Goal: Task Accomplishment & Management: Use online tool/utility

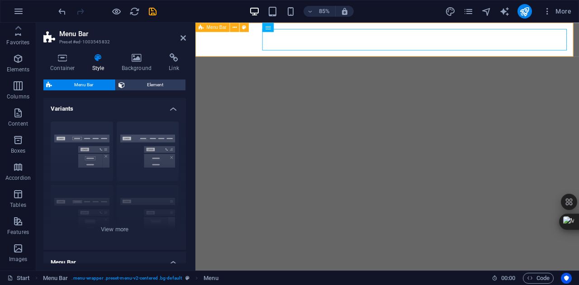
select select "rem"
select select "px"
select select "preset-menu-v2-centered"
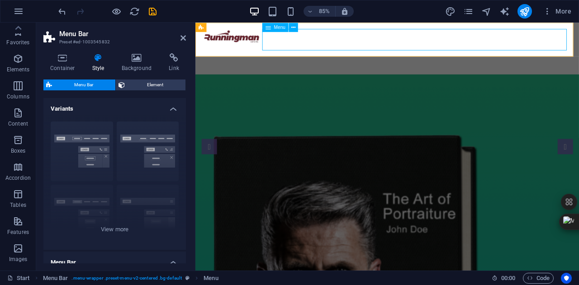
scroll to position [167, 0]
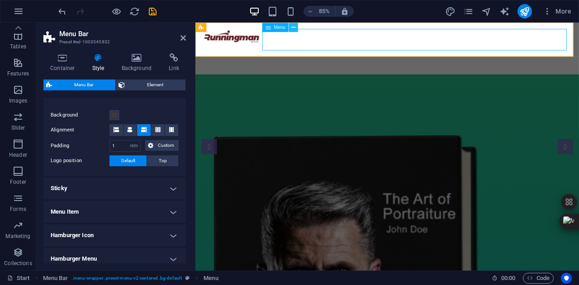
click at [293, 28] on icon at bounding box center [293, 27] width 4 height 8
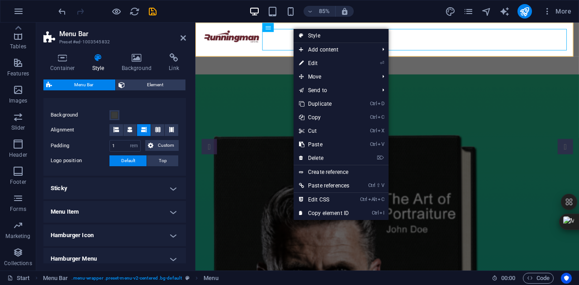
click at [330, 32] on link "Style" at bounding box center [340, 36] width 95 height 14
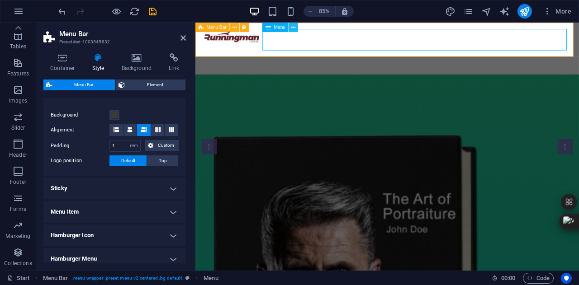
click at [292, 27] on icon at bounding box center [293, 27] width 4 height 8
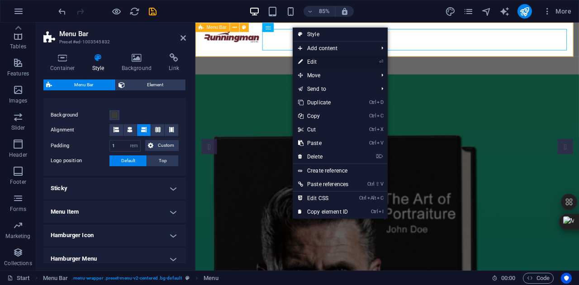
click at [336, 61] on link "⏎ Edit" at bounding box center [323, 62] width 61 height 14
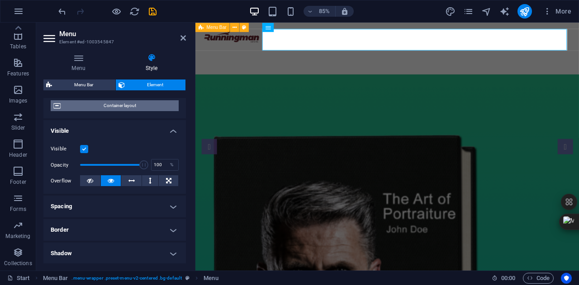
scroll to position [81, 0]
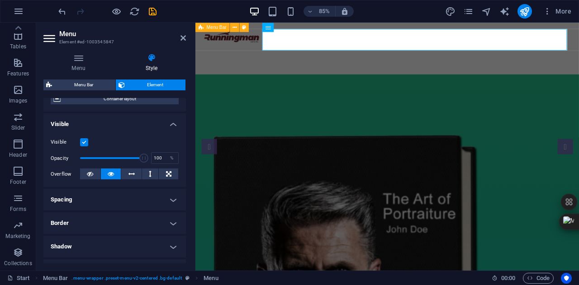
click at [99, 195] on h4 "Spacing" at bounding box center [114, 200] width 142 height 22
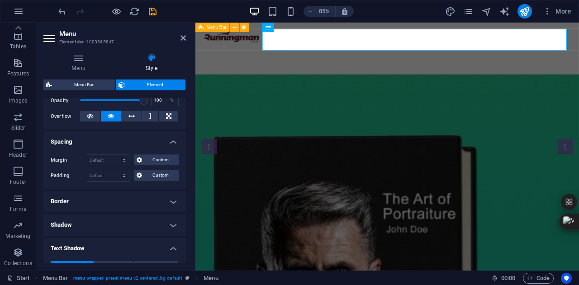
scroll to position [145, 0]
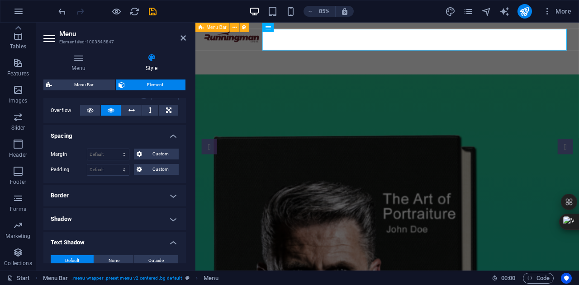
click at [99, 195] on h4 "Border" at bounding box center [114, 196] width 142 height 22
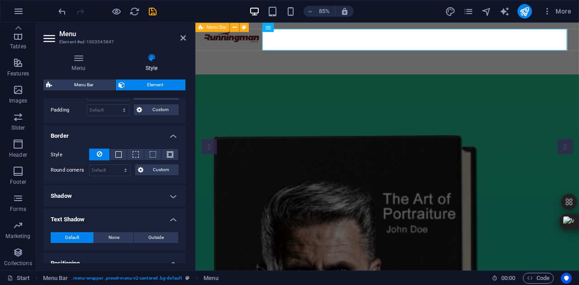
click at [99, 195] on h4 "Shadow" at bounding box center [114, 196] width 142 height 22
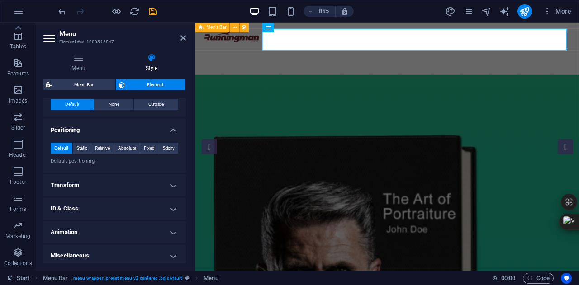
scroll to position [361, 0]
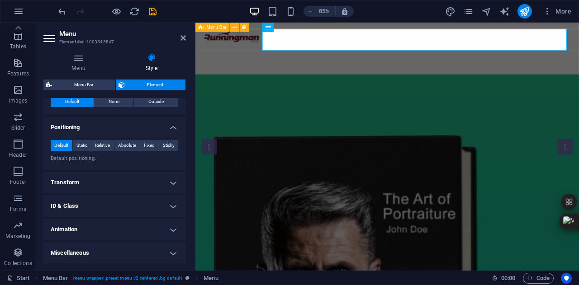
click at [99, 195] on h4 "ID & Class" at bounding box center [114, 206] width 142 height 22
click at [100, 189] on h4 "Transform" at bounding box center [114, 183] width 142 height 22
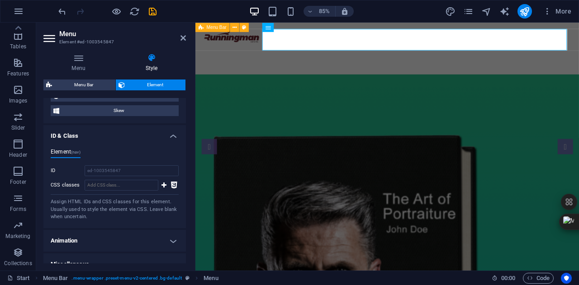
scroll to position [506, 0]
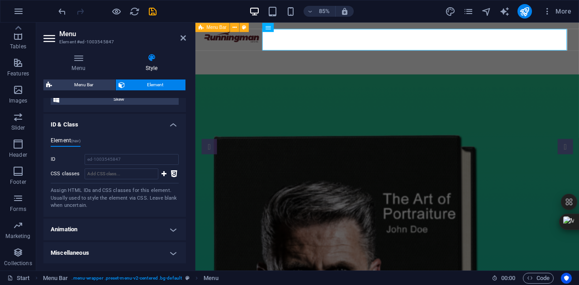
click at [101, 228] on h4 "Animation" at bounding box center [114, 230] width 142 height 22
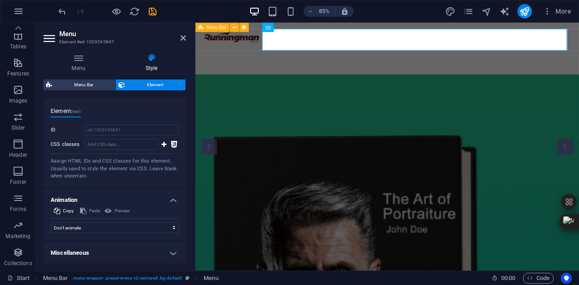
click at [100, 249] on h4 "Miscellaneous" at bounding box center [114, 253] width 142 height 22
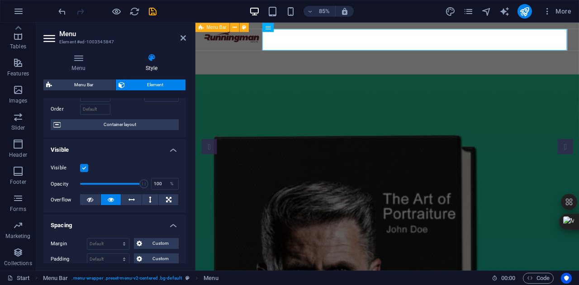
scroll to position [0, 0]
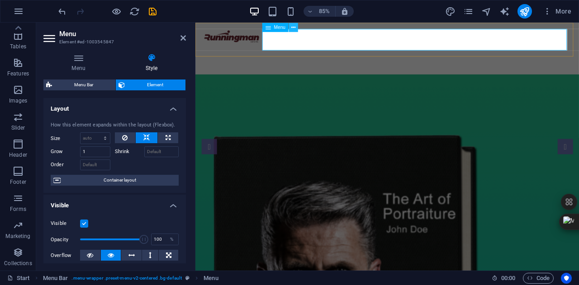
click at [294, 31] on icon at bounding box center [293, 27] width 4 height 8
click at [453, 13] on icon "design" at bounding box center [450, 11] width 10 height 10
select select "700"
select select "rem"
select select "700"
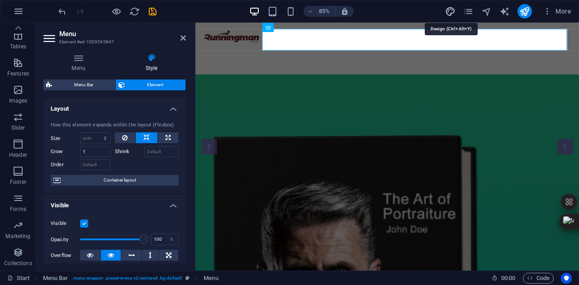
select select "px"
select select "rem"
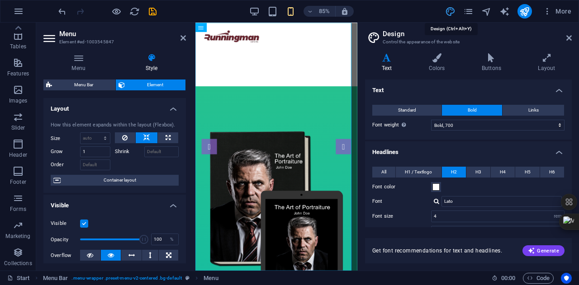
type input "2.8"
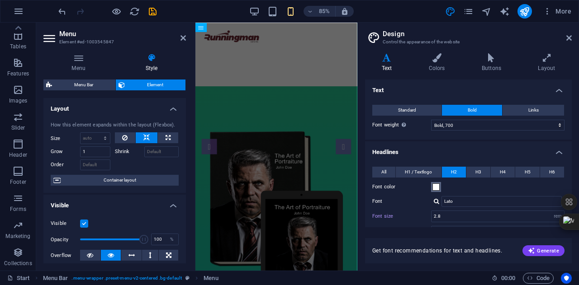
click at [437, 184] on span at bounding box center [435, 187] width 7 height 7
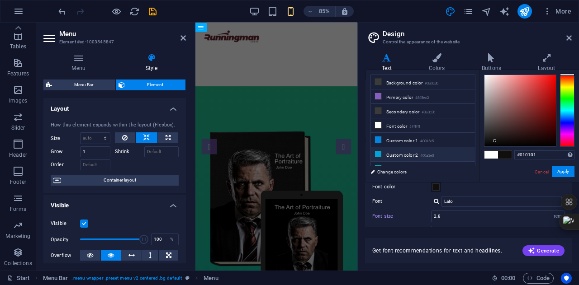
type input "#000000"
drag, startPoint x: 495, startPoint y: 141, endPoint x: 468, endPoint y: 152, distance: 28.6
click at [468, 152] on div "less Background color #3a3c3b Primary color #845ec2 Secondary color #3a3c3b Fon…" at bounding box center [472, 126] width 213 height 112
click at [554, 170] on button "Apply" at bounding box center [563, 171] width 23 height 11
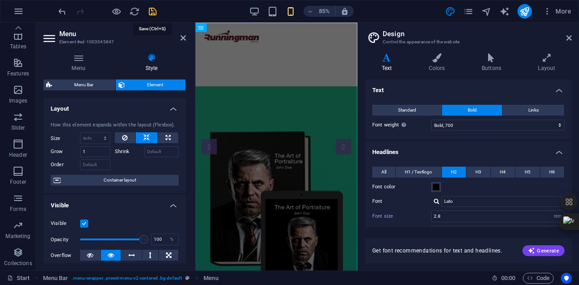
click at [156, 11] on icon "save" at bounding box center [152, 11] width 10 height 10
checkbox input "false"
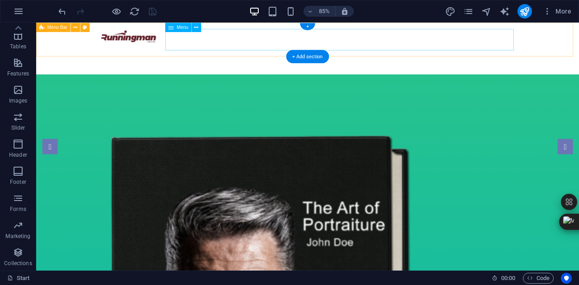
click at [470, 51] on nav "Home About Service Contact" at bounding box center [355, 63] width 492 height 25
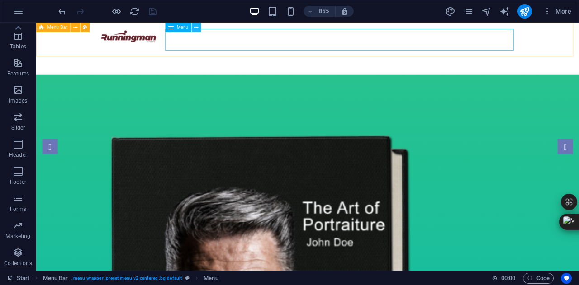
click at [194, 26] on button at bounding box center [196, 27] width 9 height 9
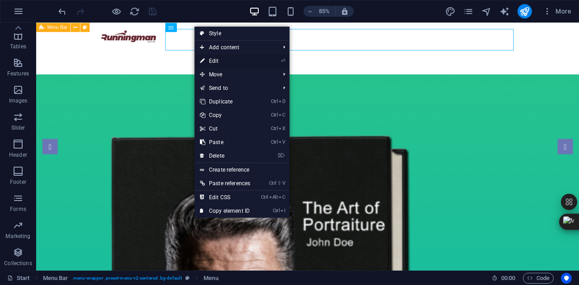
click at [235, 62] on link "⏎ Edit" at bounding box center [224, 61] width 61 height 14
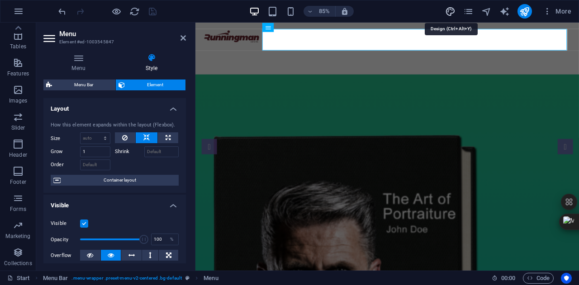
click at [445, 16] on icon "design" at bounding box center [450, 11] width 10 height 10
select select "700"
select select "px"
select select "rem"
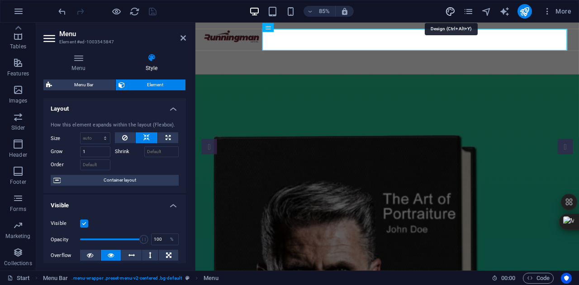
select select "rem"
select select "700"
select select "px"
select select "rem"
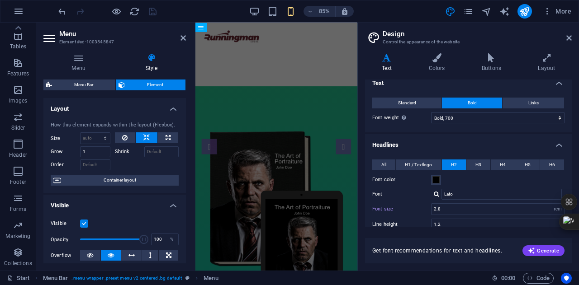
scroll to position [6, 0]
click at [383, 163] on span "All" at bounding box center [383, 166] width 5 height 11
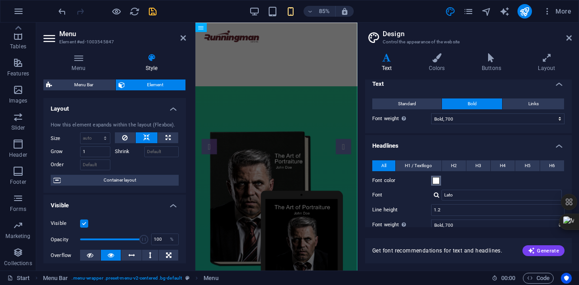
click at [435, 182] on span at bounding box center [435, 180] width 7 height 7
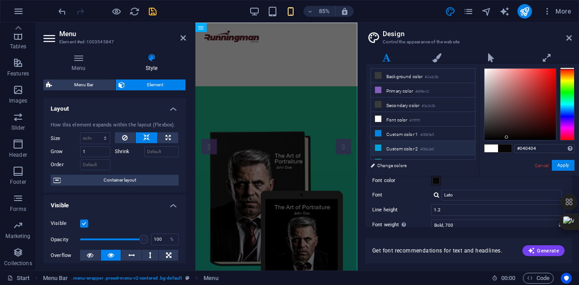
type input "#000000"
drag, startPoint x: 506, startPoint y: 137, endPoint x: 444, endPoint y: 151, distance: 64.4
click at [444, 151] on div "less Background color #3a3c3b Primary color #845ec2 Secondary color #3a3c3b Fon…" at bounding box center [472, 120] width 213 height 112
click at [562, 163] on button "Apply" at bounding box center [563, 165] width 23 height 11
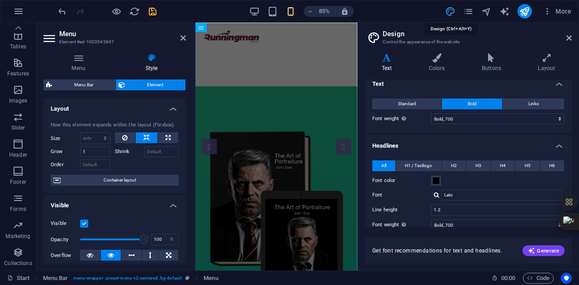
click at [448, 9] on icon "design" at bounding box center [450, 11] width 10 height 10
click at [445, 58] on icon at bounding box center [436, 57] width 49 height 9
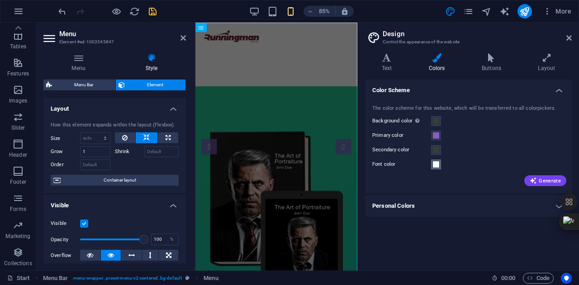
click at [435, 165] on span at bounding box center [435, 164] width 7 height 7
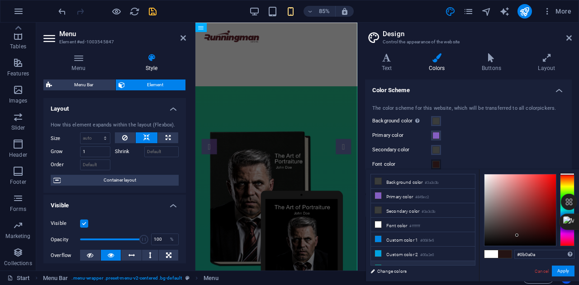
type input "#000000"
drag, startPoint x: 517, startPoint y: 236, endPoint x: 460, endPoint y: 262, distance: 62.3
click at [460, 262] on div "less Background color #3a3c3b Primary color #845ec2 Secondary color #3a3c3b Fon…" at bounding box center [472, 226] width 213 height 112
click at [560, 273] on button "Apply" at bounding box center [563, 271] width 23 height 11
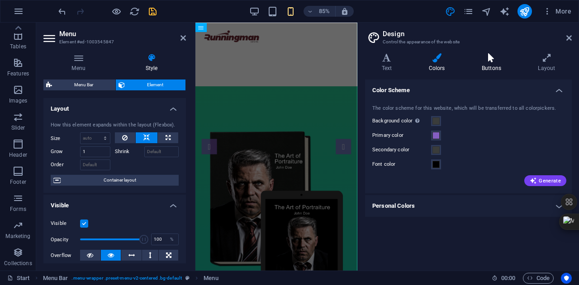
click at [487, 57] on icon at bounding box center [491, 57] width 52 height 9
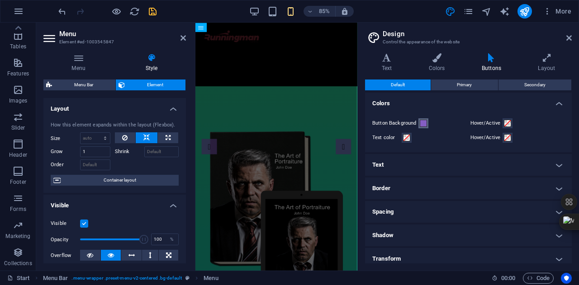
click at [422, 123] on span at bounding box center [423, 123] width 7 height 7
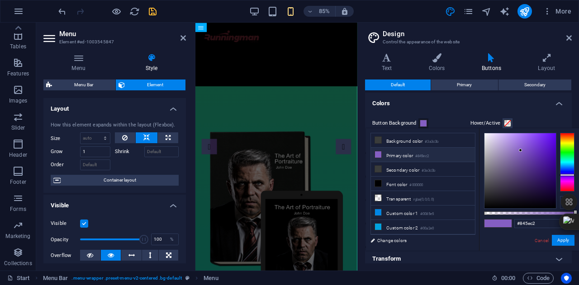
click at [422, 123] on span at bounding box center [423, 123] width 7 height 7
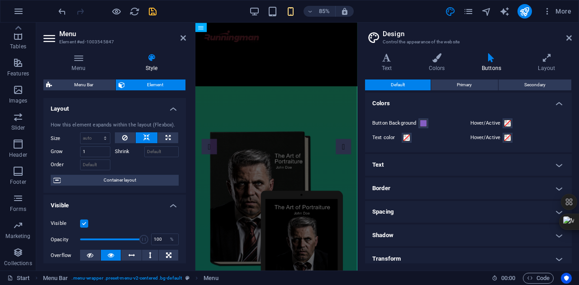
click at [572, 35] on aside "Design Control the appearance of the website Variants Text Colors Buttons Layou…" at bounding box center [468, 147] width 222 height 248
click at [447, 54] on icon at bounding box center [436, 57] width 49 height 9
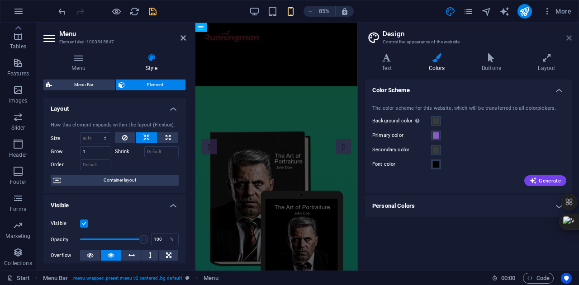
click at [568, 38] on icon at bounding box center [568, 37] width 5 height 7
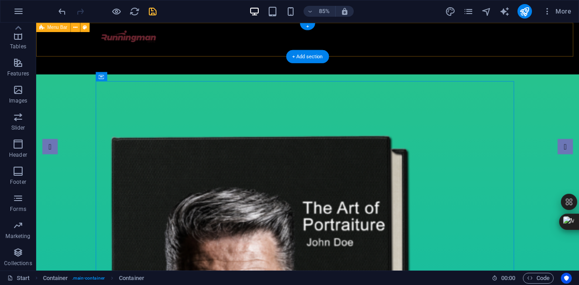
click at [404, 61] on div "Menu Home About Service Contact" at bounding box center [355, 53] width 638 height 61
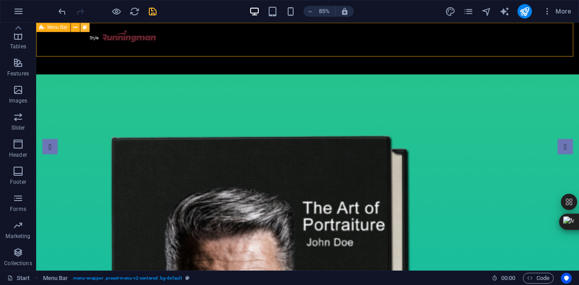
click at [81, 27] on button at bounding box center [84, 27] width 9 height 9
select select "rem"
select select "px"
select select "preset-menu-v2-centered"
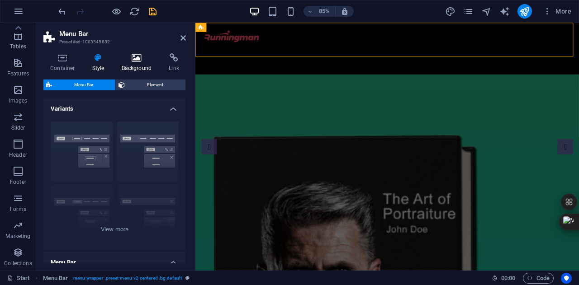
click at [132, 57] on icon at bounding box center [137, 57] width 44 height 9
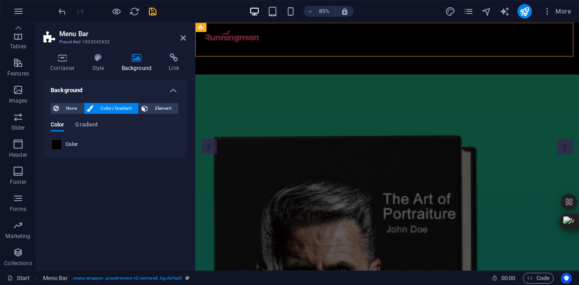
click at [54, 144] on span at bounding box center [57, 145] width 10 height 10
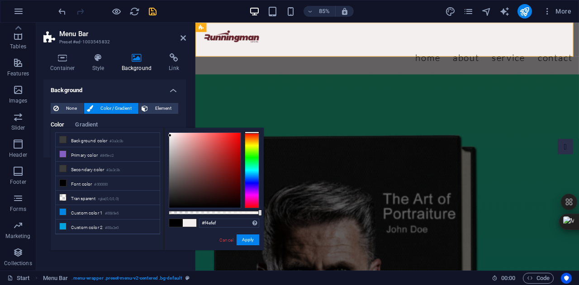
click at [170, 136] on div at bounding box center [204, 170] width 71 height 75
type input "#ffffff"
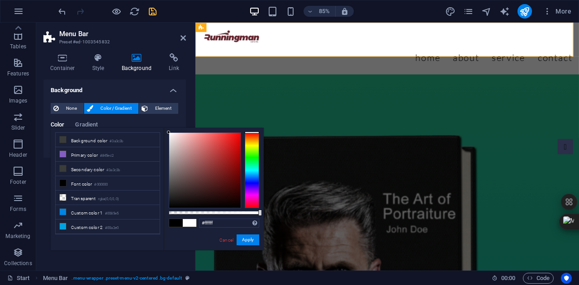
drag, startPoint x: 170, startPoint y: 136, endPoint x: 151, endPoint y: 124, distance: 22.0
click at [151, 124] on body "runningman.websaworldwide.com Start Favorites Elements Columns Content Boxes Ac…" at bounding box center [289, 142] width 579 height 285
click at [250, 238] on button "Apply" at bounding box center [247, 240] width 23 height 11
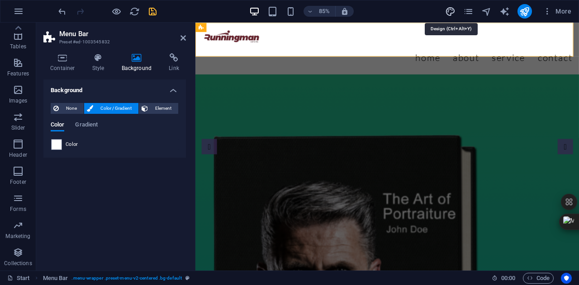
click at [445, 11] on icon "design" at bounding box center [450, 11] width 10 height 10
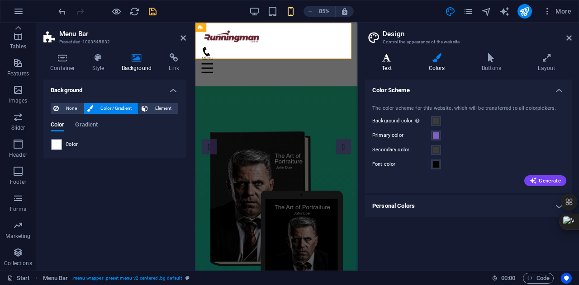
click at [394, 60] on icon at bounding box center [386, 57] width 43 height 9
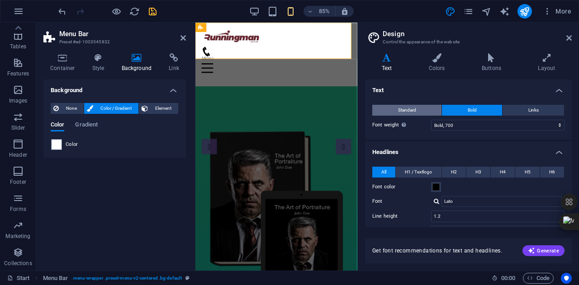
click at [418, 109] on button "Standard" at bounding box center [406, 110] width 69 height 11
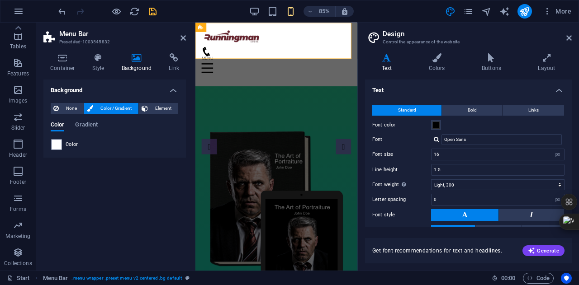
click at [435, 142] on div at bounding box center [436, 140] width 5 height 6
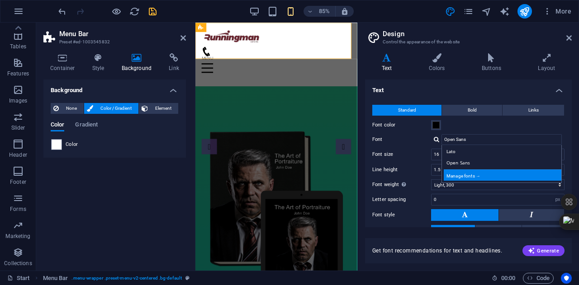
click at [472, 172] on div "Manage fonts →" at bounding box center [503, 175] width 119 height 11
select select "popularity"
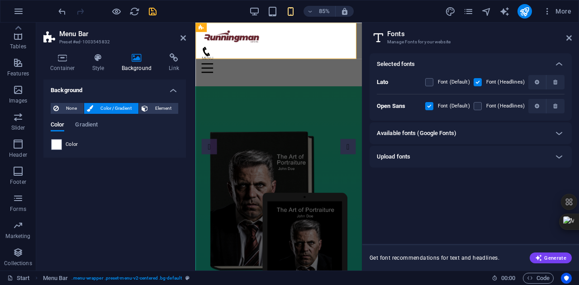
click at [475, 128] on div "Available fonts (Google Fonts)" at bounding box center [462, 133] width 171 height 11
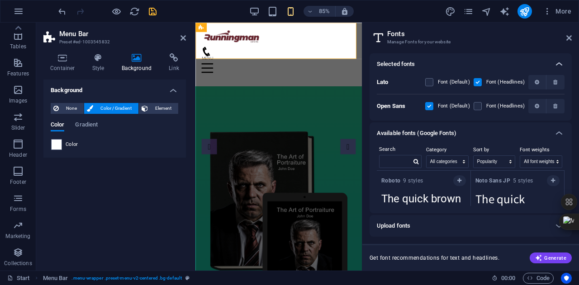
click at [554, 63] on icon at bounding box center [558, 64] width 11 height 11
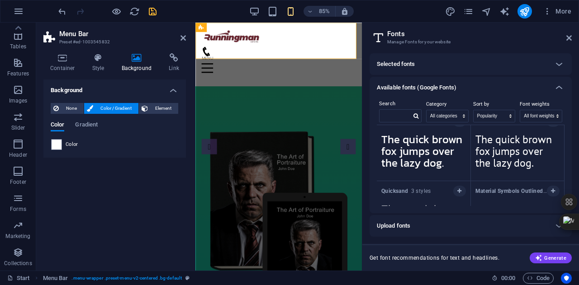
scroll to position [769, 0]
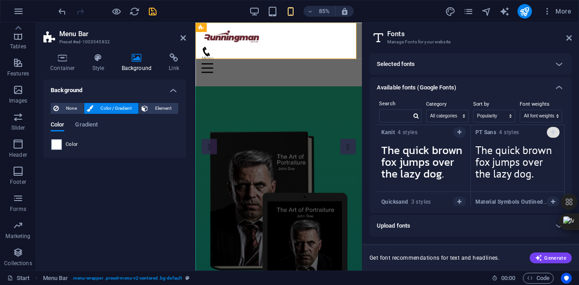
click at [551, 130] on icon "button" at bounding box center [553, 132] width 4 height 5
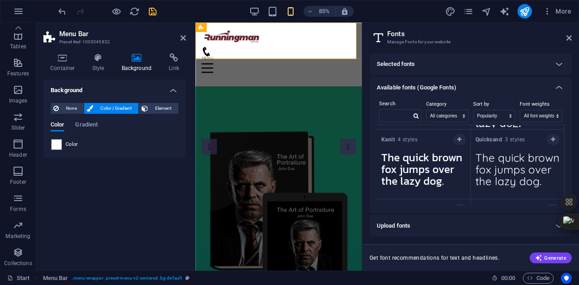
scroll to position [761, 0]
click at [553, 143] on button "button" at bounding box center [553, 140] width 13 height 11
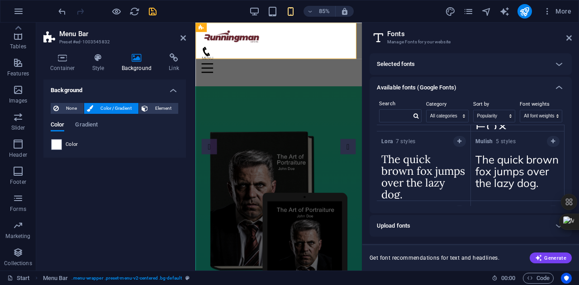
scroll to position [830, 0]
click at [549, 137] on button "button" at bounding box center [553, 141] width 13 height 11
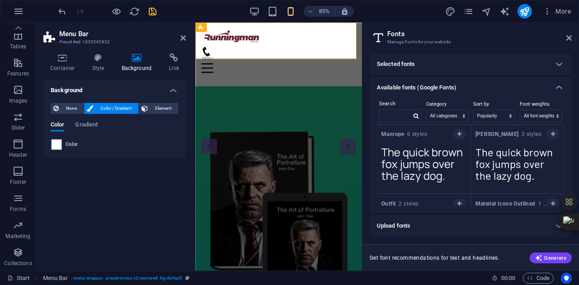
scroll to position [975, 0]
click at [453, 131] on button "button" at bounding box center [459, 134] width 13 height 11
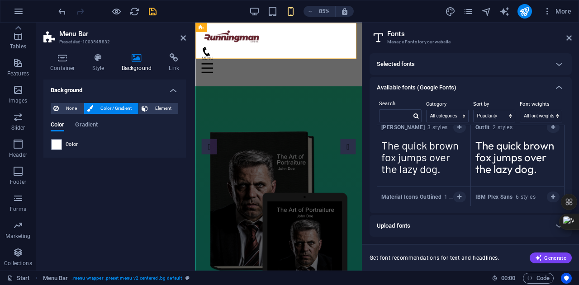
scroll to position [982, 0]
click at [550, 131] on button "button" at bounding box center [553, 128] width 13 height 11
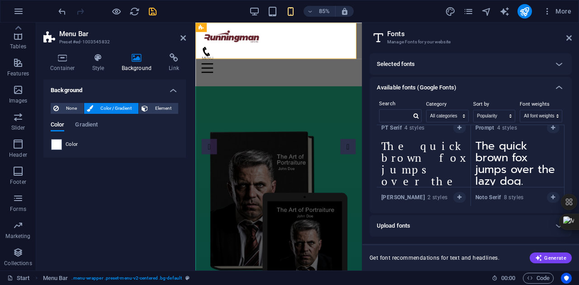
scroll to position [1182, 0]
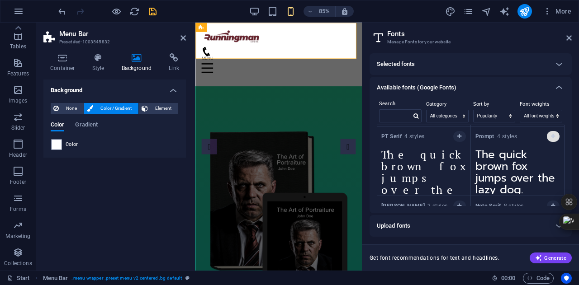
click at [552, 136] on icon "button" at bounding box center [553, 136] width 4 height 5
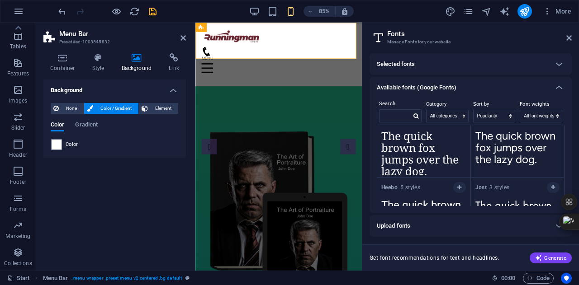
scroll to position [1313, 0]
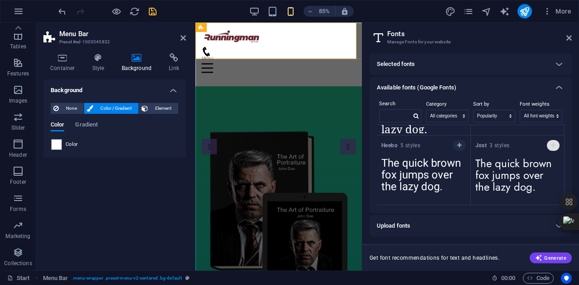
click at [551, 145] on icon "button" at bounding box center [553, 145] width 4 height 5
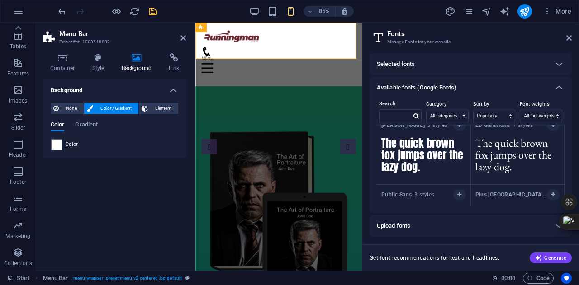
scroll to position [2100, 0]
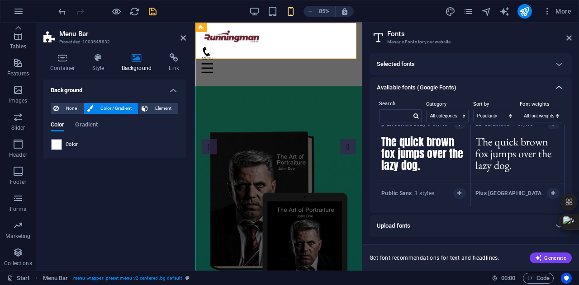
click at [555, 83] on icon at bounding box center [558, 87] width 11 height 11
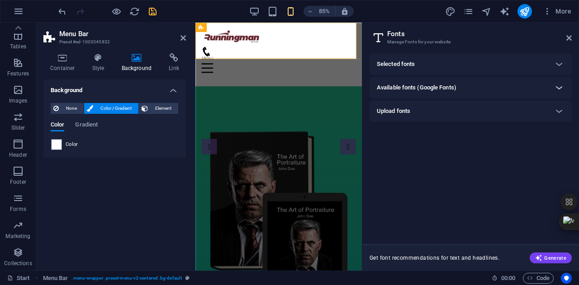
scroll to position [0, 0]
click at [449, 14] on icon "design" at bounding box center [450, 11] width 10 height 10
select select "px"
select select "300"
select select "px"
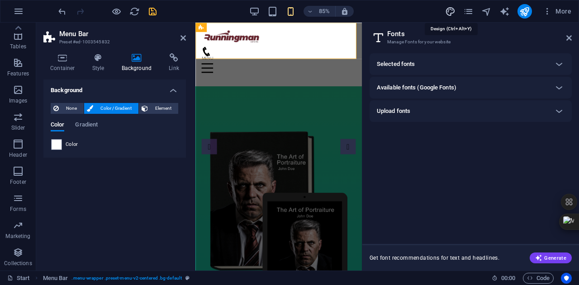
select select "700"
select select "px"
select select "rem"
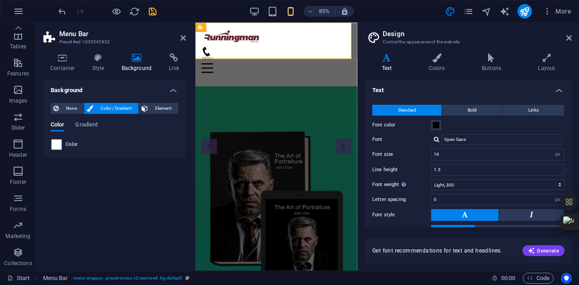
click at [438, 139] on div at bounding box center [436, 140] width 5 height 6
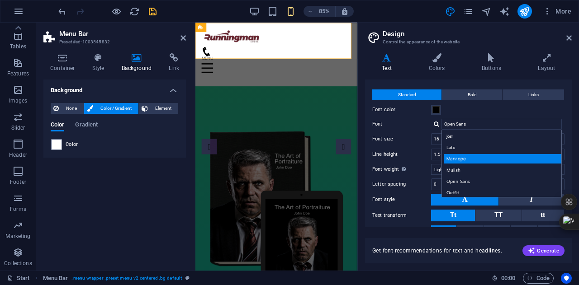
scroll to position [16, 0]
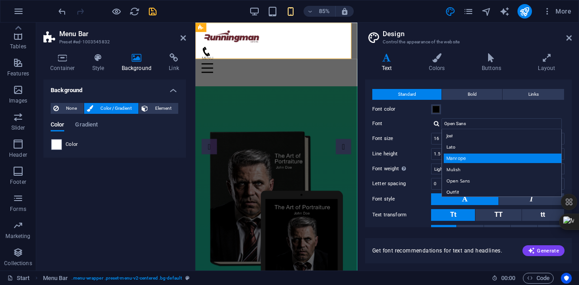
click at [466, 157] on div "Manrope" at bounding box center [503, 158] width 119 height 9
type input "Manrope"
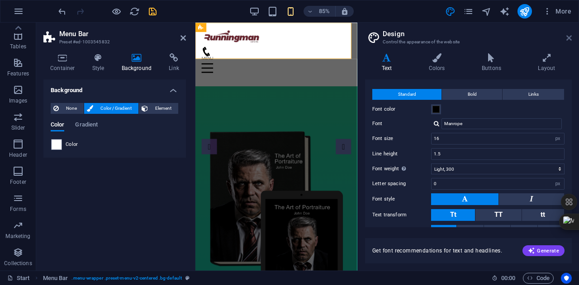
click at [571, 38] on icon at bounding box center [568, 37] width 5 height 7
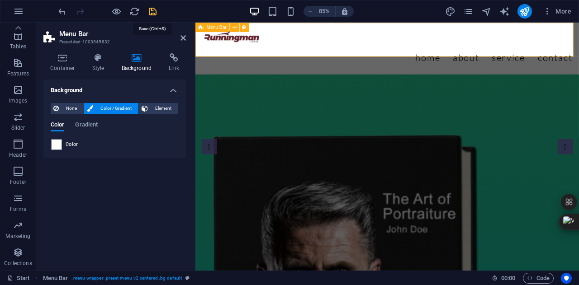
click at [150, 12] on icon "save" at bounding box center [152, 11] width 10 height 10
checkbox input "false"
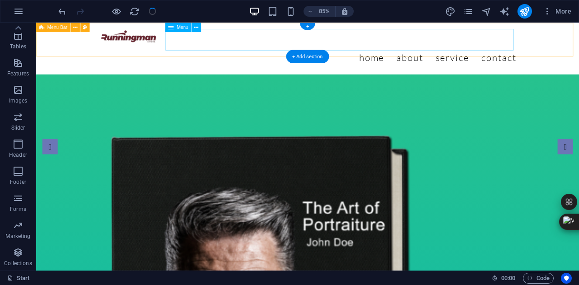
click at [467, 53] on nav "Home About Service Contact" at bounding box center [355, 63] width 492 height 25
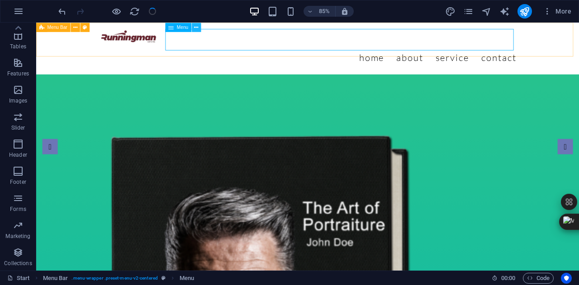
click at [200, 27] on button at bounding box center [196, 27] width 9 height 9
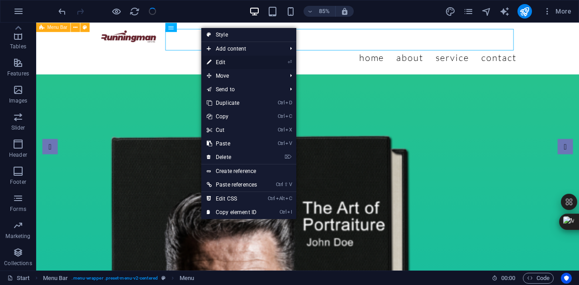
click at [238, 61] on link "⏎ Edit" at bounding box center [231, 63] width 61 height 14
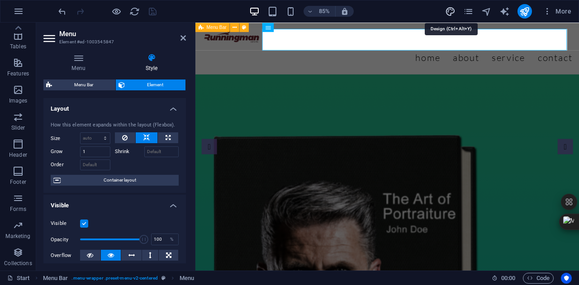
click at [452, 11] on icon "design" at bounding box center [450, 11] width 10 height 10
select select "px"
select select "300"
select select "px"
select select "700"
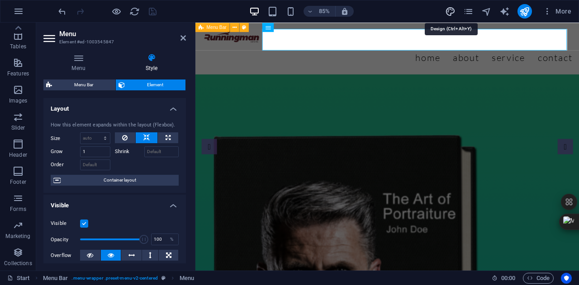
select select "px"
select select "rem"
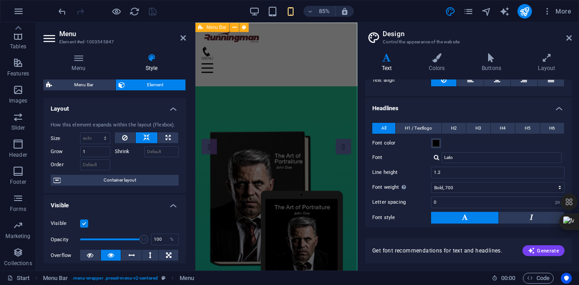
scroll to position [166, 0]
click at [437, 155] on div at bounding box center [436, 158] width 5 height 6
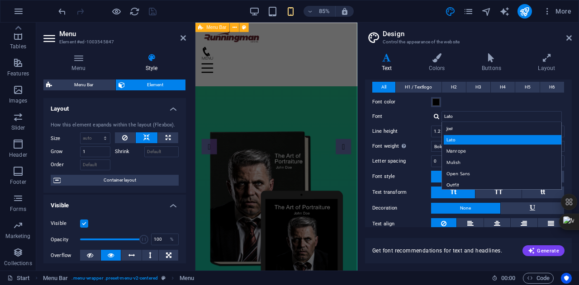
scroll to position [215, 0]
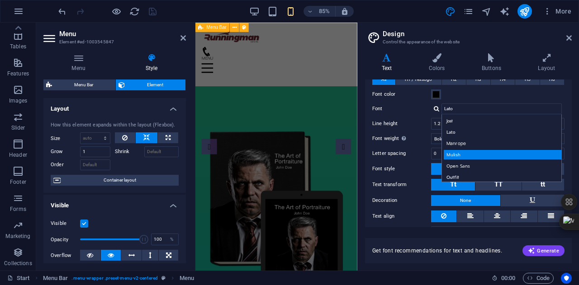
click at [464, 156] on div "Mulish" at bounding box center [503, 154] width 119 height 9
type input "Mulish"
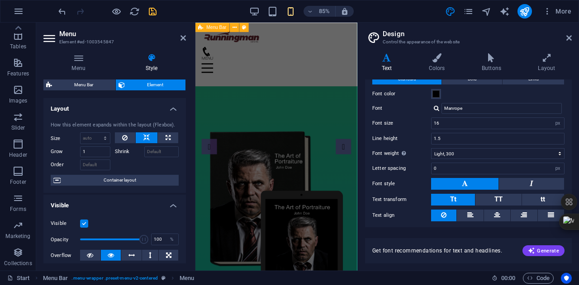
scroll to position [0, 0]
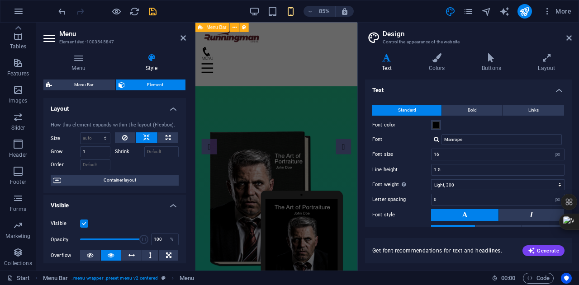
click at [437, 139] on div at bounding box center [436, 140] width 5 height 6
click at [475, 141] on input "Manrope" at bounding box center [501, 139] width 120 height 11
click at [437, 138] on div at bounding box center [436, 140] width 5 height 6
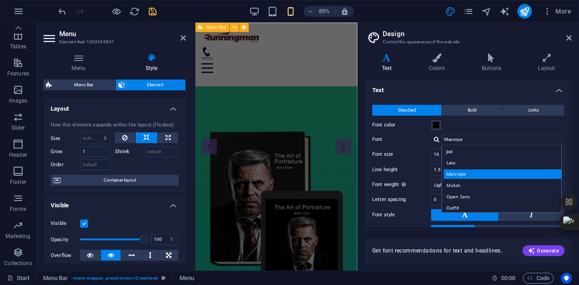
click at [471, 174] on div "Manrope" at bounding box center [503, 174] width 119 height 9
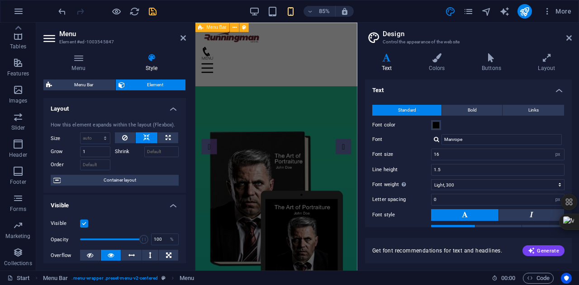
click at [434, 142] on div at bounding box center [436, 140] width 5 height 6
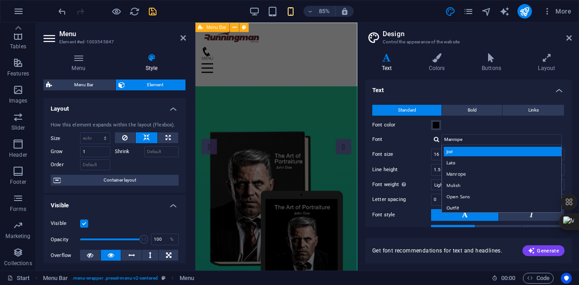
click at [459, 149] on div "Jost" at bounding box center [503, 151] width 119 height 9
type input "Jost"
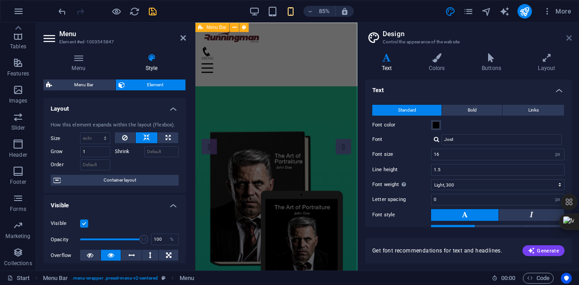
click at [571, 36] on icon at bounding box center [568, 37] width 5 height 7
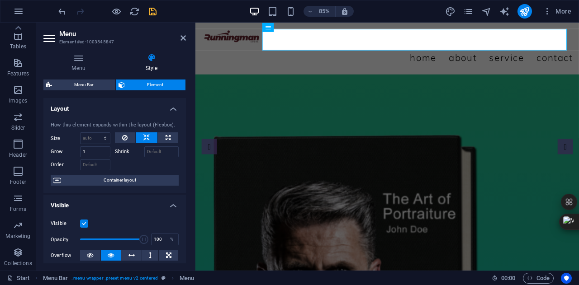
click at [186, 36] on aside "Menu Element #ed-1003545847 Menu Style Menu Auto Custom Create custom menu item…" at bounding box center [115, 147] width 159 height 248
click at [184, 36] on icon at bounding box center [182, 37] width 5 height 7
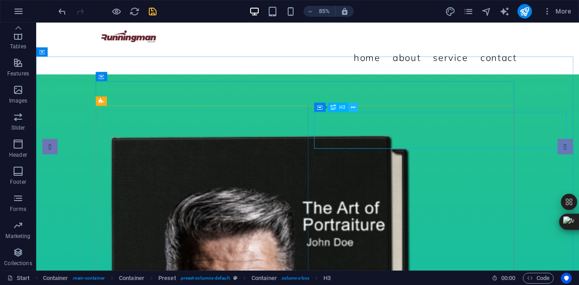
click at [354, 109] on icon at bounding box center [353, 107] width 4 height 8
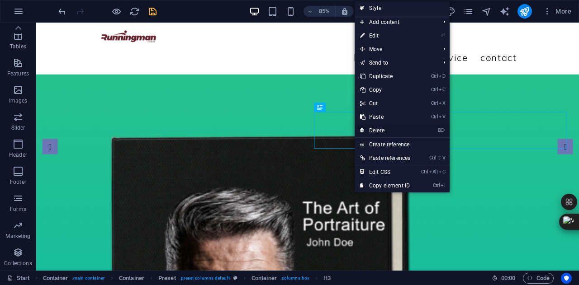
click at [396, 127] on link "⌦ Delete" at bounding box center [384, 131] width 61 height 14
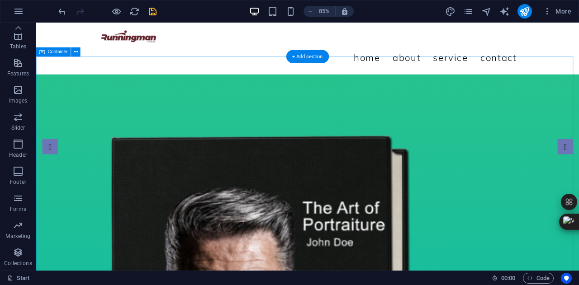
click at [75, 53] on icon at bounding box center [76, 52] width 4 height 8
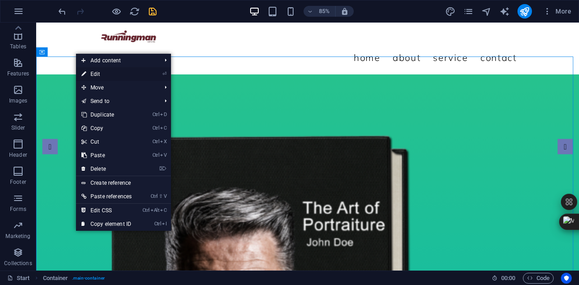
click at [113, 70] on link "⏎ Edit" at bounding box center [106, 74] width 61 height 14
select select "vh"
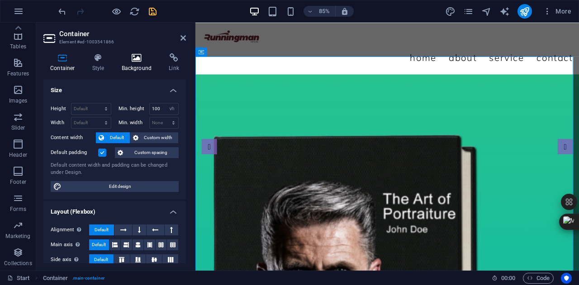
click at [130, 61] on icon at bounding box center [137, 57] width 44 height 9
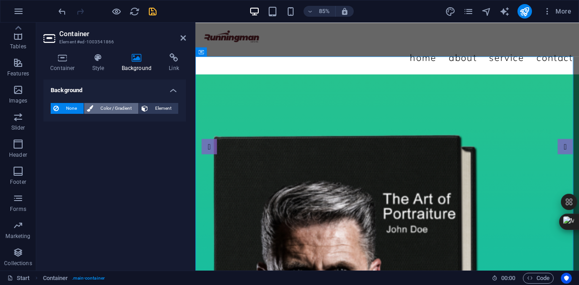
click at [123, 107] on span "Color / Gradient" at bounding box center [116, 108] width 40 height 11
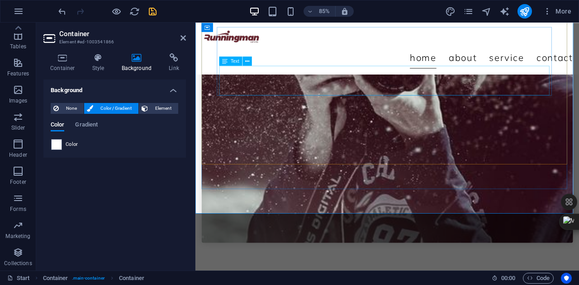
scroll to position [1399, 0]
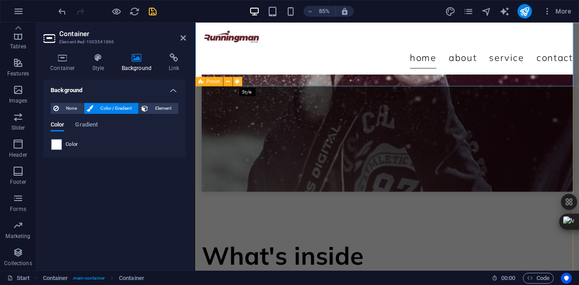
click at [238, 80] on icon at bounding box center [238, 81] width 4 height 8
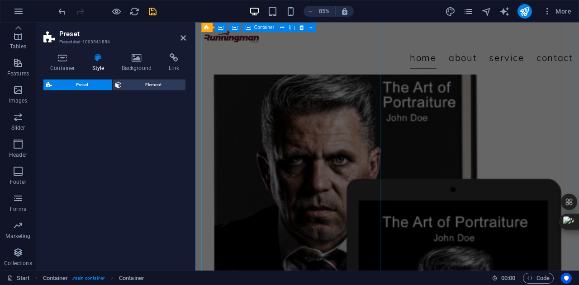
select select "rem"
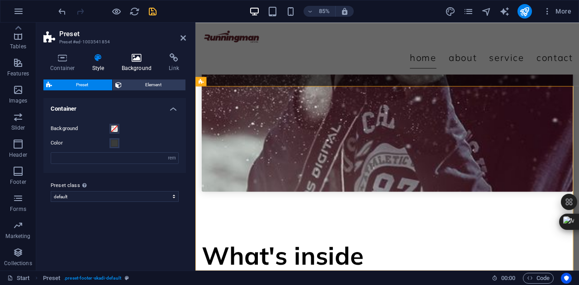
click at [123, 71] on h4 "Background" at bounding box center [138, 62] width 47 height 19
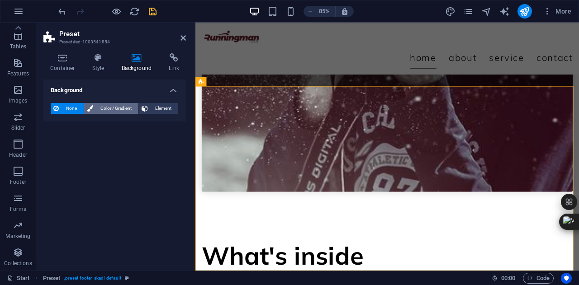
click at [97, 110] on span "Color / Gradient" at bounding box center [116, 108] width 40 height 11
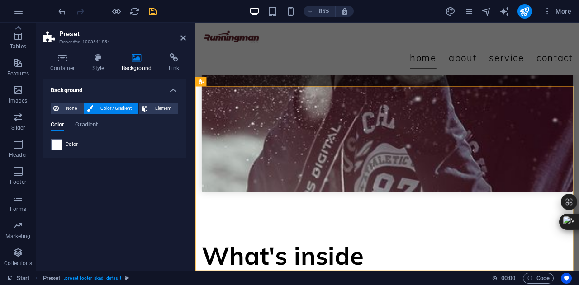
click at [83, 138] on div "Color Gradient" at bounding box center [115, 130] width 128 height 17
click at [120, 111] on span "Color / Gradient" at bounding box center [116, 108] width 40 height 11
click at [61, 143] on div at bounding box center [56, 144] width 11 height 11
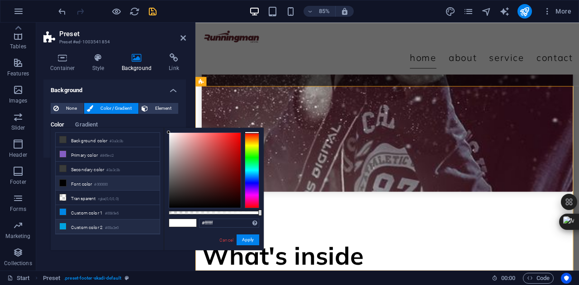
click at [71, 228] on li "Custom color 2 #00a2e0" at bounding box center [108, 227] width 104 height 14
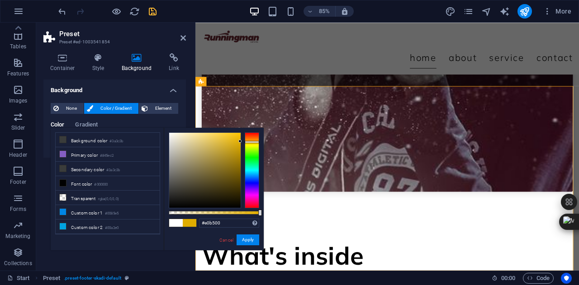
drag, startPoint x: 253, startPoint y: 173, endPoint x: 254, endPoint y: 142, distance: 30.8
click at [254, 142] on div at bounding box center [252, 142] width 14 height 2
click at [177, 221] on span at bounding box center [176, 223] width 14 height 8
type input "#ffffff"
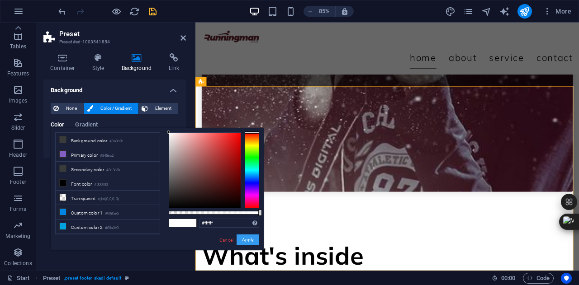
click at [247, 239] on button "Apply" at bounding box center [247, 240] width 23 height 11
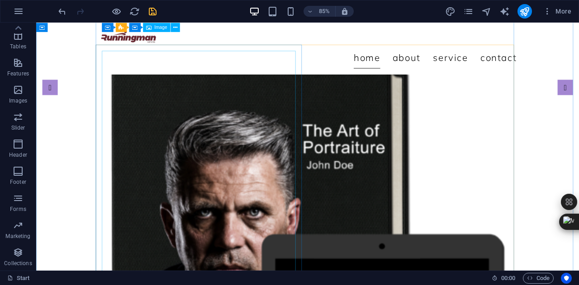
scroll to position [70, 0]
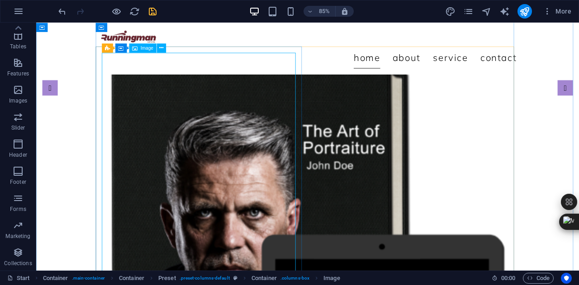
select select "%"
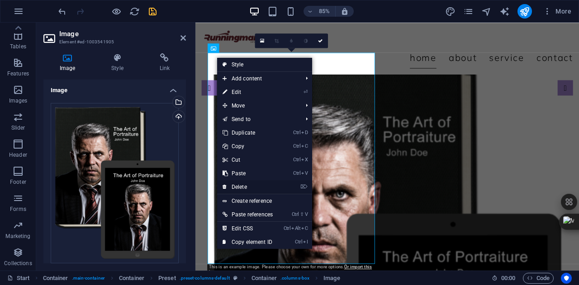
click at [267, 187] on link "⌦ Delete" at bounding box center [247, 187] width 61 height 14
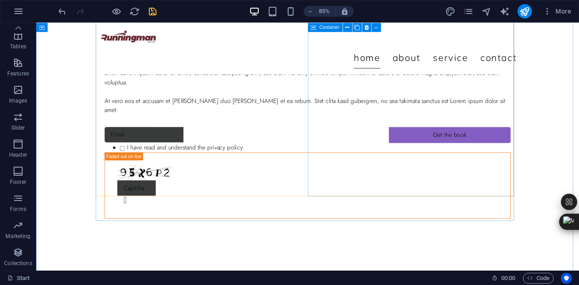
scroll to position [0, 0]
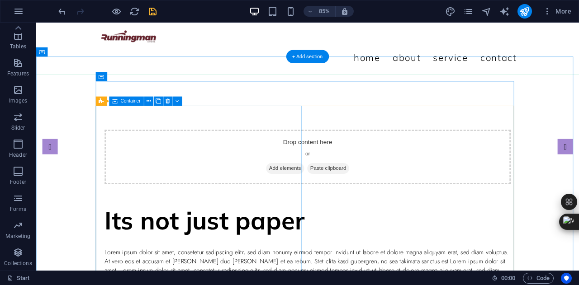
click at [307, 188] on span "Add elements" at bounding box center [329, 194] width 45 height 13
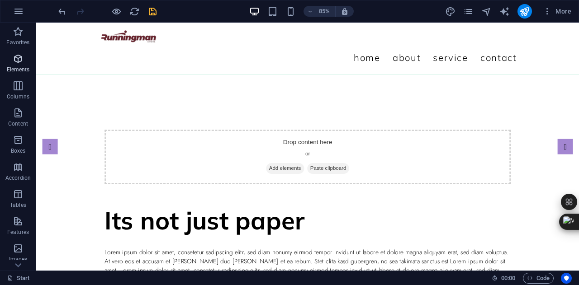
click at [19, 61] on icon "button" at bounding box center [18, 58] width 11 height 11
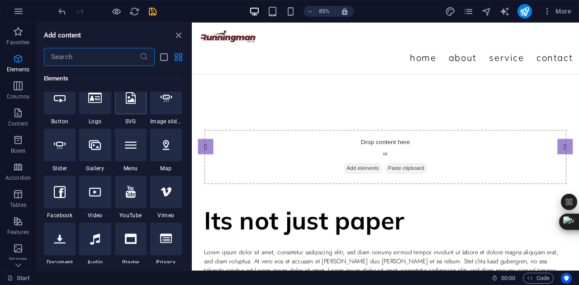
scroll to position [207, 0]
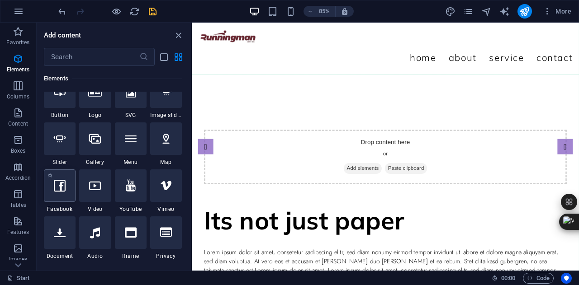
click at [66, 194] on div at bounding box center [60, 186] width 32 height 33
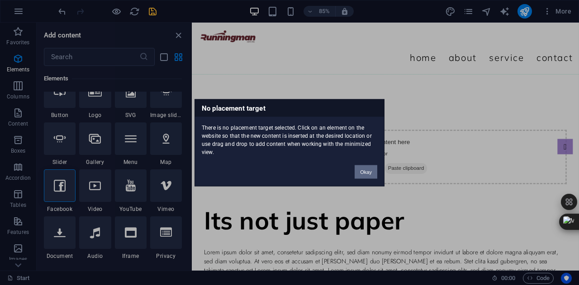
click at [366, 171] on button "Okay" at bounding box center [365, 172] width 23 height 14
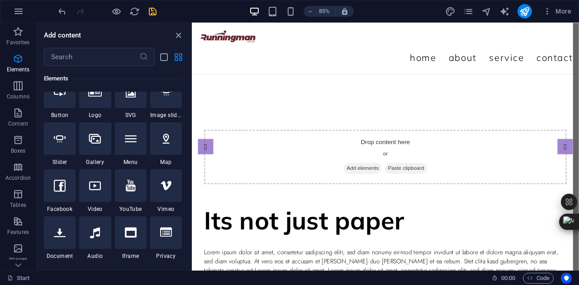
select select "%"
select select "px"
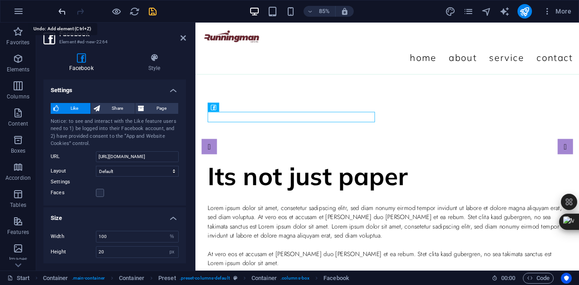
click at [59, 6] on icon "undo" at bounding box center [62, 11] width 10 height 10
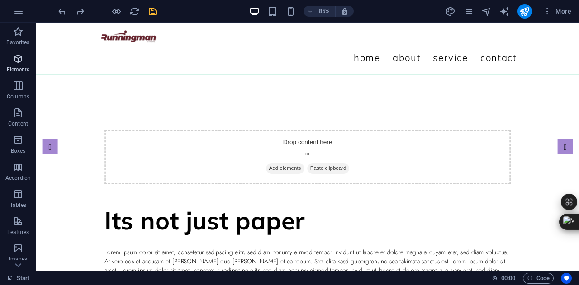
click at [21, 68] on p "Elements" at bounding box center [18, 69] width 23 height 7
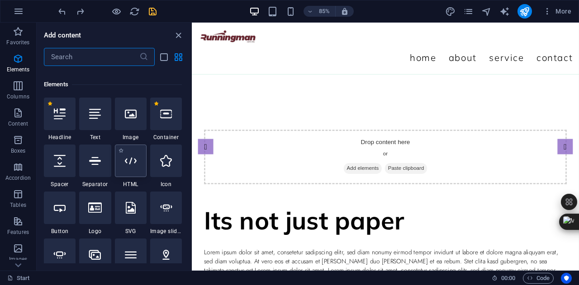
scroll to position [96, 0]
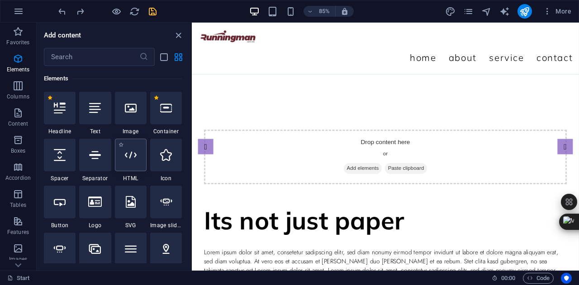
click at [144, 162] on div at bounding box center [131, 155] width 32 height 33
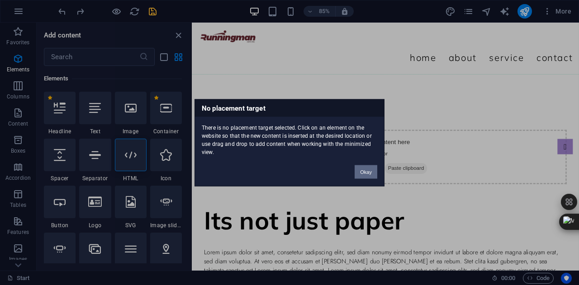
click at [364, 172] on button "Okay" at bounding box center [365, 172] width 23 height 14
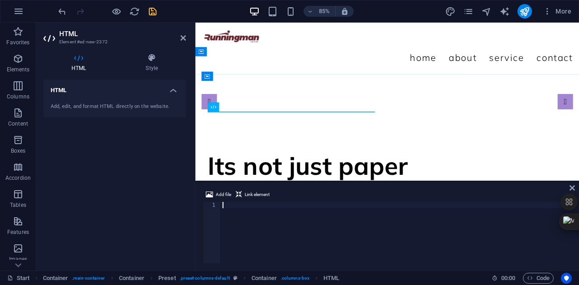
type textarea "<iframe src="https://www.facebook.com/plugins/video.php?height=476&href=https%3…"
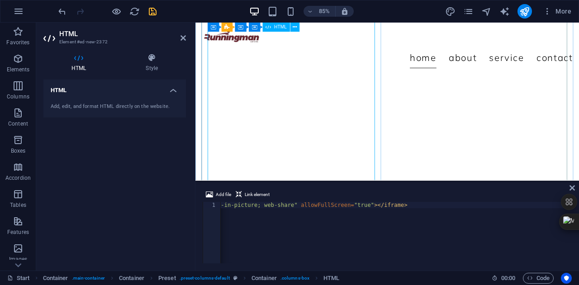
scroll to position [110, 0]
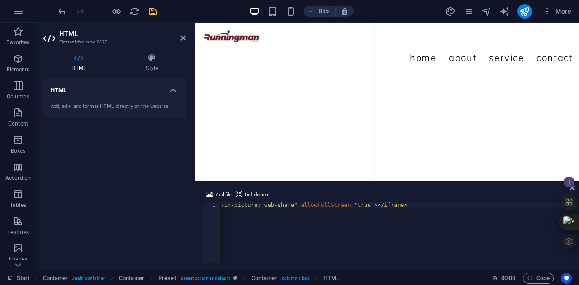
click at [573, 186] on div at bounding box center [569, 182] width 16 height 16
click at [553, 197] on div "Add file Link element" at bounding box center [387, 195] width 369 height 13
click at [572, 189] on icon at bounding box center [571, 187] width 5 height 7
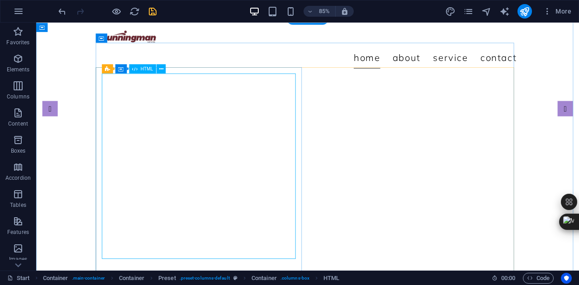
scroll to position [45, 0]
click at [161, 70] on icon at bounding box center [161, 69] width 4 height 8
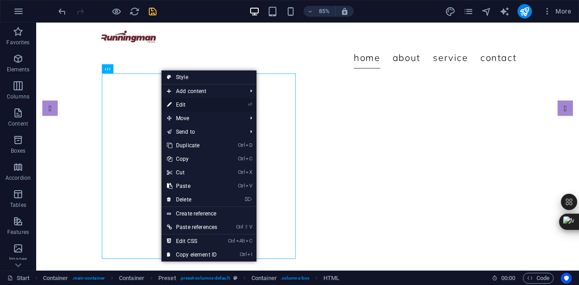
click at [204, 106] on link "⏎ Edit" at bounding box center [191, 105] width 61 height 14
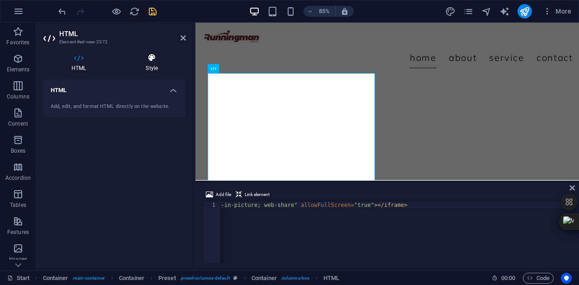
click at [146, 63] on h4 "Style" at bounding box center [152, 62] width 68 height 19
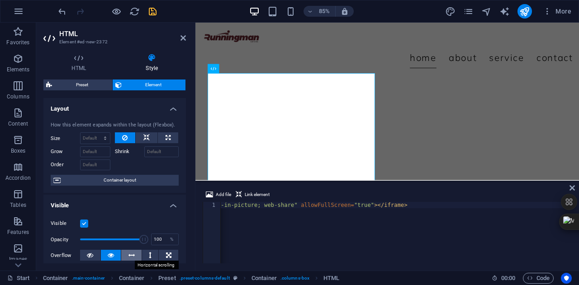
click at [134, 250] on button at bounding box center [131, 255] width 20 height 11
click at [166, 255] on icon at bounding box center [168, 255] width 5 height 11
click at [571, 189] on icon at bounding box center [571, 187] width 5 height 7
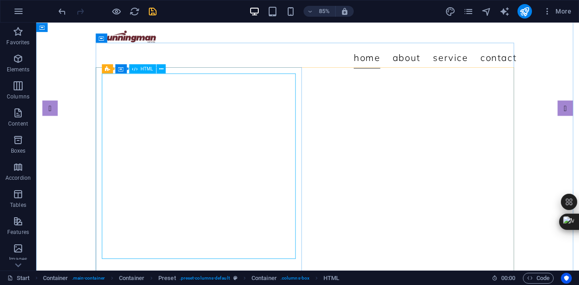
click at [177, 208] on div at bounding box center [355, 191] width 477 height 218
click at [171, 193] on div at bounding box center [355, 191] width 477 height 218
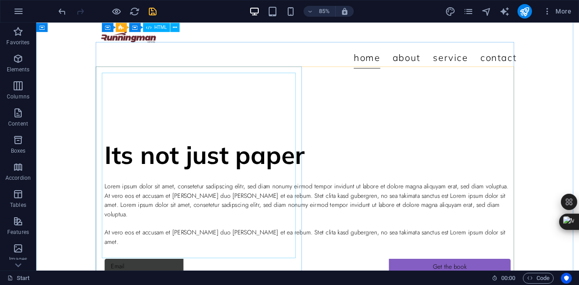
scroll to position [0, 0]
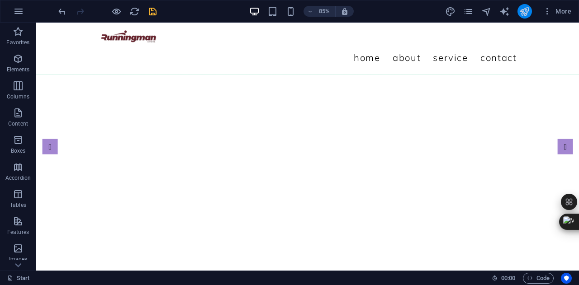
click at [530, 14] on button "publish" at bounding box center [524, 11] width 14 height 14
checkbox input "false"
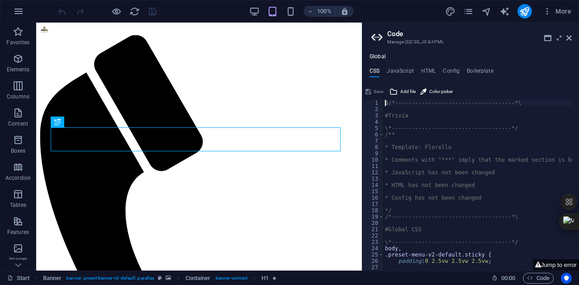
type textarea "6/*------------------------------------*\"
click at [567, 41] on icon at bounding box center [568, 37] width 5 height 7
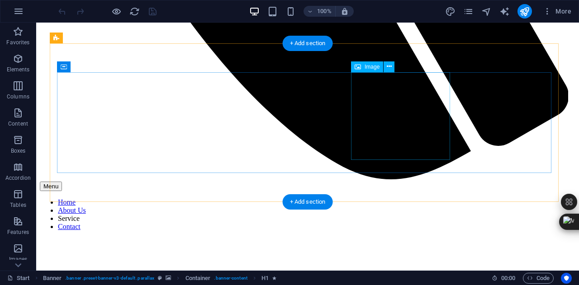
scroll to position [600, 0]
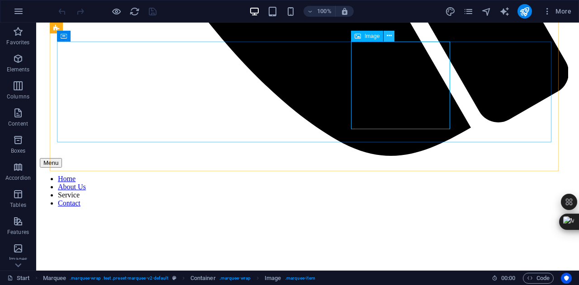
click at [389, 38] on icon at bounding box center [389, 35] width 5 height 9
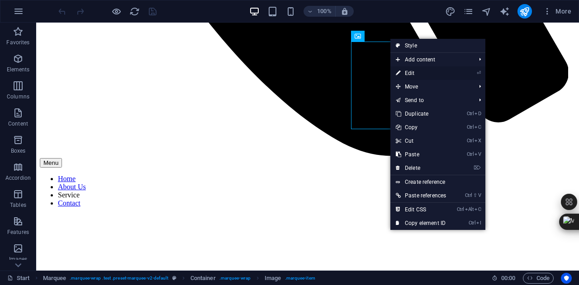
click at [406, 72] on link "⏎ Edit" at bounding box center [420, 73] width 61 height 14
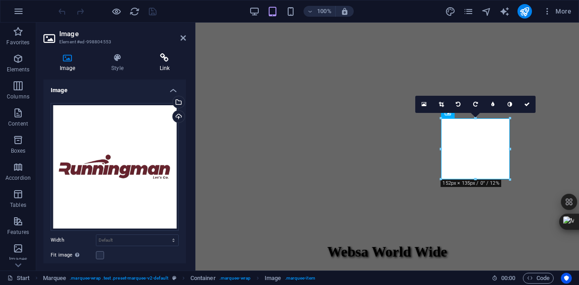
click at [174, 63] on h4 "Link" at bounding box center [164, 62] width 43 height 19
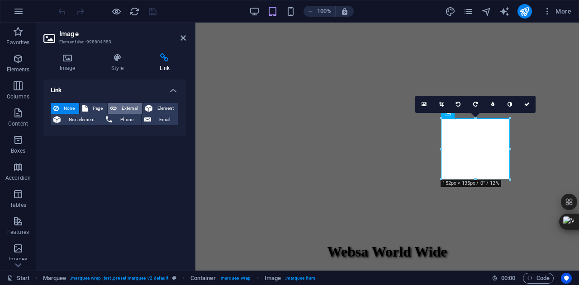
click at [123, 108] on span "External" at bounding box center [129, 108] width 20 height 11
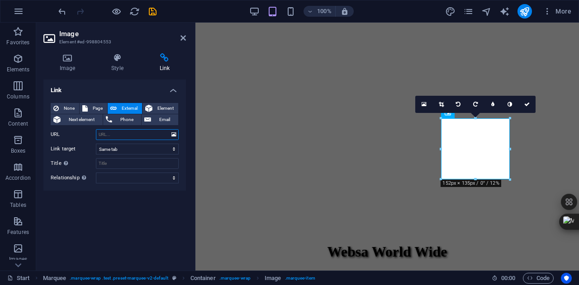
select select "blank"
click at [128, 138] on input "URL" at bounding box center [137, 134] width 83 height 11
paste input "https://runningman.websaworldwide.com/"
type input "https://runningman.websaworldwide.com/"
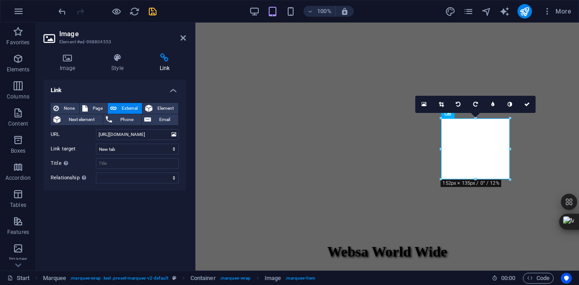
scroll to position [0, 0]
click at [157, 14] on span "save" at bounding box center [152, 11] width 11 height 10
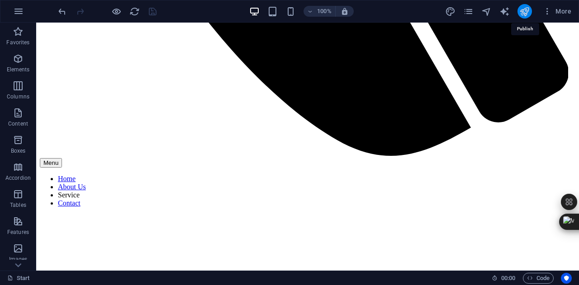
click at [524, 16] on icon "publish" at bounding box center [524, 11] width 10 height 10
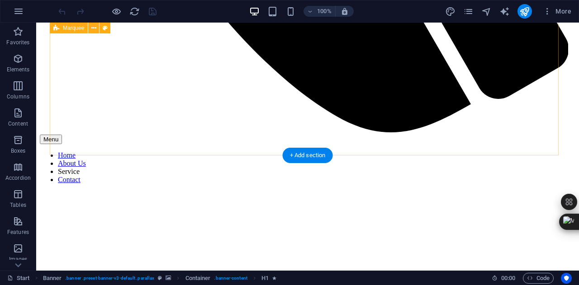
scroll to position [624, 0]
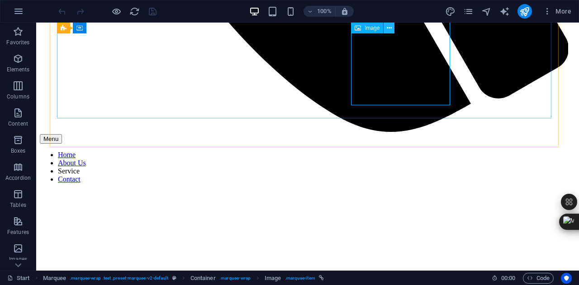
click at [389, 27] on icon at bounding box center [389, 28] width 5 height 9
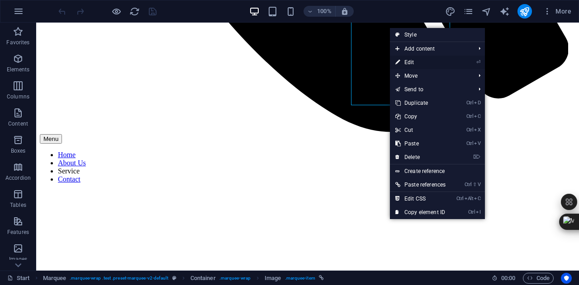
click at [421, 61] on link "⏎ Edit" at bounding box center [420, 63] width 61 height 14
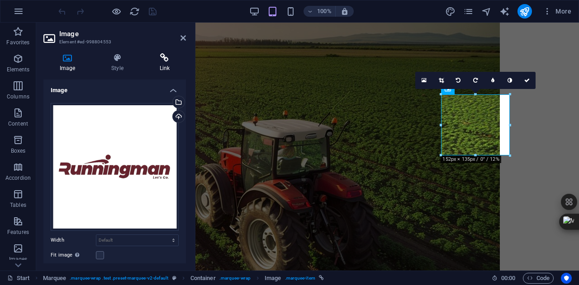
click at [151, 63] on h4 "Link" at bounding box center [164, 62] width 43 height 19
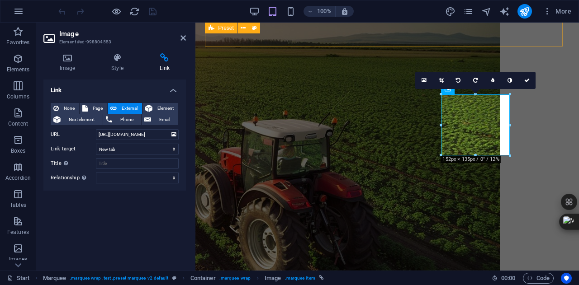
scroll to position [931, 0]
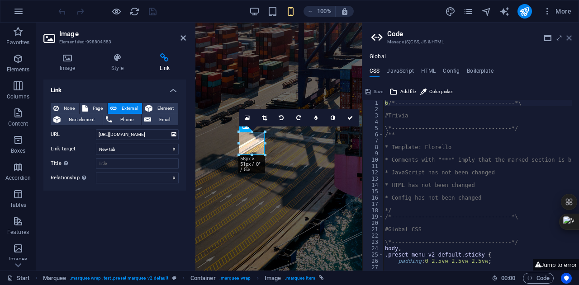
click at [571, 38] on icon at bounding box center [568, 37] width 5 height 7
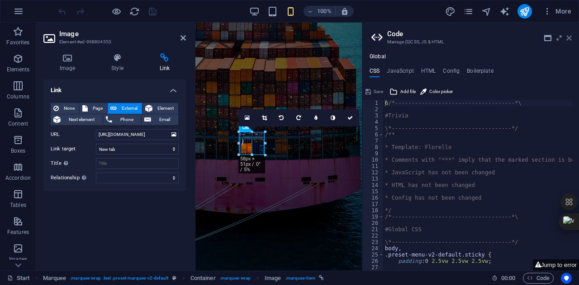
scroll to position [606, 0]
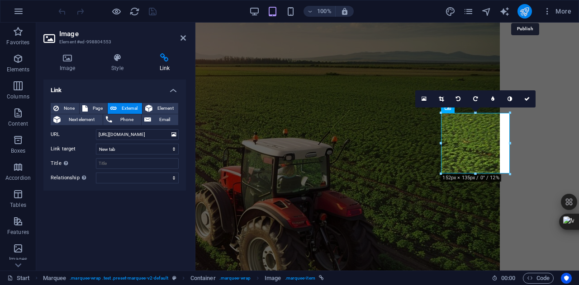
click at [522, 14] on icon "publish" at bounding box center [524, 11] width 10 height 10
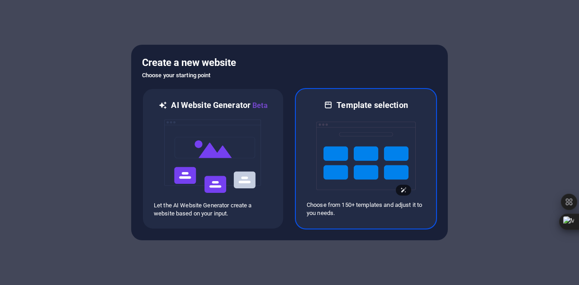
click at [353, 123] on img at bounding box center [365, 156] width 99 height 90
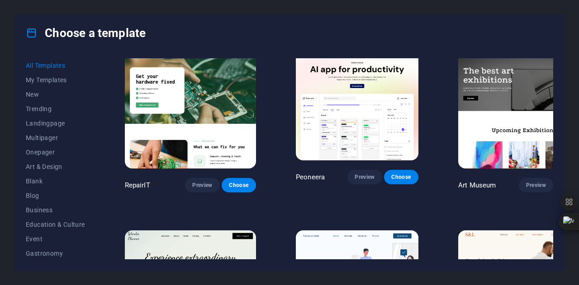
scroll to position [196, 0]
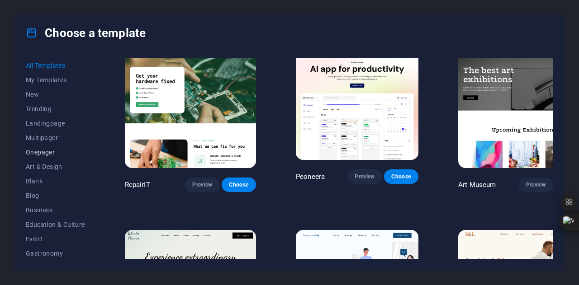
click at [49, 156] on button "Onepager" at bounding box center [55, 152] width 59 height 14
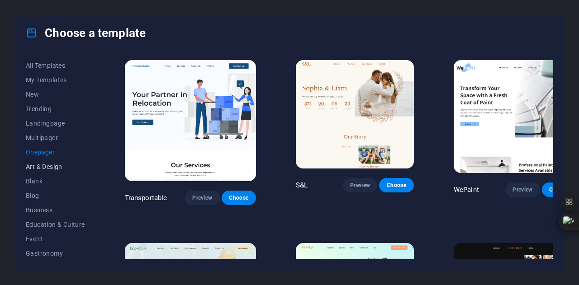
click at [52, 166] on span "Art & Design" at bounding box center [55, 166] width 59 height 7
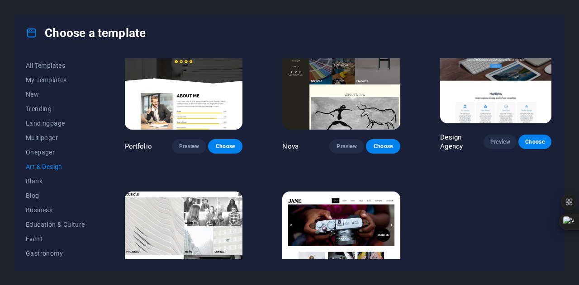
scroll to position [606, 0]
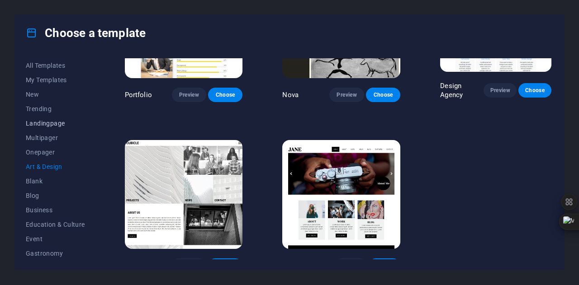
click at [48, 126] on span "Landingpage" at bounding box center [55, 123] width 59 height 7
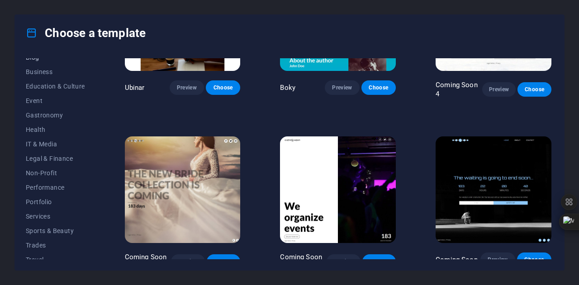
scroll to position [139, 0]
click at [42, 143] on span "IT & Media" at bounding box center [55, 143] width 59 height 7
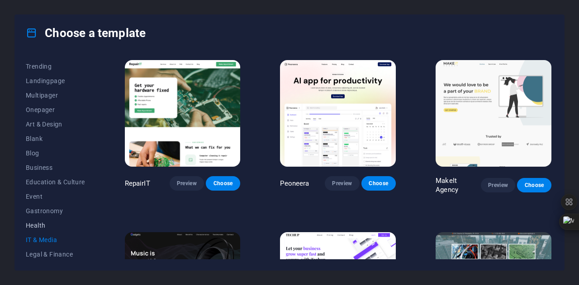
scroll to position [41, 0]
click at [55, 118] on button "Art & Design" at bounding box center [55, 125] width 59 height 14
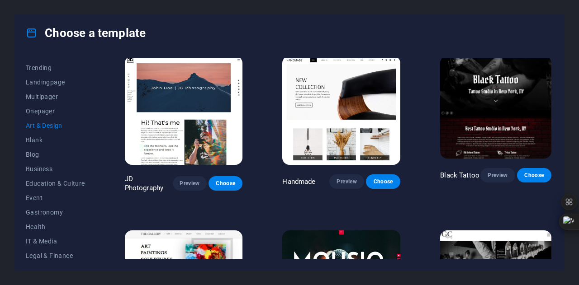
scroll to position [174, 0]
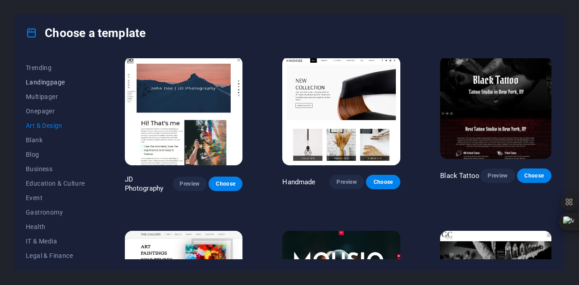
click at [60, 81] on span "Landingpage" at bounding box center [55, 82] width 59 height 7
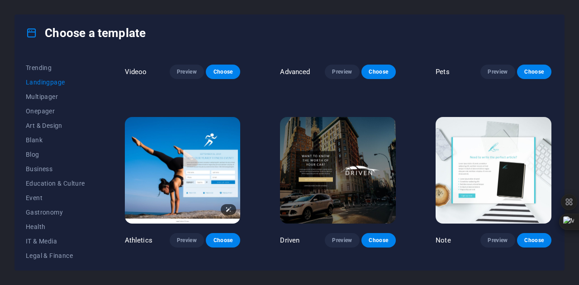
scroll to position [449, 0]
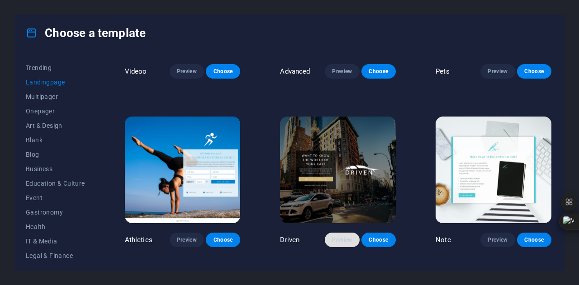
click at [335, 236] on span "Preview" at bounding box center [342, 239] width 20 height 7
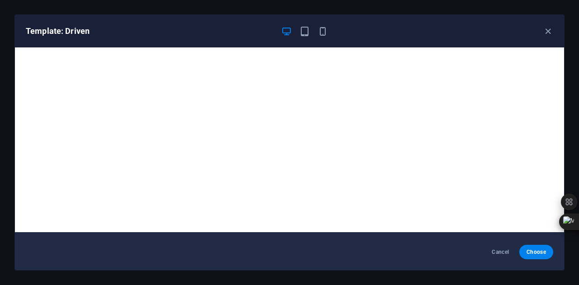
scroll to position [0, 0]
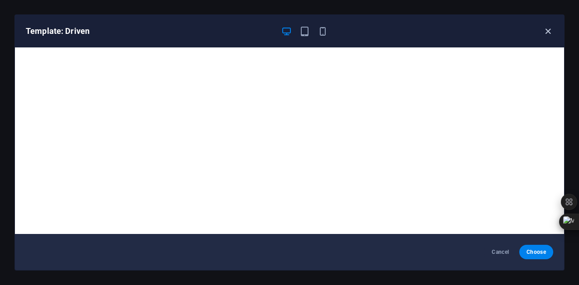
click at [543, 31] on icon "button" at bounding box center [548, 31] width 10 height 10
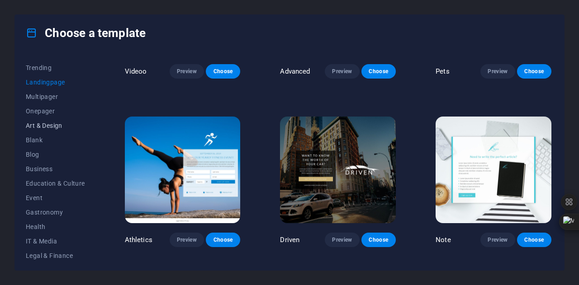
click at [57, 121] on button "Art & Design" at bounding box center [55, 125] width 59 height 14
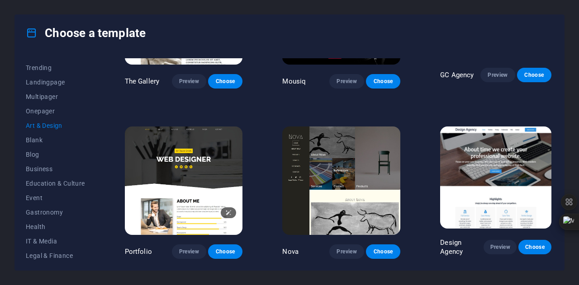
scroll to position [467, 0]
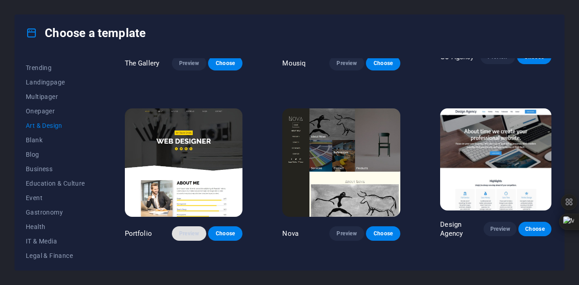
click at [188, 227] on button "Preview" at bounding box center [189, 234] width 34 height 14
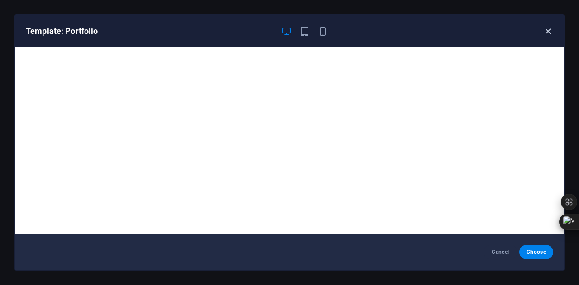
click at [545, 28] on icon "button" at bounding box center [548, 31] width 10 height 10
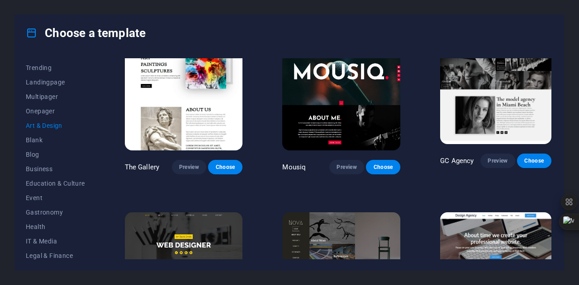
scroll to position [361, 0]
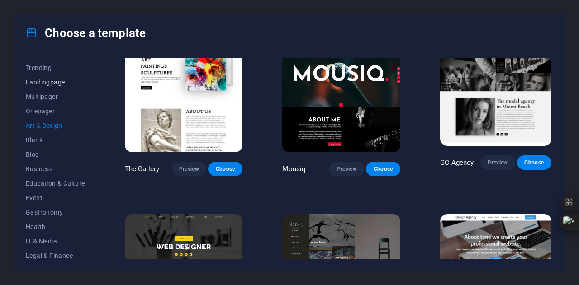
click at [54, 80] on span "Landingpage" at bounding box center [55, 82] width 59 height 7
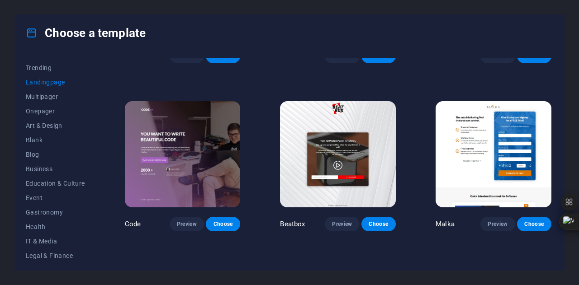
scroll to position [128, 0]
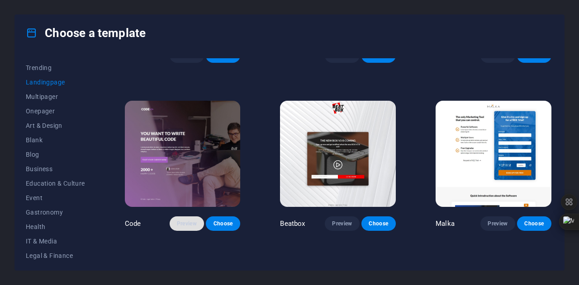
click at [185, 220] on span "Preview" at bounding box center [187, 223] width 20 height 7
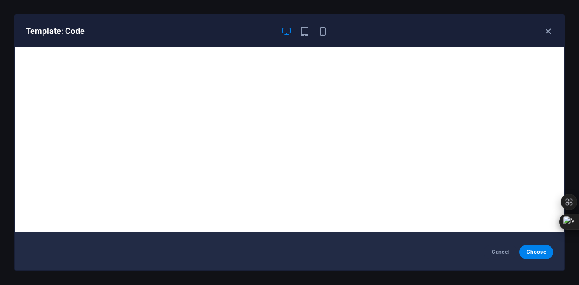
scroll to position [0, 0]
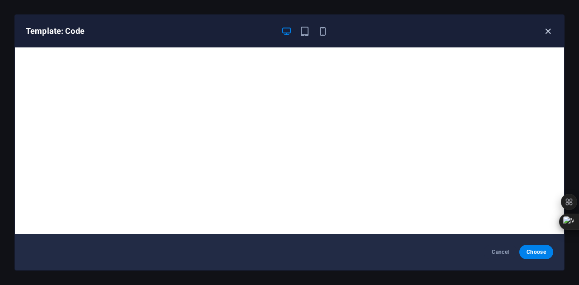
click at [548, 27] on icon "button" at bounding box center [548, 31] width 10 height 10
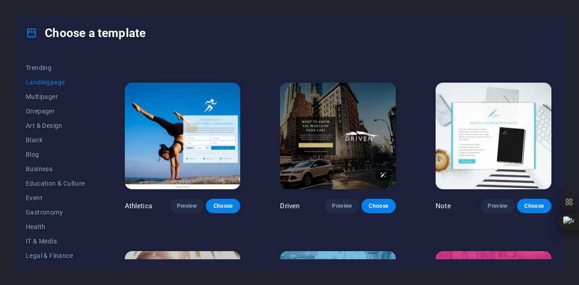
scroll to position [484, 0]
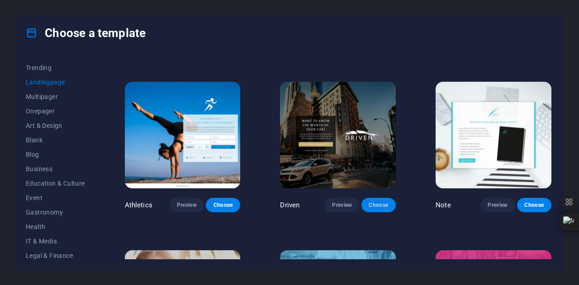
click at [378, 198] on button "Choose" at bounding box center [378, 205] width 34 height 14
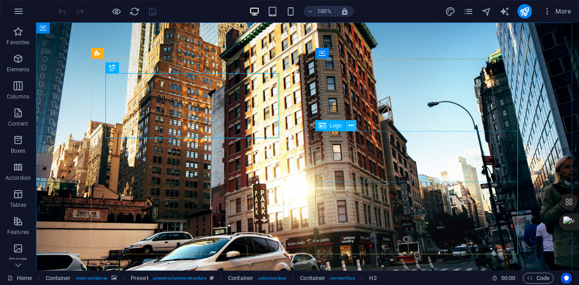
click at [350, 126] on icon at bounding box center [351, 125] width 5 height 9
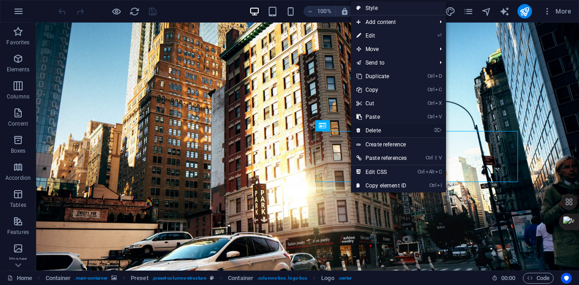
click at [379, 131] on link "⌦ Delete" at bounding box center [381, 131] width 61 height 14
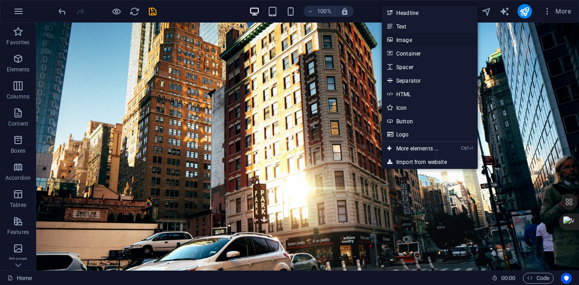
click at [424, 41] on link "Image" at bounding box center [430, 40] width 96 height 14
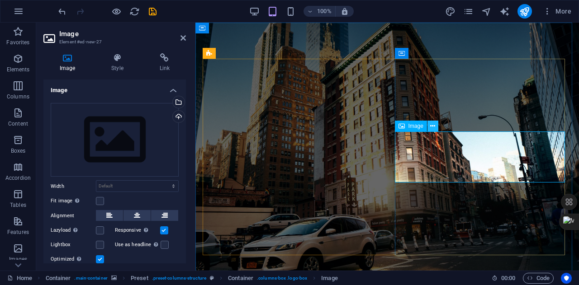
click at [433, 129] on icon at bounding box center [432, 126] width 5 height 9
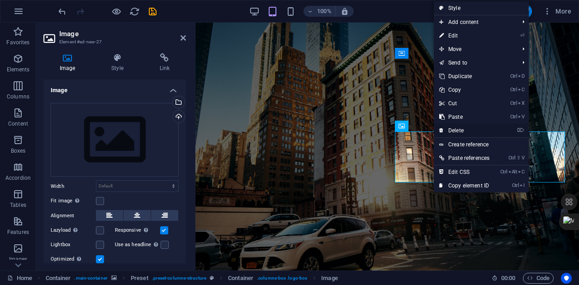
click at [450, 129] on link "⌦ Delete" at bounding box center [464, 131] width 61 height 14
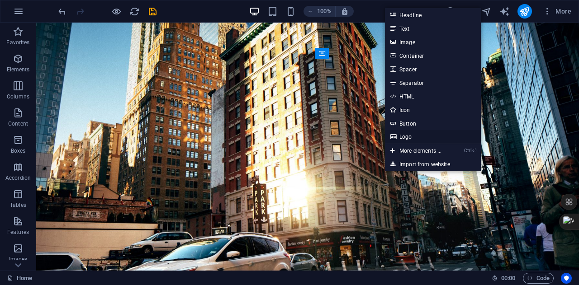
click at [411, 134] on link "Logo" at bounding box center [433, 137] width 96 height 14
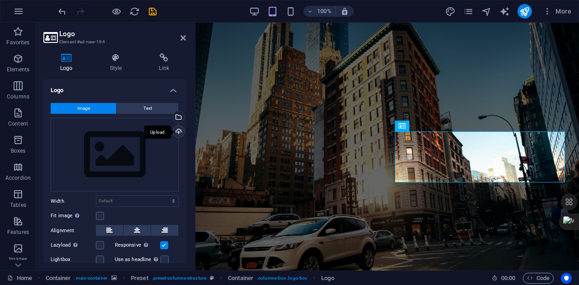
click at [179, 134] on div "Upload" at bounding box center [178, 133] width 14 height 14
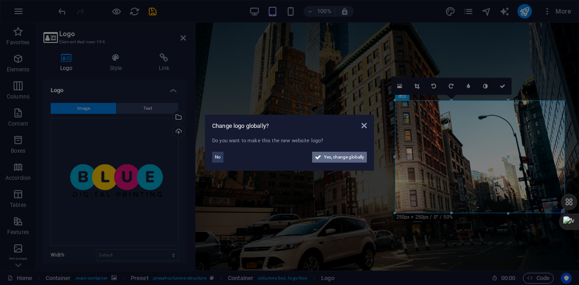
click at [351, 159] on span "Yes, change globally" at bounding box center [344, 157] width 40 height 11
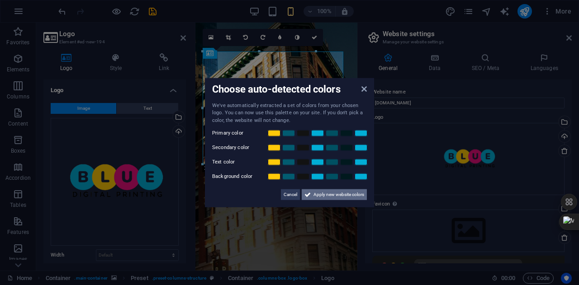
click at [349, 193] on span "Apply new website colors" at bounding box center [338, 194] width 51 height 11
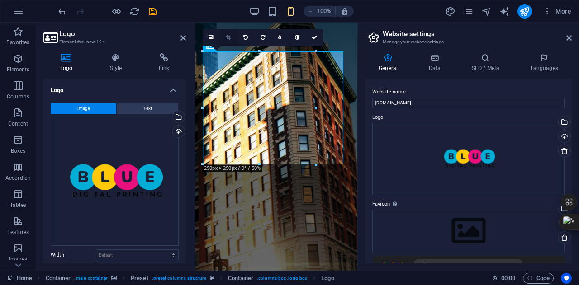
click at [232, 37] on link at bounding box center [228, 37] width 17 height 17
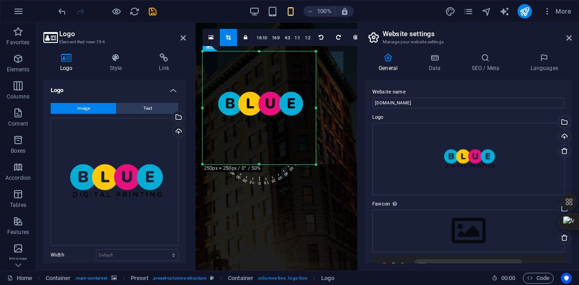
click at [317, 53] on div at bounding box center [259, 108] width 131 height 131
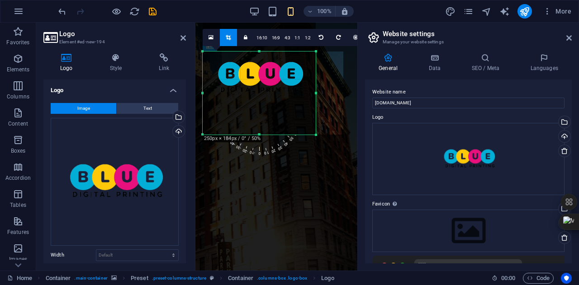
drag, startPoint x: 259, startPoint y: 51, endPoint x: 258, endPoint y: 81, distance: 29.9
click at [258, 81] on div "180 170 160 150 140 130 120 110 100 90 80 70 60 50 40 30 20 10 0 -10 -20 -30 -4…" at bounding box center [259, 93] width 113 height 83
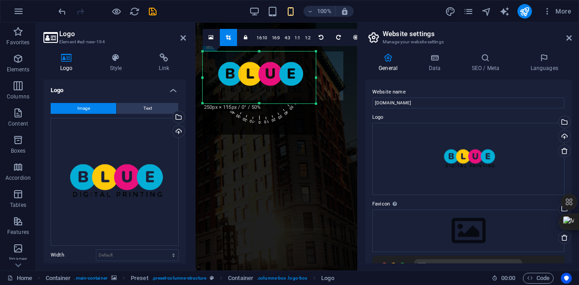
drag, startPoint x: 259, startPoint y: 133, endPoint x: 260, endPoint y: 105, distance: 28.5
click at [260, 105] on div at bounding box center [259, 103] width 113 height 3
click at [563, 38] on h2 "Website settings" at bounding box center [477, 34] width 189 height 8
click at [566, 37] on icon at bounding box center [568, 37] width 5 height 7
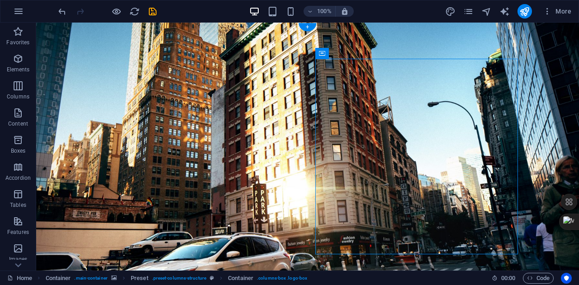
click at [533, 105] on figure at bounding box center [307, 157] width 543 height 268
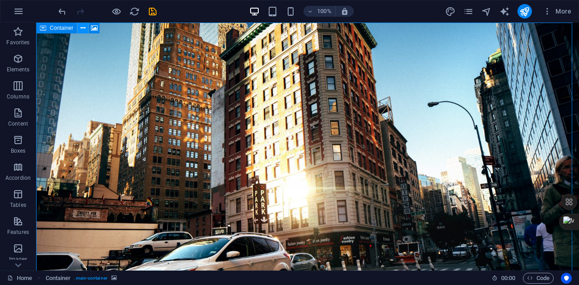
click at [88, 32] on button at bounding box center [82, 28] width 11 height 11
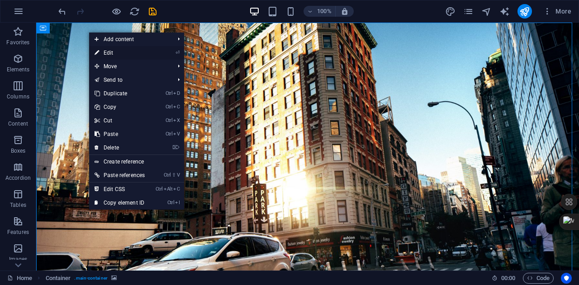
click at [109, 54] on link "⏎ Edit" at bounding box center [119, 53] width 61 height 14
select select "%"
select select "vh"
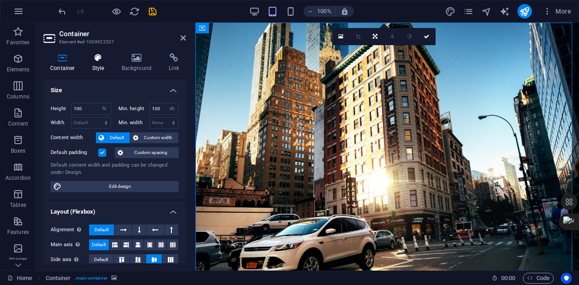
click at [106, 61] on icon at bounding box center [98, 57] width 26 height 9
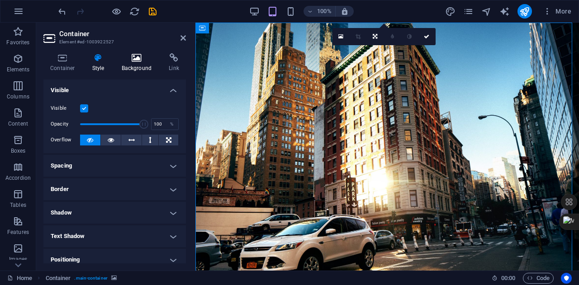
click at [141, 57] on icon at bounding box center [137, 57] width 44 height 9
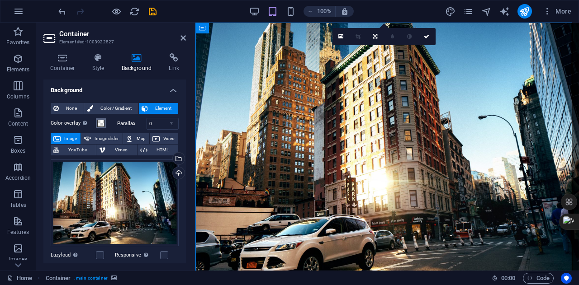
click at [102, 120] on span at bounding box center [100, 123] width 7 height 7
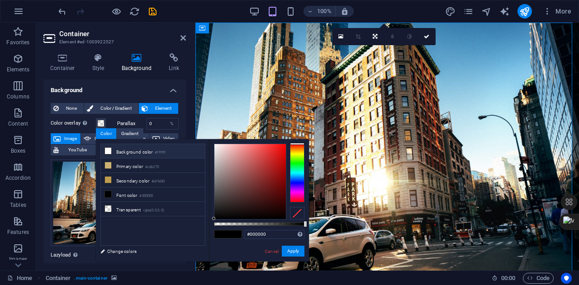
click at [123, 152] on li "Background color #ffffff" at bounding box center [153, 151] width 104 height 14
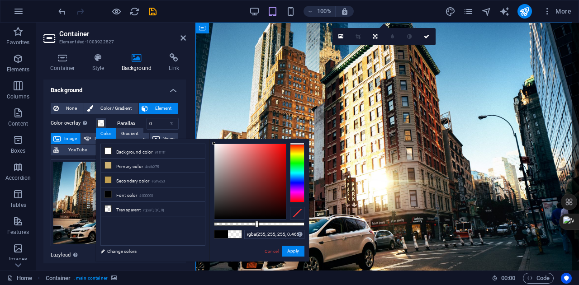
click at [256, 225] on div at bounding box center [259, 224] width 90 height 4
click at [241, 224] on div at bounding box center [259, 224] width 90 height 4
click at [224, 227] on div "rgba(255, 255, 255, 0.3) Supported formats #0852ed rgb(8, 82, 237) rgba(8, 82, …" at bounding box center [259, 266] width 100 height 254
click at [234, 221] on div "rgba(255, 255, 255, 0.3) Supported formats #0852ed rgb(8, 82, 237) rgba(8, 82, …" at bounding box center [259, 266] width 100 height 254
click at [235, 222] on div "rgba(255, 255, 255, 0.3) Supported formats #0852ed rgb(8, 82, 237) rgba(8, 82, …" at bounding box center [259, 266] width 100 height 254
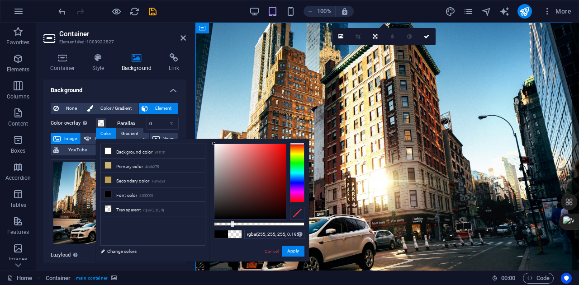
click at [231, 224] on div at bounding box center [259, 224] width 90 height 4
type input "rgba(255, 255, 255, 0.28)"
click at [239, 222] on div at bounding box center [259, 224] width 90 height 4
click at [296, 252] on button "Apply" at bounding box center [293, 251] width 23 height 11
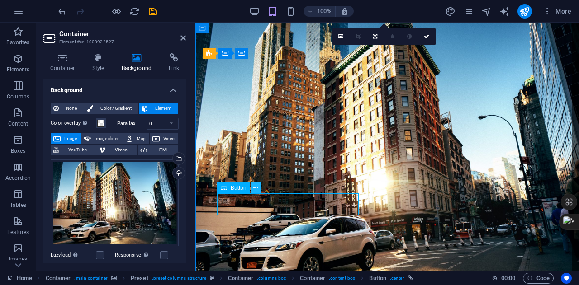
click at [259, 188] on button at bounding box center [255, 188] width 11 height 11
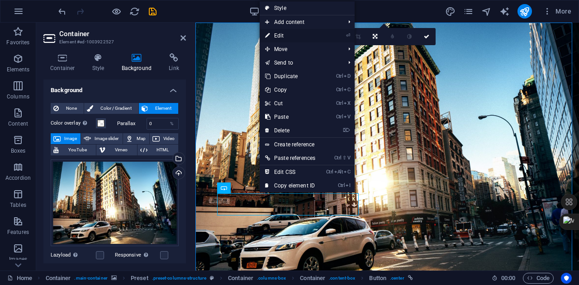
click at [296, 35] on link "⏎ Edit" at bounding box center [290, 36] width 61 height 14
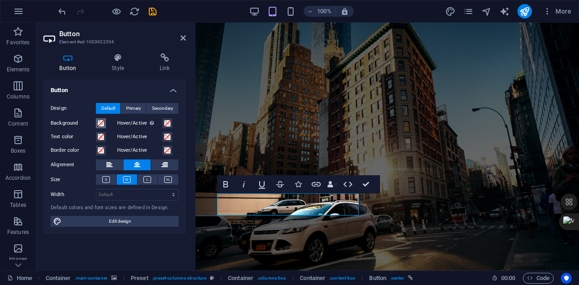
click at [99, 121] on span at bounding box center [100, 123] width 7 height 7
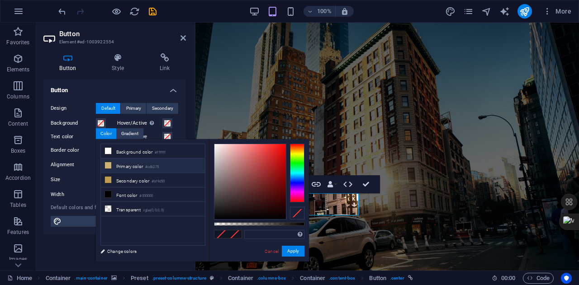
click at [119, 162] on li "Primary color #cdb275" at bounding box center [153, 166] width 104 height 14
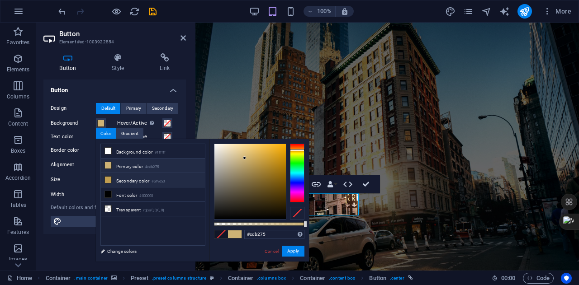
click at [117, 178] on li "Secondary color #bf9d50" at bounding box center [153, 180] width 104 height 14
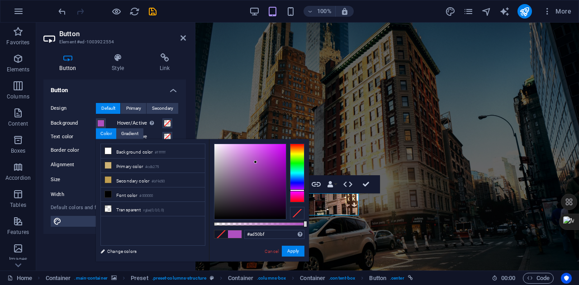
drag, startPoint x: 299, startPoint y: 150, endPoint x: 301, endPoint y: 190, distance: 40.7
click at [301, 190] on div at bounding box center [297, 190] width 14 height 2
click at [284, 144] on div at bounding box center [249, 181] width 71 height 75
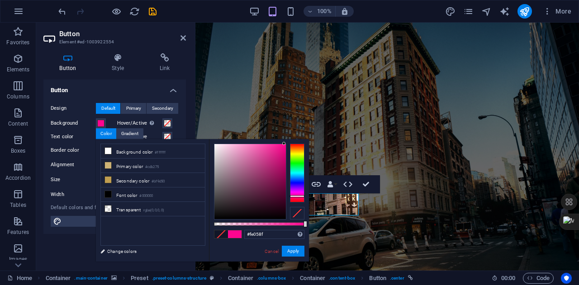
drag, startPoint x: 301, startPoint y: 191, endPoint x: 301, endPoint y: 196, distance: 5.0
click at [301, 196] on div at bounding box center [297, 196] width 14 height 2
click at [90, 167] on label "Alignment" at bounding box center [73, 165] width 45 height 11
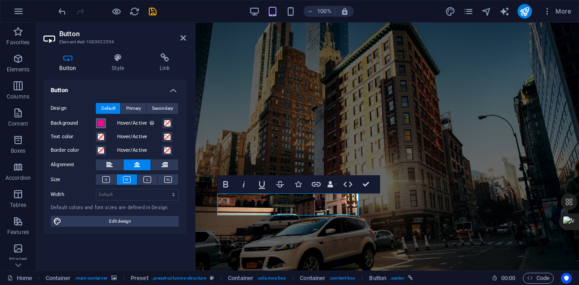
click at [101, 123] on span at bounding box center [100, 123] width 7 height 7
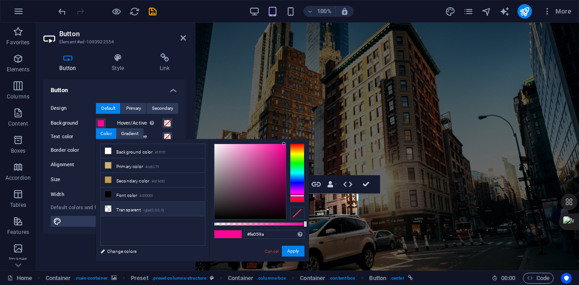
click at [161, 204] on li "Transparent rgba(0,0,0,.0)" at bounding box center [153, 209] width 104 height 14
type input "rgba(0, 0, 0, 0)"
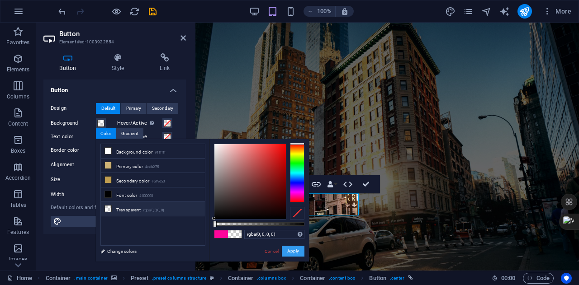
click at [290, 255] on button "Apply" at bounding box center [293, 251] width 23 height 11
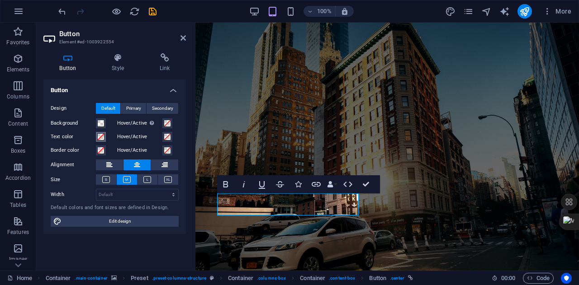
click at [99, 138] on span at bounding box center [100, 136] width 7 height 7
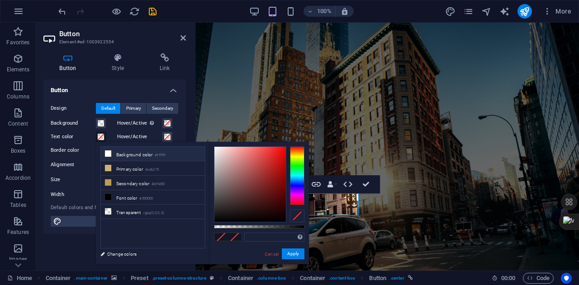
click at [113, 159] on li "Background color #ffffff" at bounding box center [153, 154] width 104 height 14
type input "#ffffff"
click at [298, 250] on button "Apply" at bounding box center [293, 254] width 23 height 11
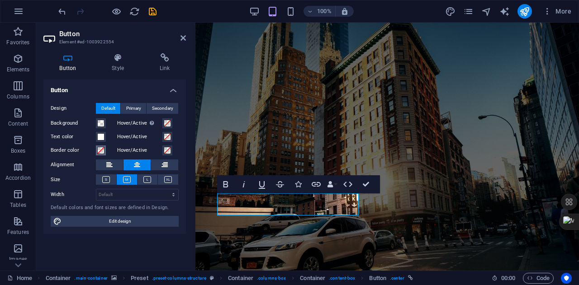
click at [102, 150] on span at bounding box center [100, 150] width 7 height 7
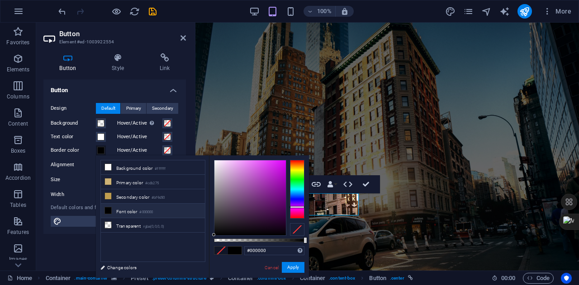
click at [294, 207] on div at bounding box center [297, 189] width 14 height 59
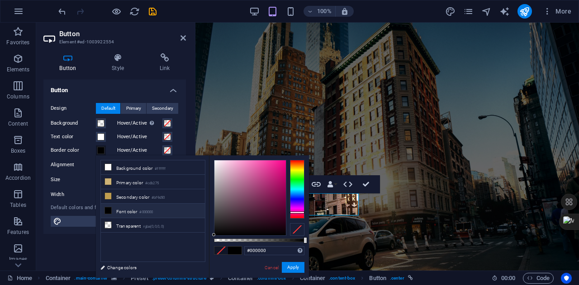
click at [298, 213] on div at bounding box center [297, 189] width 14 height 59
click at [279, 164] on div at bounding box center [249, 198] width 71 height 75
type input "#f8088d"
click at [283, 162] on div at bounding box center [249, 198] width 71 height 75
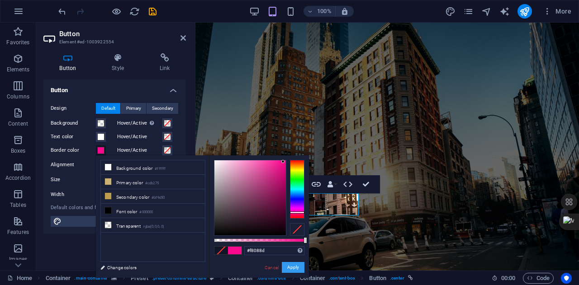
click at [297, 265] on button "Apply" at bounding box center [293, 267] width 23 height 11
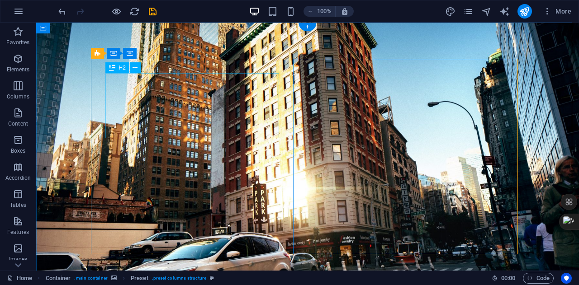
click at [137, 67] on icon at bounding box center [134, 67] width 5 height 9
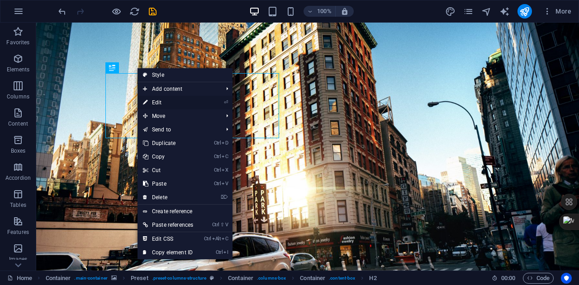
click at [176, 106] on link "⏎ Edit" at bounding box center [167, 103] width 61 height 14
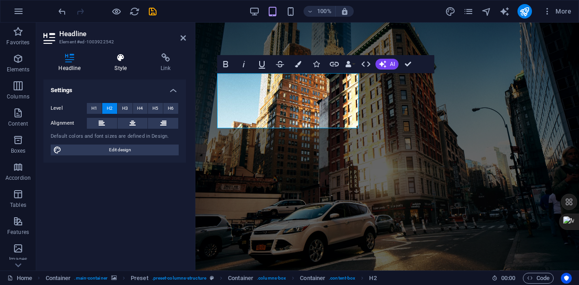
click at [124, 61] on icon at bounding box center [120, 57] width 43 height 9
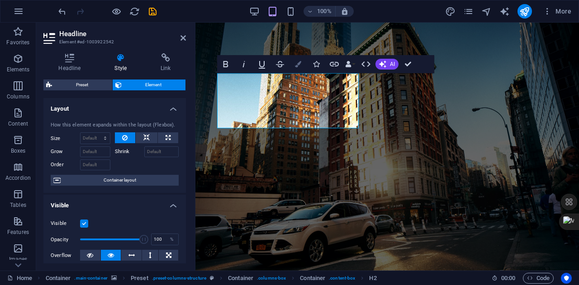
click at [303, 61] on button "Colors" at bounding box center [297, 64] width 17 height 18
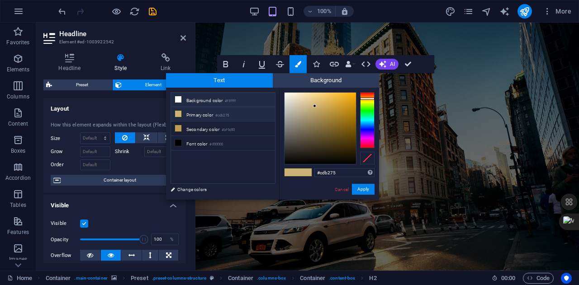
click at [244, 100] on li "Background color #ffffff" at bounding box center [223, 100] width 104 height 14
type input "#ffffff"
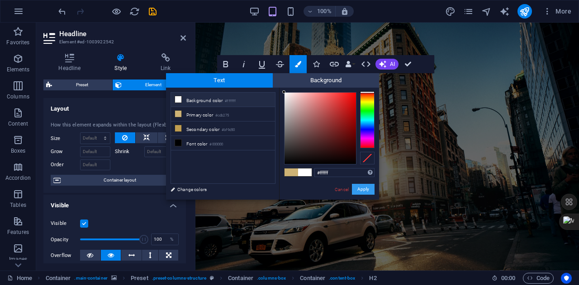
click at [362, 191] on button "Apply" at bounding box center [363, 189] width 23 height 11
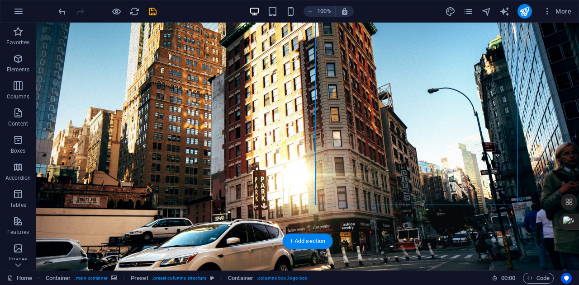
scroll to position [5, 0]
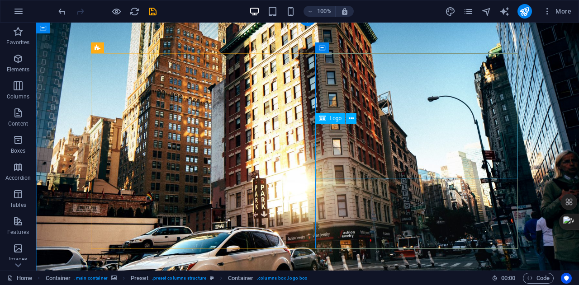
click at [351, 118] on icon at bounding box center [351, 118] width 5 height 9
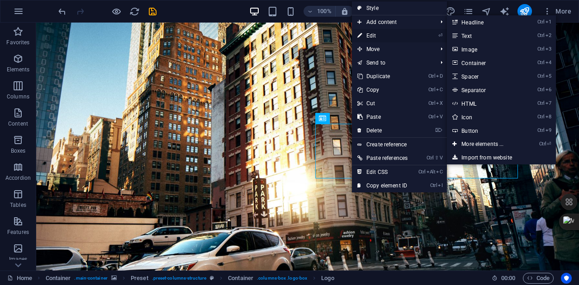
drag, startPoint x: 351, startPoint y: 118, endPoint x: 378, endPoint y: 35, distance: 87.5
click at [378, 35] on body "[DOMAIN_NAME] Home Favorites Elements Columns Content Boxes Accordion Tables Fe…" at bounding box center [289, 142] width 579 height 285
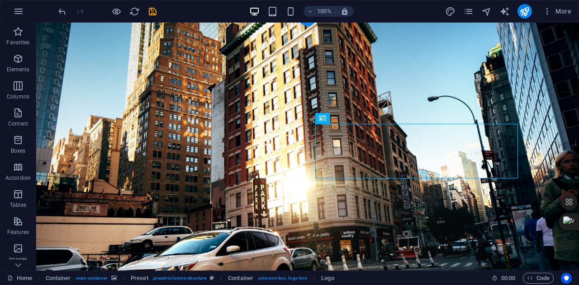
drag, startPoint x: 414, startPoint y: 58, endPoint x: 378, endPoint y: 35, distance: 42.7
click at [378, 35] on figure at bounding box center [307, 151] width 543 height 268
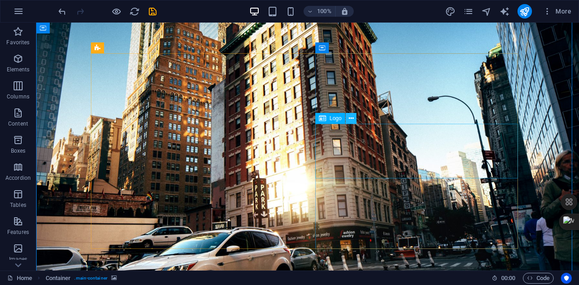
click at [349, 122] on icon at bounding box center [351, 118] width 5 height 9
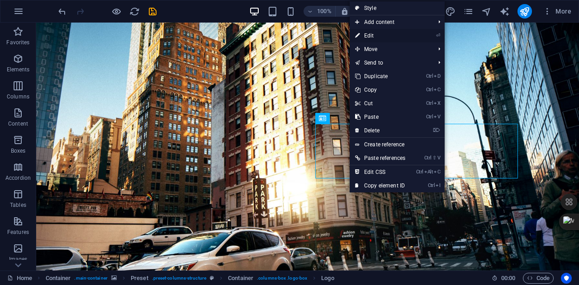
click at [391, 32] on link "⏎ Edit" at bounding box center [380, 36] width 61 height 14
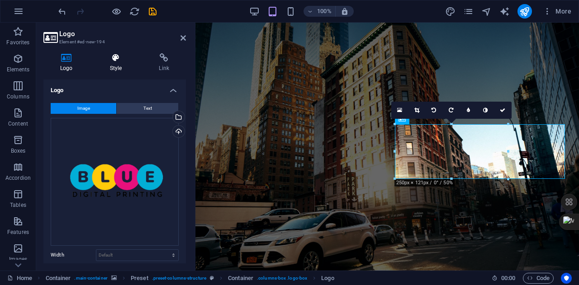
click at [124, 67] on h4 "Style" at bounding box center [117, 62] width 49 height 19
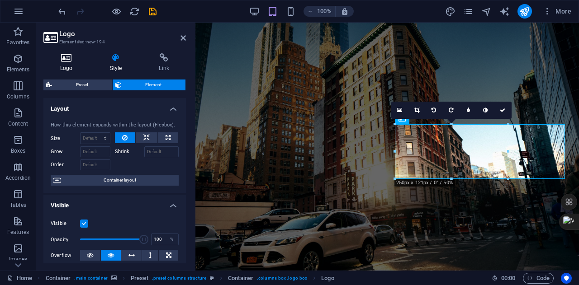
click at [88, 66] on h4 "Logo" at bounding box center [68, 62] width 50 height 19
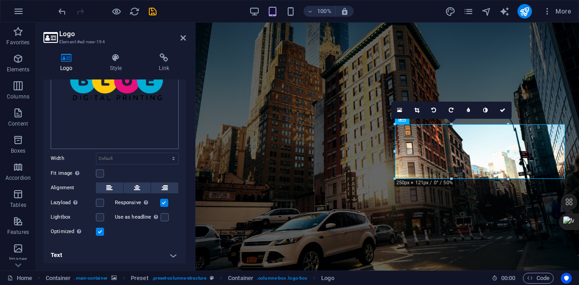
scroll to position [97, 0]
click at [128, 185] on button at bounding box center [136, 187] width 27 height 11
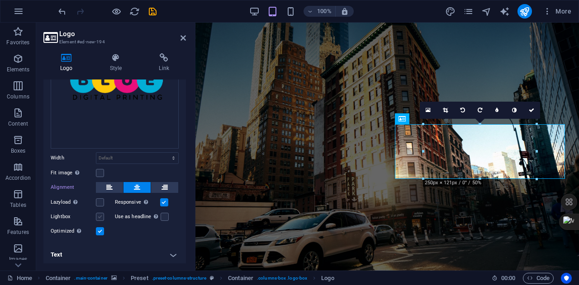
click at [101, 217] on label at bounding box center [100, 217] width 8 height 8
click at [0, 0] on input "Lightbox" at bounding box center [0, 0] width 0 height 0
click at [100, 169] on label at bounding box center [100, 173] width 8 height 8
click at [0, 0] on input "Fit image Automatically fit image to a fixed width and height" at bounding box center [0, 0] width 0 height 0
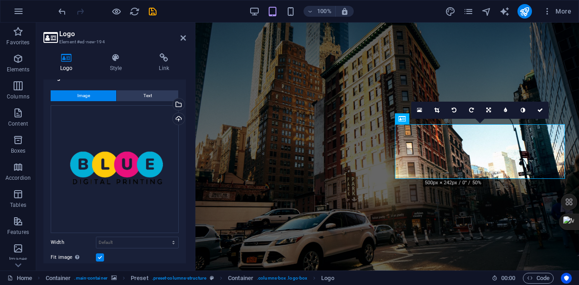
scroll to position [0, 0]
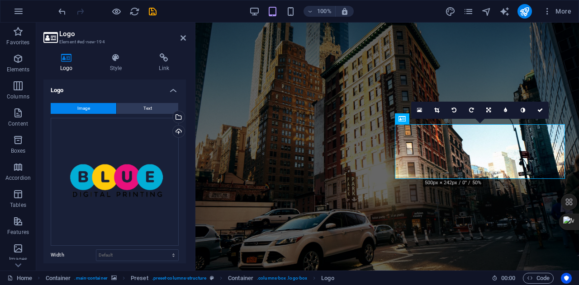
click at [341, 47] on figure at bounding box center [386, 151] width 383 height 269
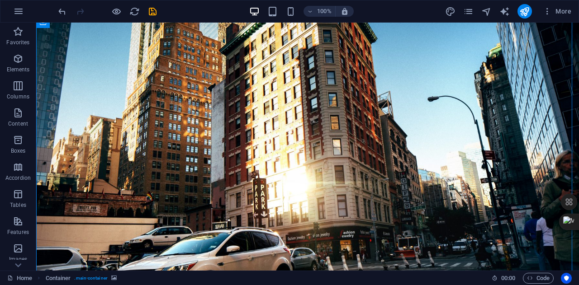
click at [341, 47] on figure at bounding box center [307, 151] width 543 height 268
click at [350, 120] on icon at bounding box center [351, 118] width 5 height 9
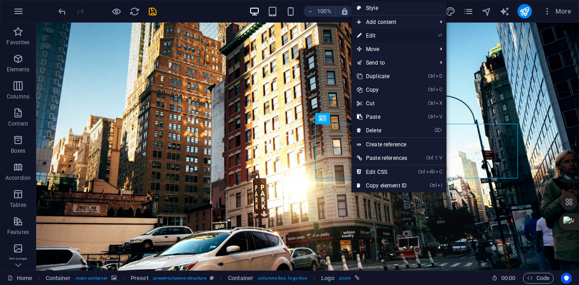
click at [376, 38] on link "⏎ Edit" at bounding box center [381, 36] width 61 height 14
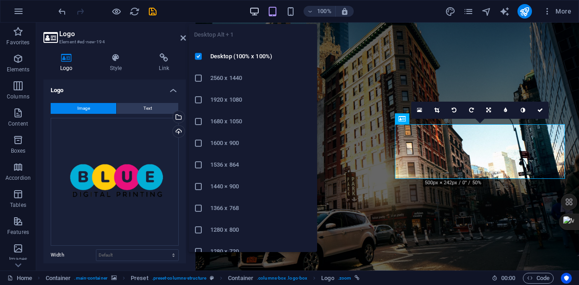
click at [259, 13] on icon "button" at bounding box center [254, 11] width 10 height 10
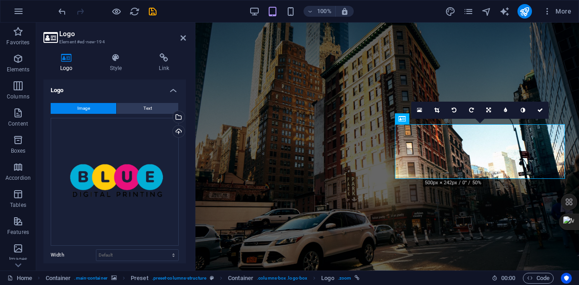
drag, startPoint x: 503, startPoint y: 35, endPoint x: 322, endPoint y: 24, distance: 180.8
click at [321, 13] on h6 "100%" at bounding box center [324, 11] width 14 height 11
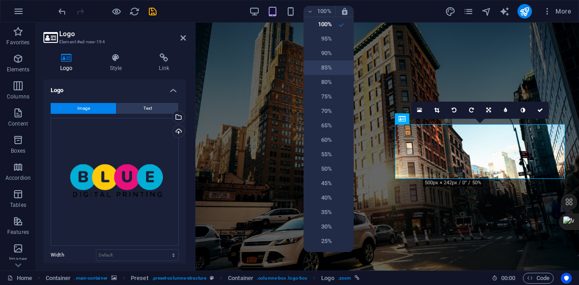
click at [331, 67] on h6 "85%" at bounding box center [320, 67] width 23 height 11
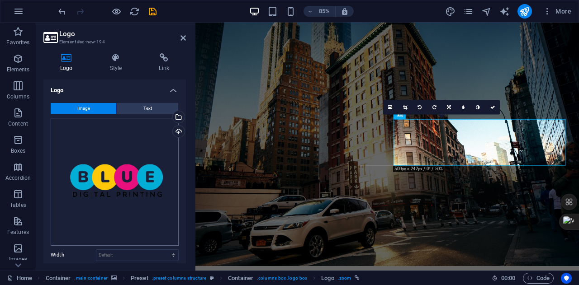
scroll to position [158, 0]
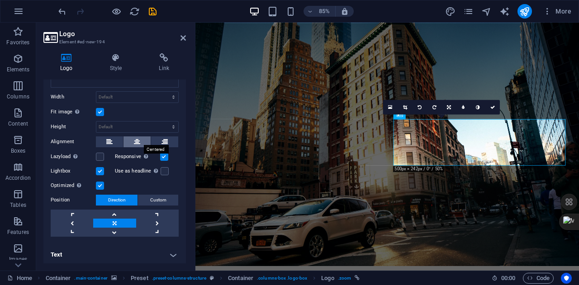
click at [136, 138] on icon at bounding box center [137, 142] width 6 height 11
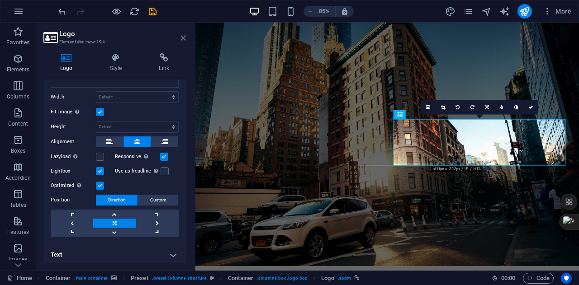
click at [181, 38] on header "Logo Element #ed-new-194" at bounding box center [114, 35] width 142 height 24
click at [181, 38] on icon at bounding box center [182, 37] width 5 height 7
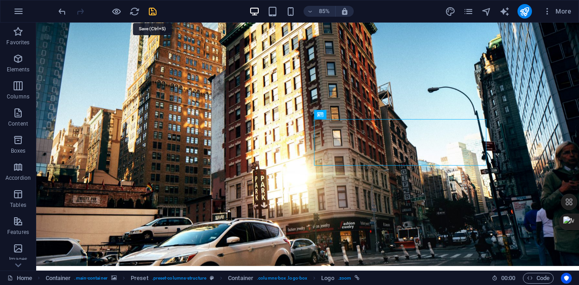
click at [155, 11] on icon "save" at bounding box center [152, 11] width 10 height 10
checkbox input "false"
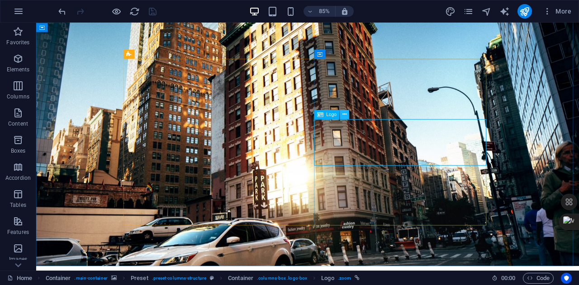
click at [347, 114] on button at bounding box center [344, 114] width 9 height 9
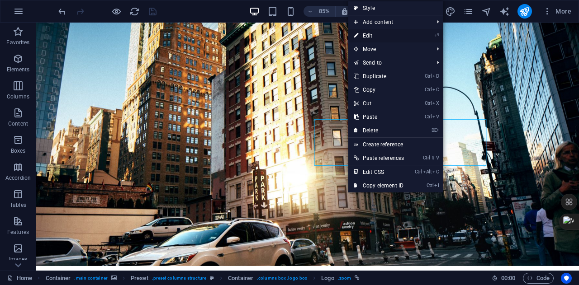
click at [379, 35] on link "⏎ Edit" at bounding box center [378, 36] width 61 height 14
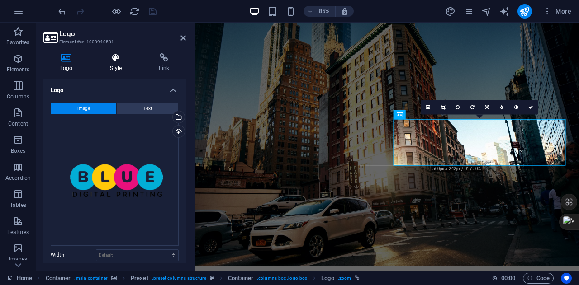
click at [111, 71] on h4 "Style" at bounding box center [117, 62] width 49 height 19
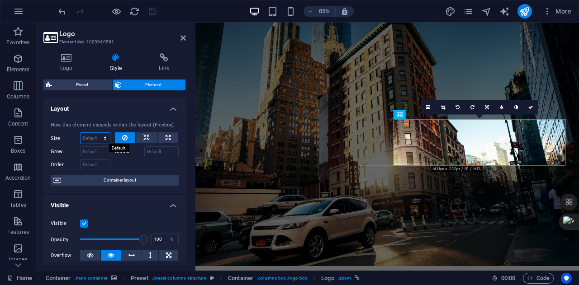
click at [103, 138] on select "Default auto px % 1/1 1/2 1/3 1/4 1/5 1/6 1/7 1/8 1/9 1/10" at bounding box center [94, 138] width 29 height 11
select select "1/1"
click at [96, 133] on select "Default auto px % 1/1 1/2 1/3 1/4 1/5 1/6 1/7 1/8 1/9 1/10" at bounding box center [94, 138] width 29 height 11
type input "100"
select select "%"
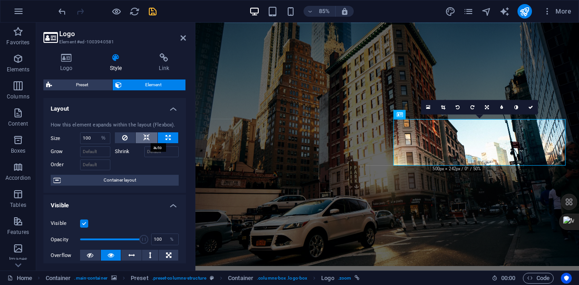
click at [145, 133] on icon at bounding box center [146, 137] width 6 height 11
select select "DISABLED_OPTION_VALUE"
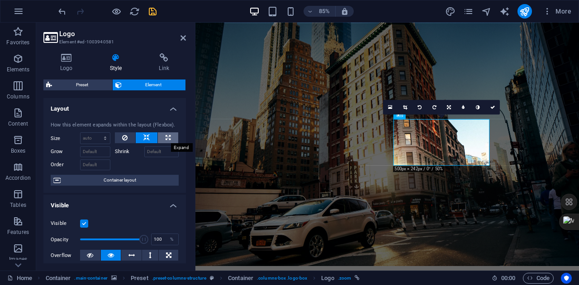
click at [161, 135] on button at bounding box center [168, 137] width 20 height 11
type input "100"
select select "%"
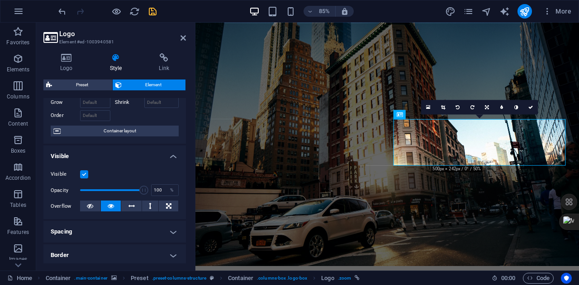
scroll to position [121, 0]
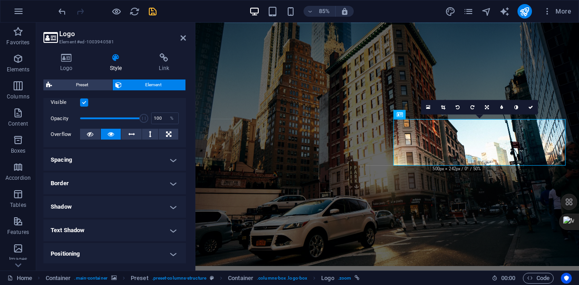
click at [112, 211] on h4 "Shadow" at bounding box center [114, 207] width 142 height 22
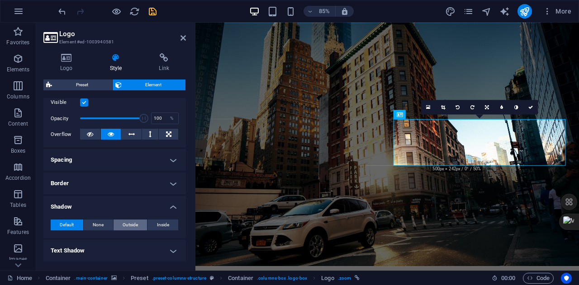
click at [134, 223] on span "Outside" at bounding box center [130, 225] width 15 height 11
type input "2"
type input "4"
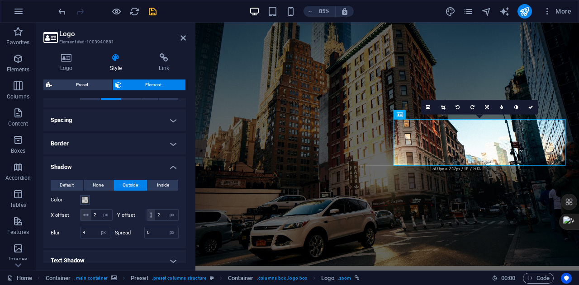
scroll to position [162, 0]
click at [86, 200] on span at bounding box center [84, 199] width 7 height 7
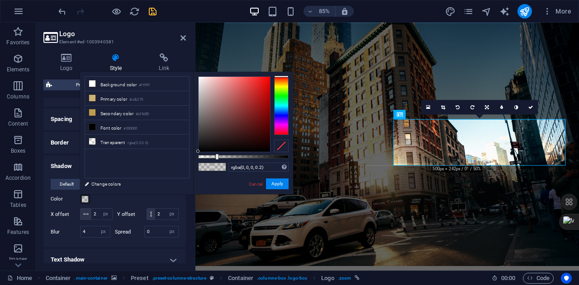
type input "rgba(0, 0, 0, 0.965)"
click at [285, 156] on div at bounding box center [243, 157] width 90 height 4
click at [280, 186] on button "Apply" at bounding box center [277, 184] width 23 height 11
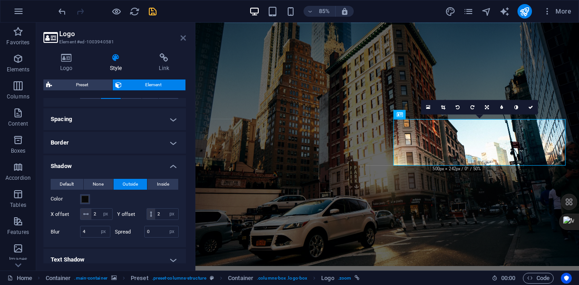
click at [184, 36] on icon at bounding box center [182, 37] width 5 height 7
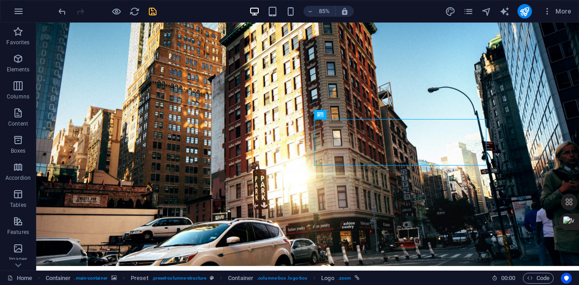
click at [56, 14] on div "85% More" at bounding box center [289, 11] width 578 height 22
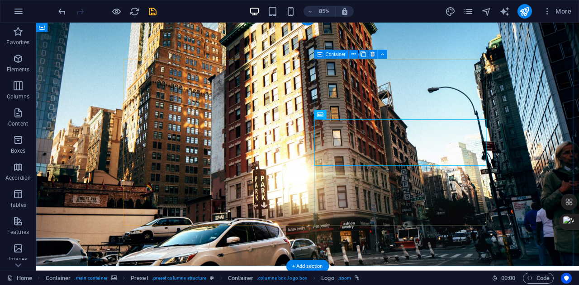
drag, startPoint x: 92, startPoint y: 37, endPoint x: 416, endPoint y: 108, distance: 332.3
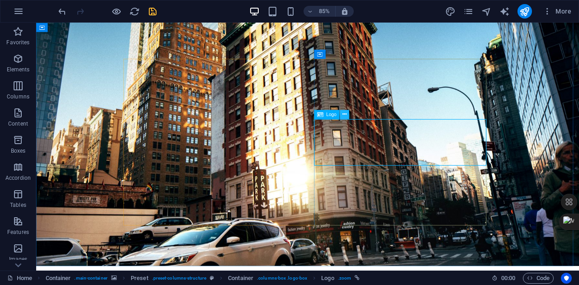
click at [346, 117] on icon at bounding box center [344, 114] width 4 height 8
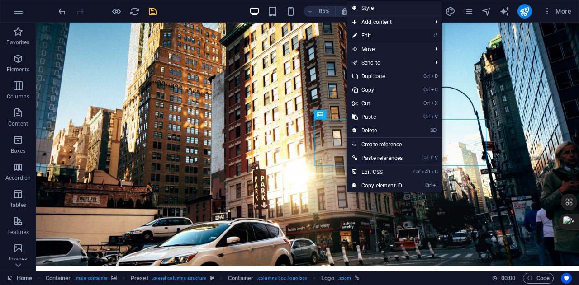
click at [383, 36] on link "⏎ Edit" at bounding box center [377, 36] width 61 height 14
select select "%"
select select "px"
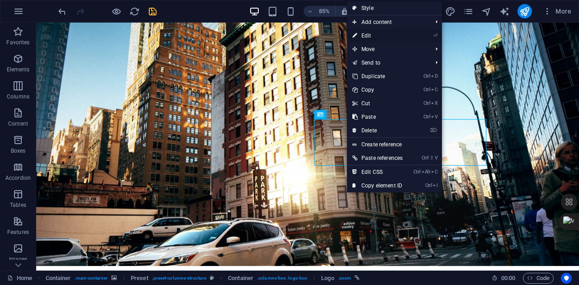
select select "px"
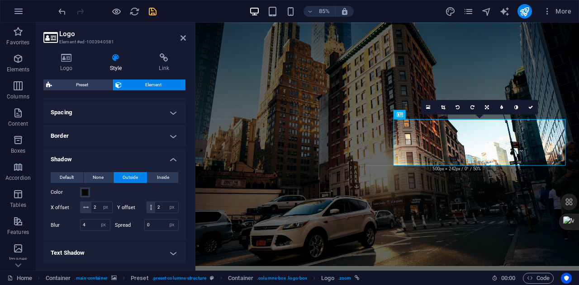
scroll to position [171, 0]
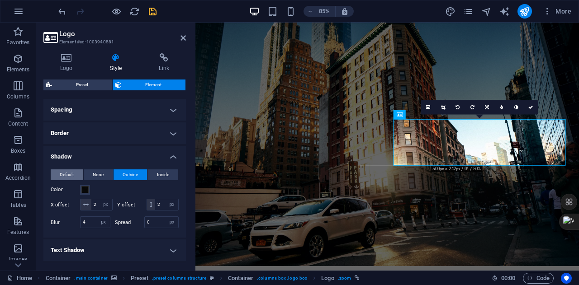
click at [71, 175] on span "Default" at bounding box center [67, 175] width 14 height 11
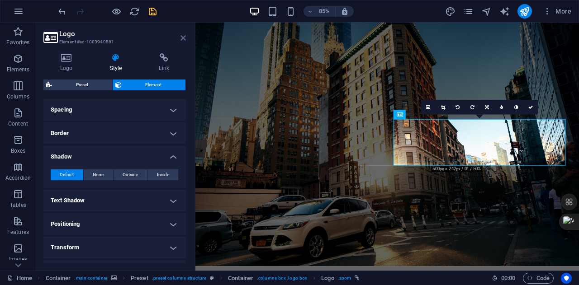
click at [181, 38] on icon at bounding box center [182, 37] width 5 height 7
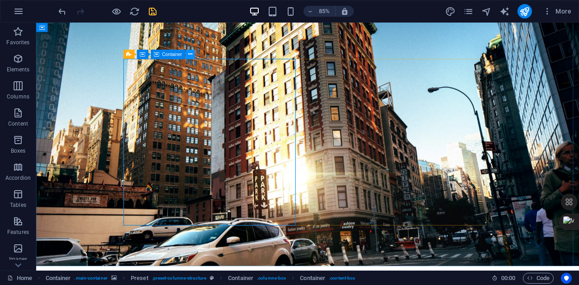
click at [192, 54] on icon at bounding box center [190, 54] width 4 height 8
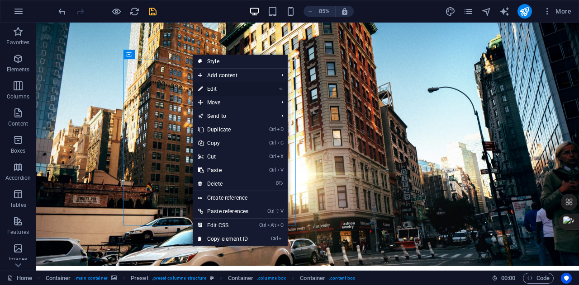
click at [232, 87] on link "⏎ Edit" at bounding box center [223, 89] width 61 height 14
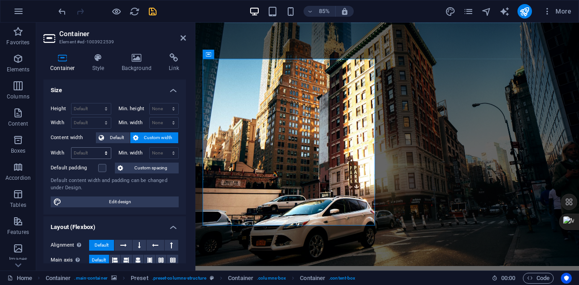
drag, startPoint x: 102, startPoint y: 62, endPoint x: 107, endPoint y: 158, distance: 95.6
click at [107, 158] on div "Container Style Background Link Size Height Default px rem % vh vw Min. height …" at bounding box center [114, 158] width 142 height 210
click at [100, 60] on icon at bounding box center [98, 57] width 26 height 9
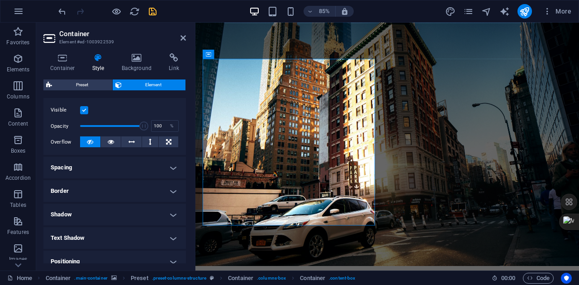
scroll to position [114, 0]
click at [98, 213] on h4 "Shadow" at bounding box center [114, 214] width 142 height 22
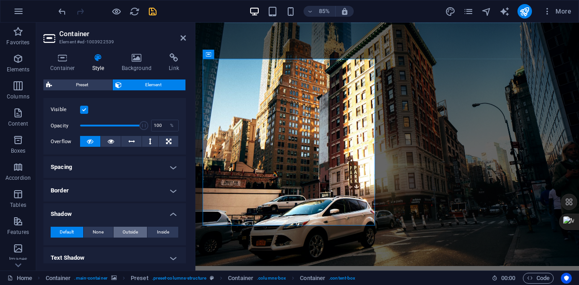
click at [132, 232] on span "Outside" at bounding box center [130, 232] width 15 height 11
type input "2"
type input "4"
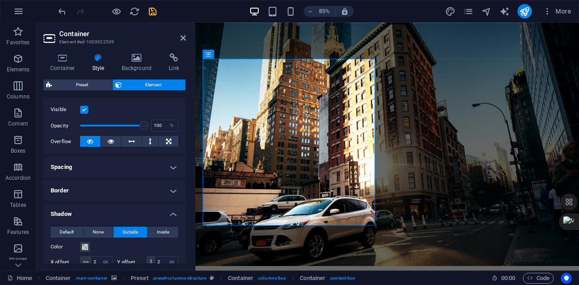
click at [132, 232] on span "Outside" at bounding box center [130, 232] width 15 height 11
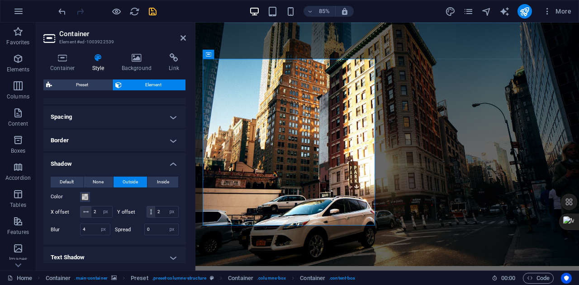
scroll to position [165, 0]
click at [82, 198] on span at bounding box center [84, 196] width 7 height 7
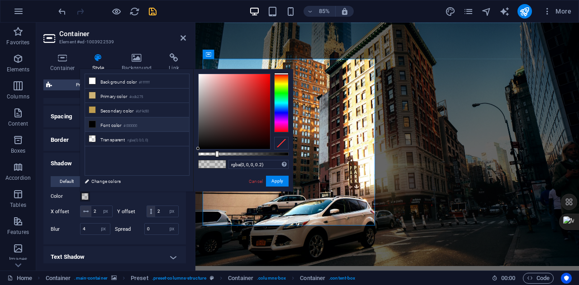
click at [114, 128] on li "Font color #000000" at bounding box center [137, 125] width 104 height 14
type input "#000000"
click at [277, 181] on button "Apply" at bounding box center [277, 181] width 23 height 11
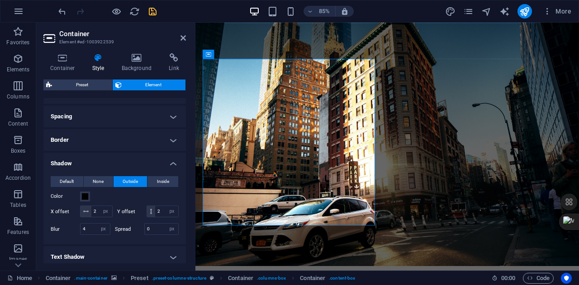
click at [429, 38] on figure at bounding box center [420, 163] width 451 height 292
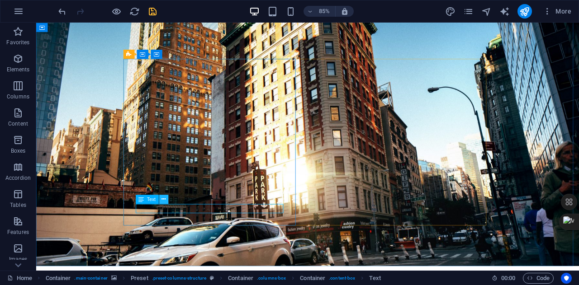
click at [165, 203] on icon at bounding box center [163, 199] width 4 height 8
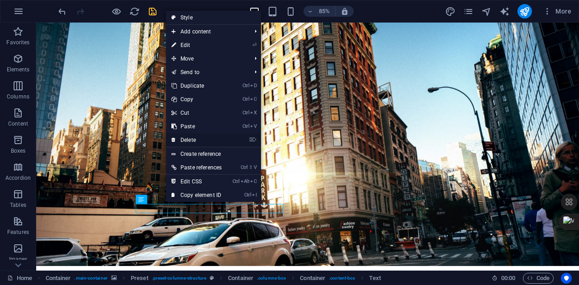
click at [203, 137] on link "⌦ Delete" at bounding box center [196, 140] width 61 height 14
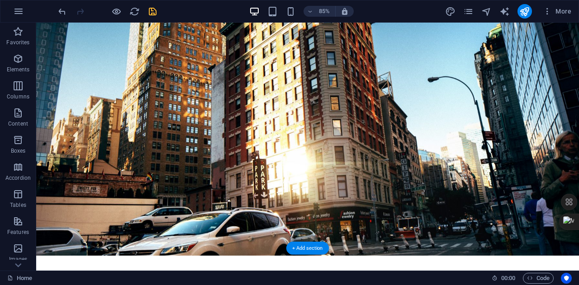
scroll to position [17, 0]
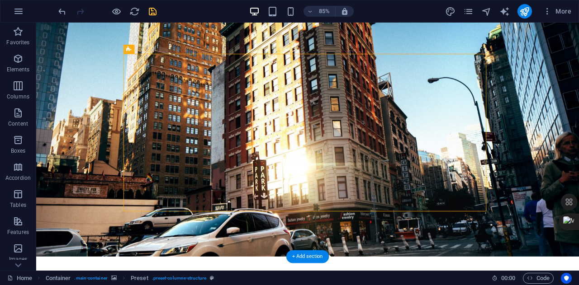
click at [388, 284] on figure at bounding box center [355, 152] width 638 height 292
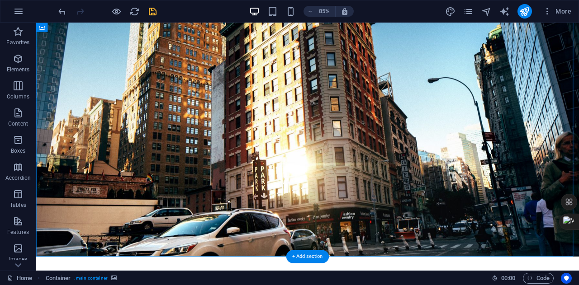
click at [319, 259] on figure at bounding box center [355, 152] width 638 height 292
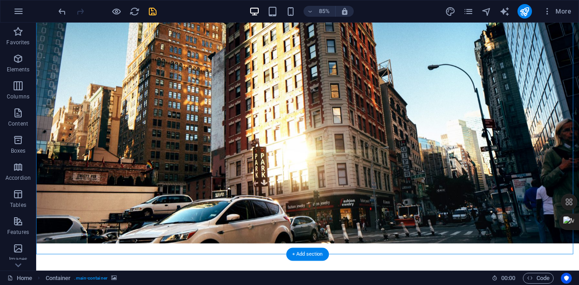
scroll to position [0, 0]
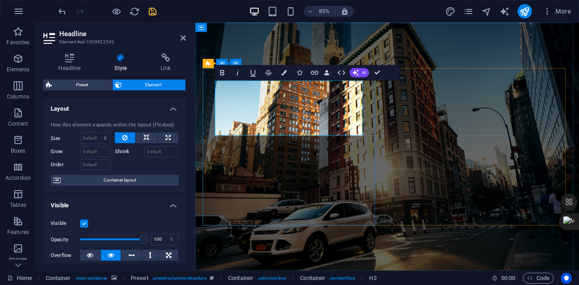
drag, startPoint x: 354, startPoint y: 140, endPoint x: 238, endPoint y: 108, distance: 121.1
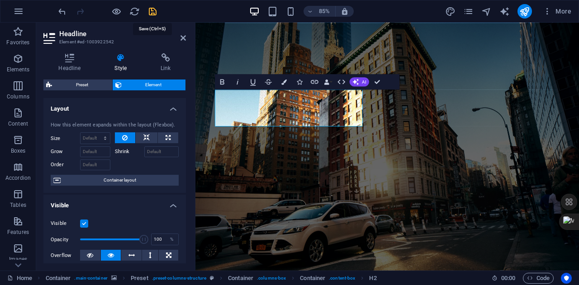
click at [153, 9] on icon "save" at bounding box center [152, 11] width 10 height 10
checkbox input "false"
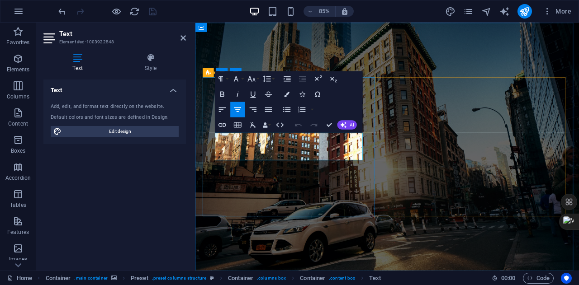
drag, startPoint x: 381, startPoint y: 183, endPoint x: 223, endPoint y: 153, distance: 160.6
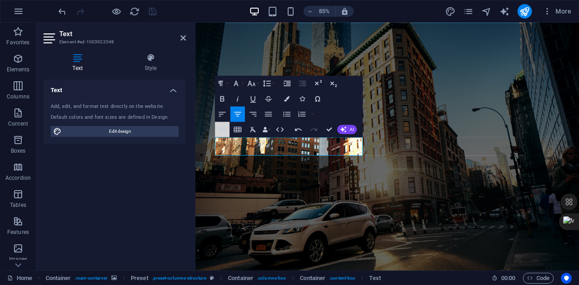
click at [219, 134] on icon "button" at bounding box center [222, 129] width 9 height 9
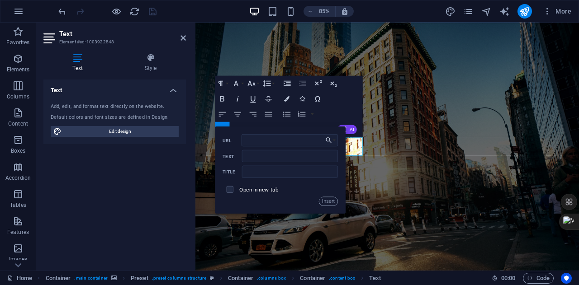
click at [330, 211] on div "Back Choose Link Home Legal Notice Privacy Choose file ... URL Text Title Open …" at bounding box center [280, 170] width 131 height 87
click at [351, 254] on figure at bounding box center [420, 169] width 451 height 292
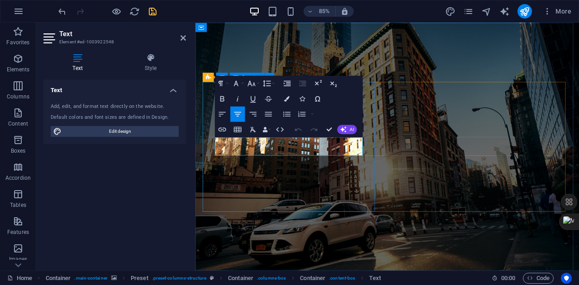
drag, startPoint x: 388, startPoint y: 172, endPoint x: 216, endPoint y: 165, distance: 172.9
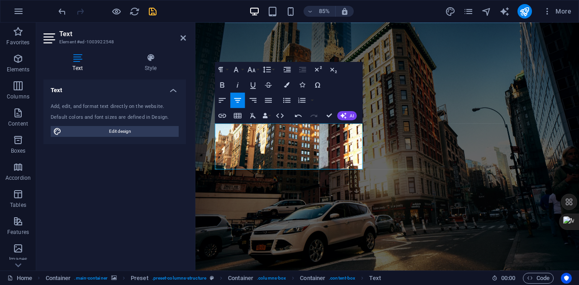
click at [519, 47] on figure at bounding box center [420, 169] width 451 height 292
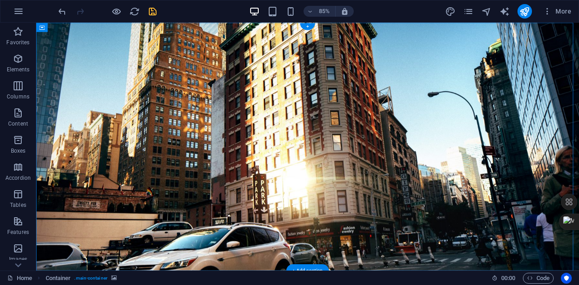
click at [321, 37] on figure at bounding box center [355, 169] width 638 height 292
click at [89, 27] on button at bounding box center [85, 27] width 9 height 9
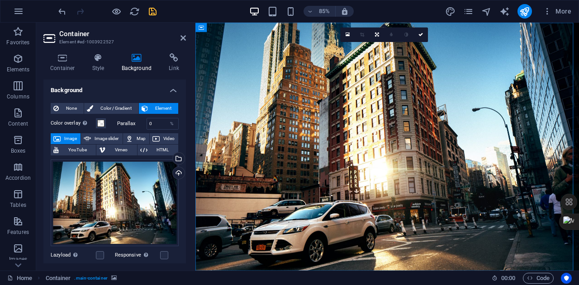
click at [71, 137] on span "Image" at bounding box center [70, 138] width 14 height 11
click at [125, 174] on div "Drag files here, click to choose files or select files from Files or our free s…" at bounding box center [115, 203] width 128 height 87
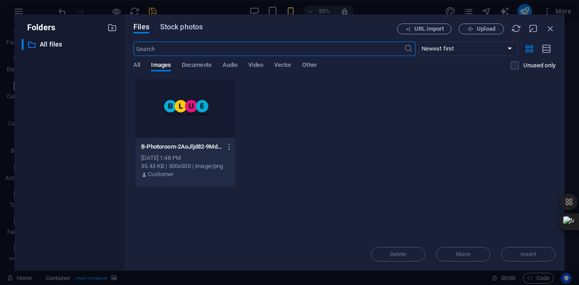
click at [193, 24] on span "Stock photos" at bounding box center [181, 27] width 43 height 11
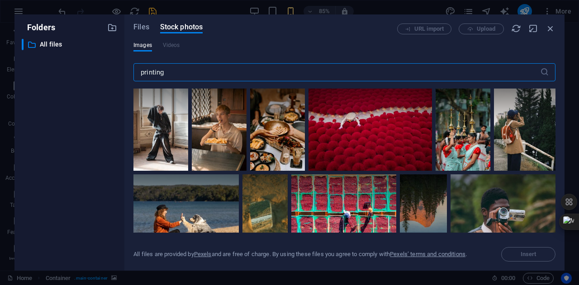
type input "printing"
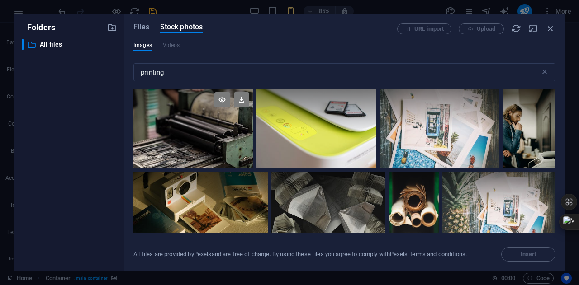
click at [206, 148] on div at bounding box center [192, 129] width 119 height 80
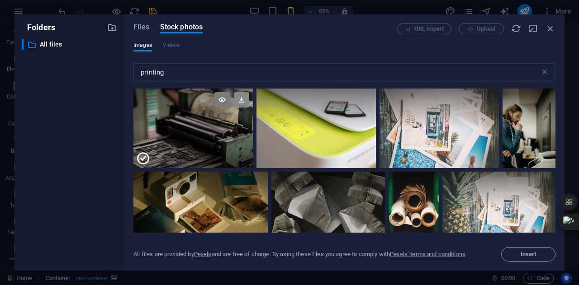
click at [246, 98] on icon at bounding box center [241, 99] width 15 height 15
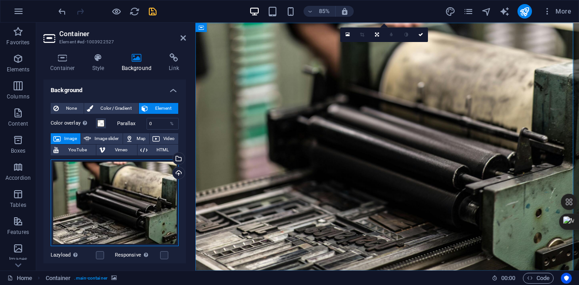
click at [132, 198] on div "Drag files here, click to choose files or select files from Files or our free s…" at bounding box center [115, 203] width 128 height 87
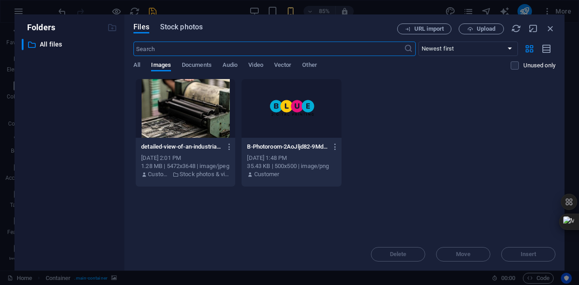
click at [197, 27] on span "Stock photos" at bounding box center [181, 27] width 43 height 11
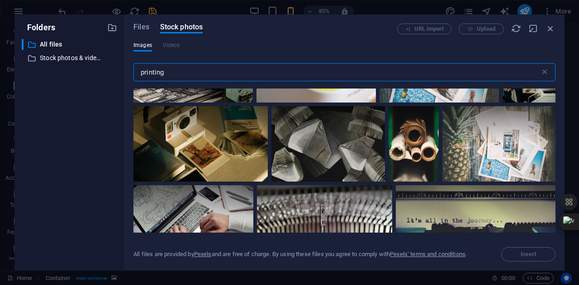
scroll to position [66, 0]
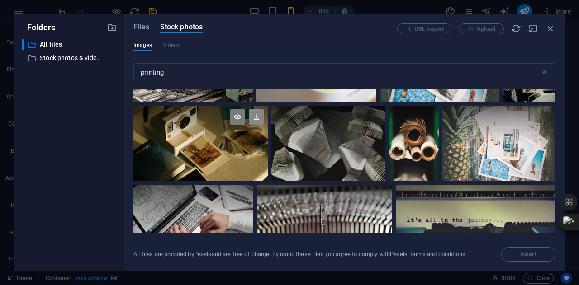
click at [253, 111] on icon at bounding box center [256, 116] width 15 height 15
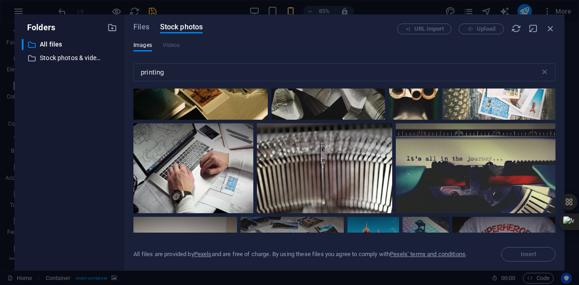
scroll to position [131, 0]
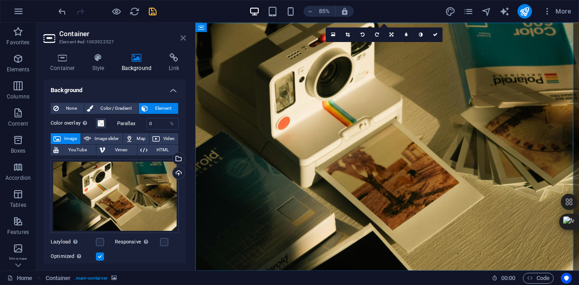
click at [185, 35] on icon at bounding box center [182, 37] width 5 height 7
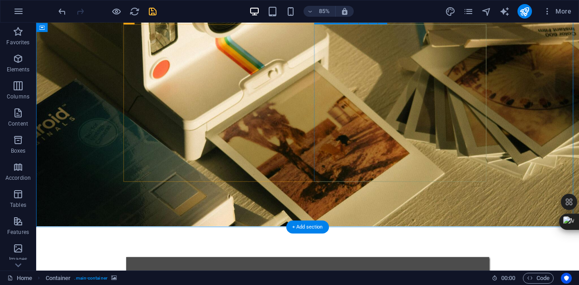
scroll to position [53, 0]
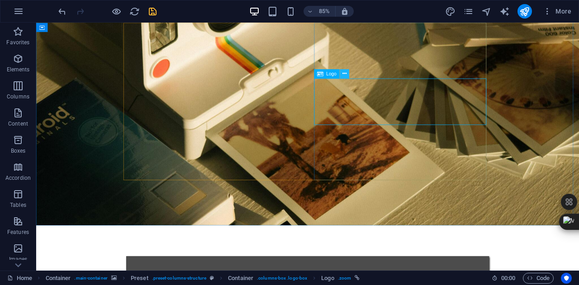
click at [345, 75] on icon at bounding box center [344, 74] width 4 height 8
select select "%"
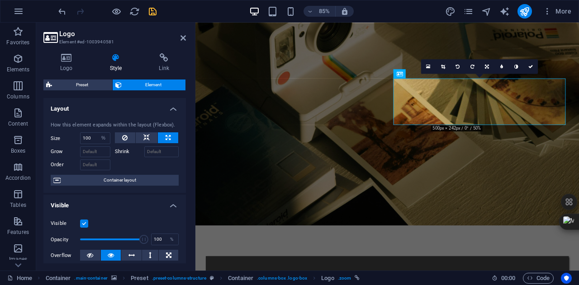
click at [76, 52] on div "Logo Style Link Logo Image Text Drag files here, click to choose files or selec…" at bounding box center [114, 158] width 157 height 225
click at [69, 57] on icon at bounding box center [66, 57] width 46 height 9
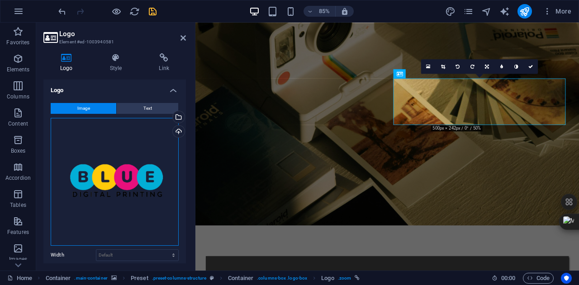
click at [111, 199] on div "Drag files here, click to choose files or select files from Files or our free s…" at bounding box center [115, 182] width 128 height 128
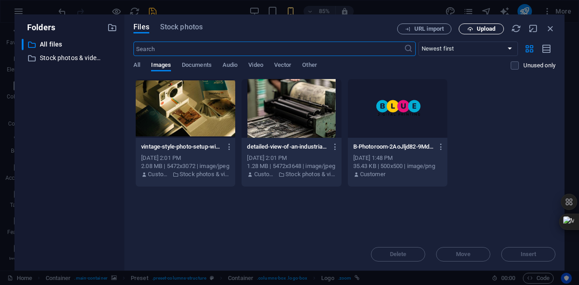
click at [471, 31] on icon "button" at bounding box center [470, 29] width 6 height 6
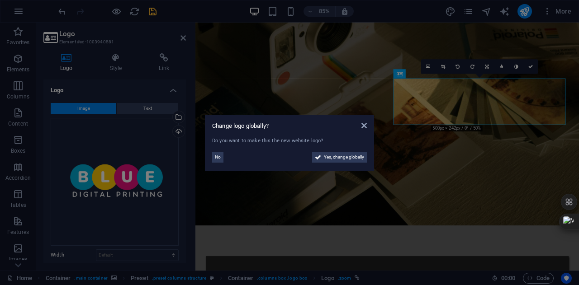
click at [359, 128] on div "Change logo globally?" at bounding box center [289, 126] width 155 height 8
click at [362, 127] on icon at bounding box center [363, 125] width 5 height 7
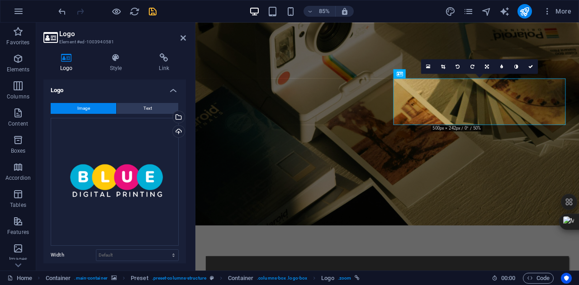
click at [373, 238] on figure at bounding box center [420, 115] width 451 height 292
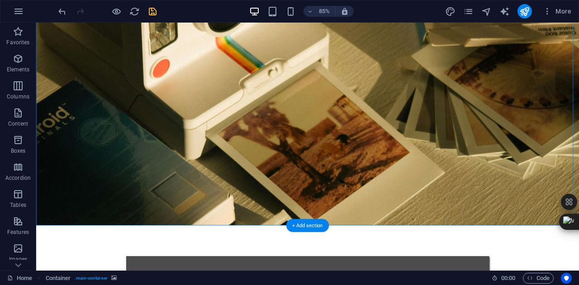
click at [99, 216] on figure at bounding box center [355, 115] width 638 height 292
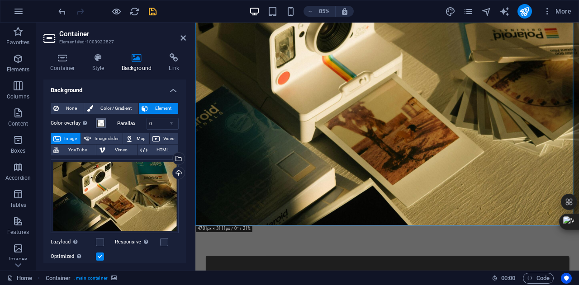
click at [101, 122] on span at bounding box center [100, 123] width 7 height 7
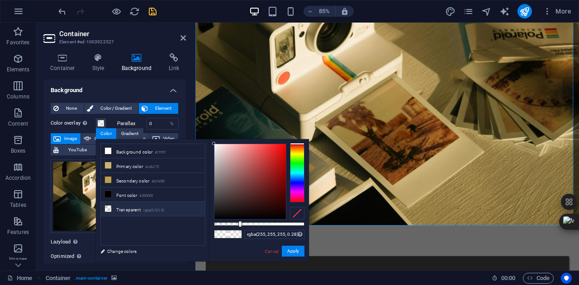
click at [154, 202] on li "Transparent rgba(0,0,0,.0)" at bounding box center [153, 209] width 104 height 14
click at [160, 198] on li "Font color #000000" at bounding box center [153, 195] width 104 height 14
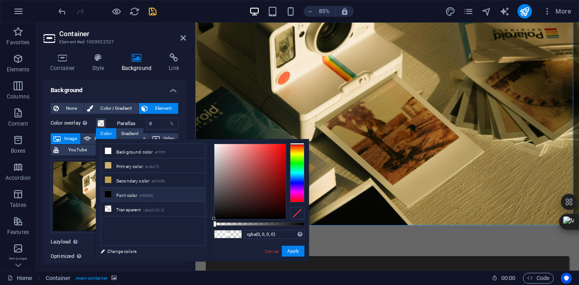
type input "rgba(0, 0, 0, 0.61)"
click at [269, 224] on div at bounding box center [259, 224] width 90 height 4
click at [297, 254] on button "Apply" at bounding box center [293, 251] width 23 height 11
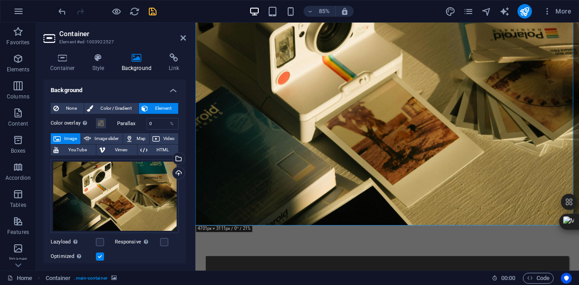
click at [188, 34] on aside "Container Element #ed-1003922527 Container Style Background Link Size Height 10…" at bounding box center [115, 147] width 159 height 248
click at [184, 36] on icon at bounding box center [182, 37] width 5 height 7
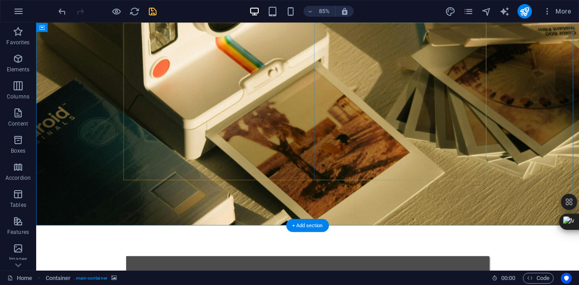
scroll to position [0, 0]
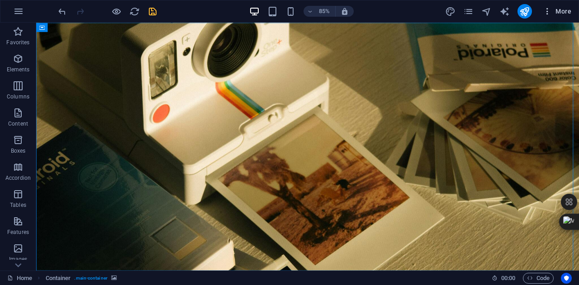
click at [561, 14] on span "More" at bounding box center [557, 11] width 28 height 9
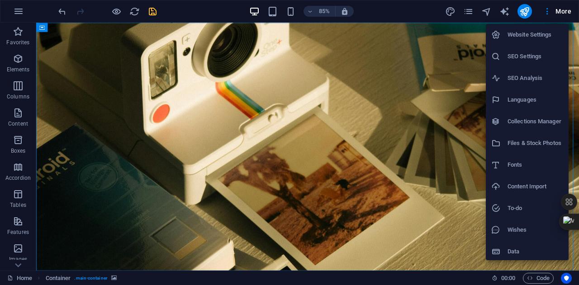
click at [543, 32] on h6 "Website Settings" at bounding box center [535, 34] width 56 height 11
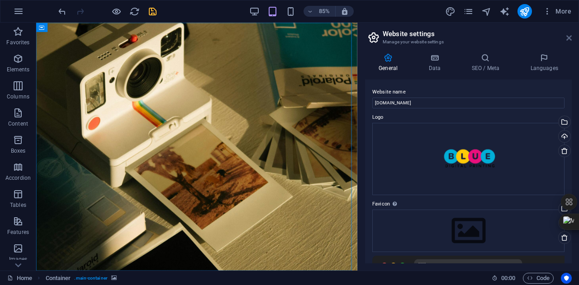
click at [567, 39] on icon at bounding box center [568, 37] width 5 height 7
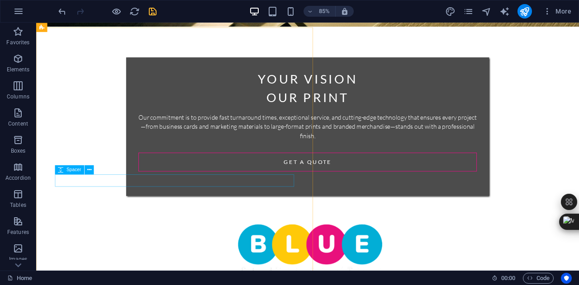
scroll to position [287, 0]
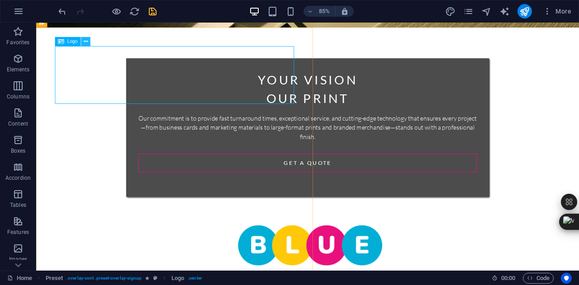
click at [87, 40] on icon at bounding box center [86, 42] width 4 height 8
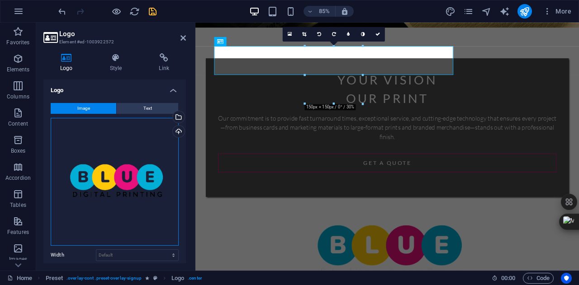
click at [142, 162] on div "Drag files here, click to choose files or select files from Files or our free s…" at bounding box center [115, 182] width 128 height 128
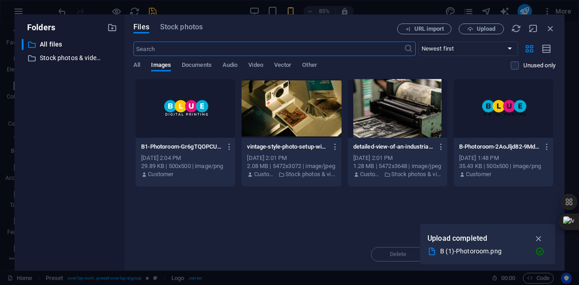
click at [212, 127] on div at bounding box center [185, 108] width 99 height 59
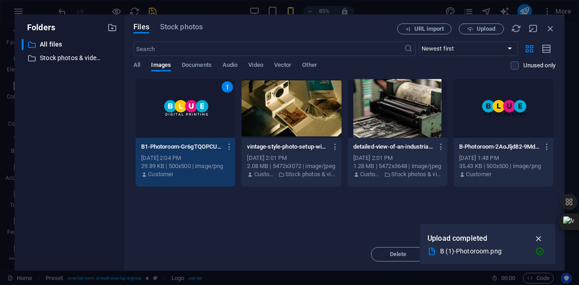
click at [536, 240] on icon "button" at bounding box center [539, 239] width 10 height 10
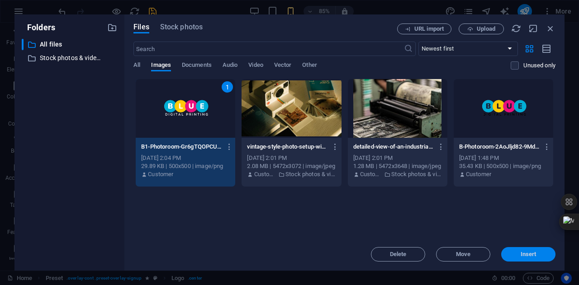
click at [536, 258] on button "Insert" at bounding box center [528, 254] width 54 height 14
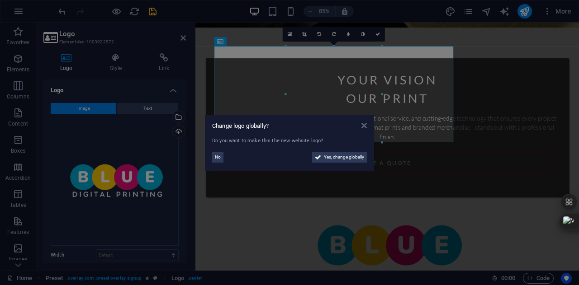
click at [363, 129] on link at bounding box center [363, 126] width 5 height 8
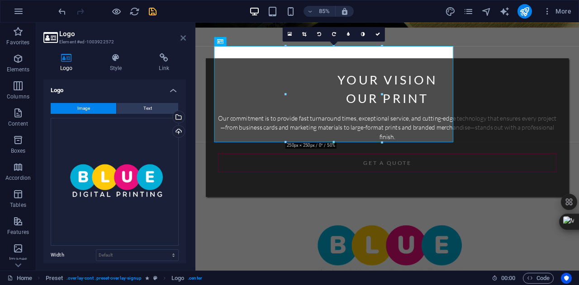
click at [185, 41] on icon at bounding box center [182, 37] width 5 height 7
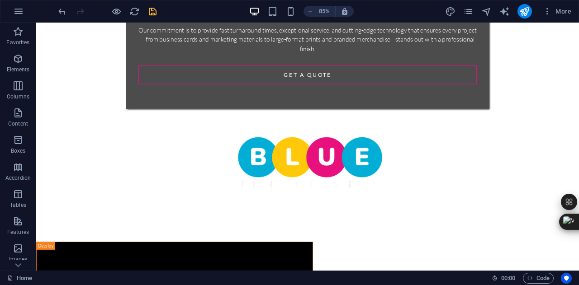
scroll to position [396, 0]
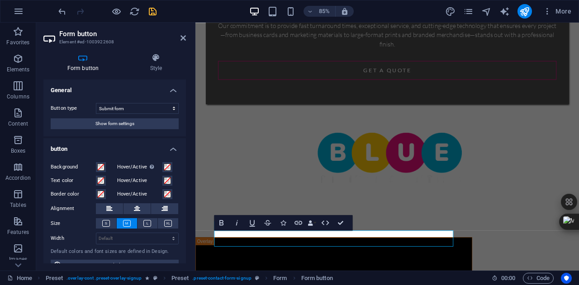
scroll to position [378, 0]
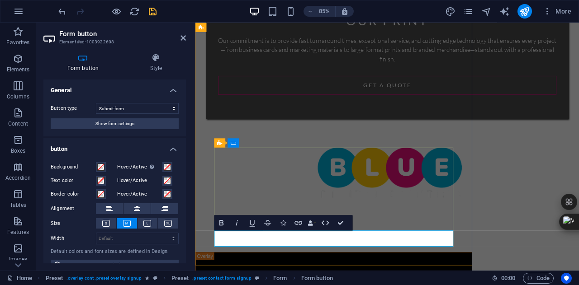
type button "Get your estimate now"
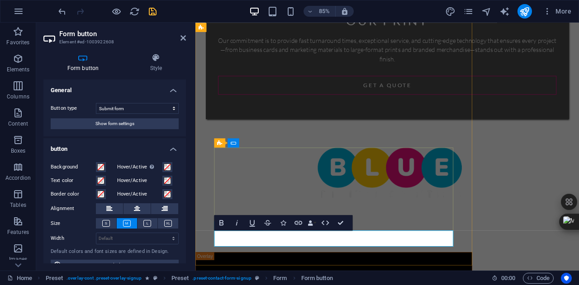
click at [576, 242] on div "your vision our print Our commitment is to provide fast turnaround times, excep…" at bounding box center [420, 223] width 451 height 1157
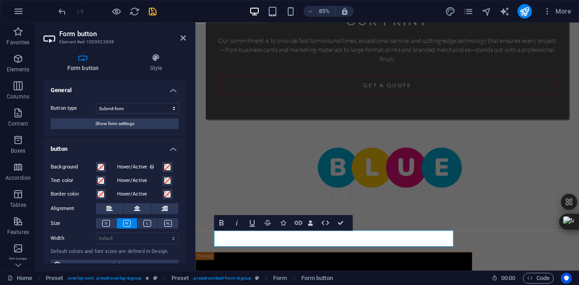
click at [536, 165] on div "your vision our print Our commitment is to provide fast turnaround times, excep…" at bounding box center [420, 223] width 451 height 1157
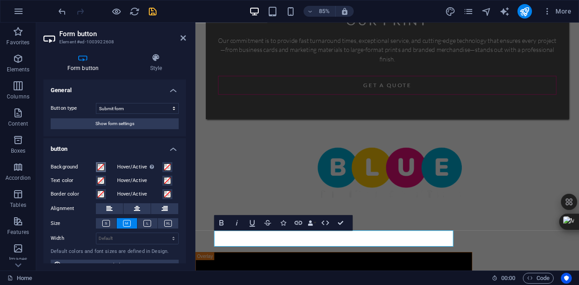
click at [102, 163] on button "Background" at bounding box center [101, 167] width 10 height 10
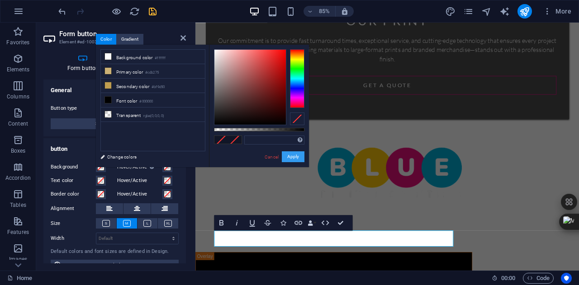
click at [296, 159] on button "Apply" at bounding box center [293, 156] width 23 height 11
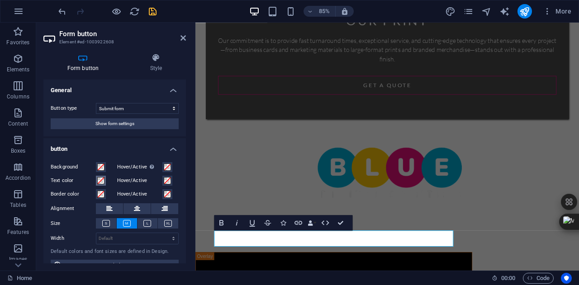
click at [100, 179] on span at bounding box center [100, 180] width 7 height 7
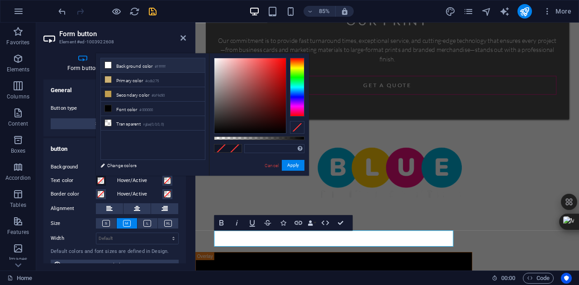
click at [127, 62] on li "Background color #ffffff" at bounding box center [153, 65] width 104 height 14
type input "#ffffff"
click at [101, 197] on span at bounding box center [100, 194] width 7 height 7
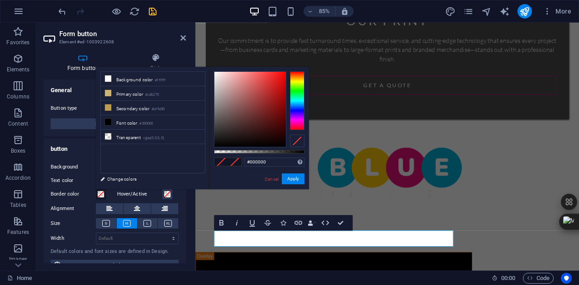
click at [297, 122] on div at bounding box center [297, 100] width 14 height 59
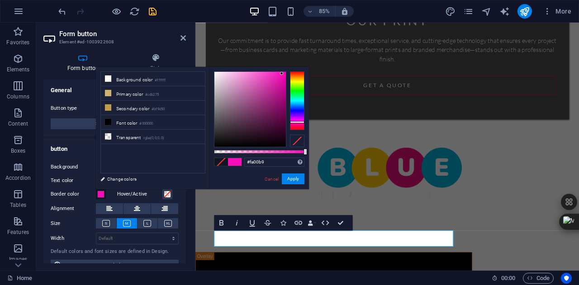
type input "#fb00ba"
drag, startPoint x: 282, startPoint y: 74, endPoint x: 291, endPoint y: 72, distance: 9.1
click at [291, 72] on div at bounding box center [259, 109] width 90 height 76
click at [297, 181] on button "Apply" at bounding box center [293, 179] width 23 height 11
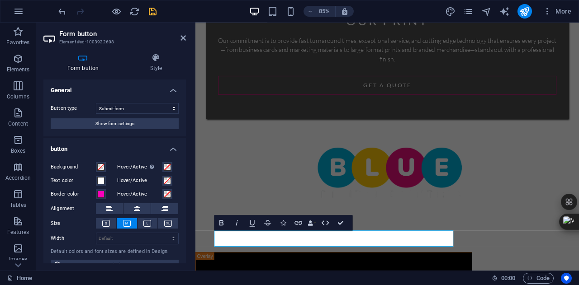
click at [179, 39] on header "Form button Element #ed-1003922608" at bounding box center [114, 35] width 142 height 24
click at [180, 39] on header "Form button Element #ed-1003922608" at bounding box center [114, 35] width 142 height 24
click at [182, 38] on icon at bounding box center [182, 37] width 5 height 7
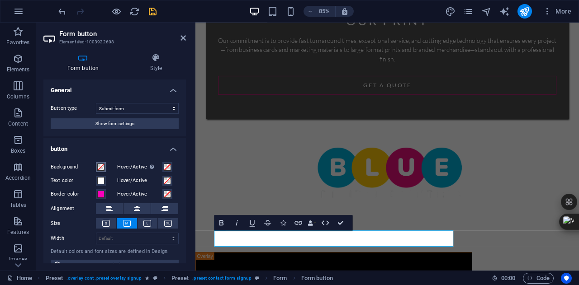
click at [101, 168] on span at bounding box center [100, 167] width 7 height 7
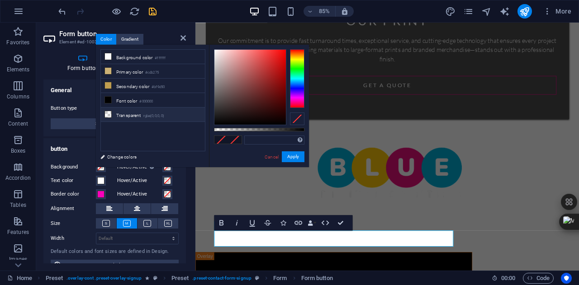
click at [128, 117] on li "Transparent rgba(0,0,0,.0)" at bounding box center [153, 115] width 104 height 14
type input "rgba(0, 0, 0, 0)"
click at [293, 153] on button "Apply" at bounding box center [293, 156] width 23 height 11
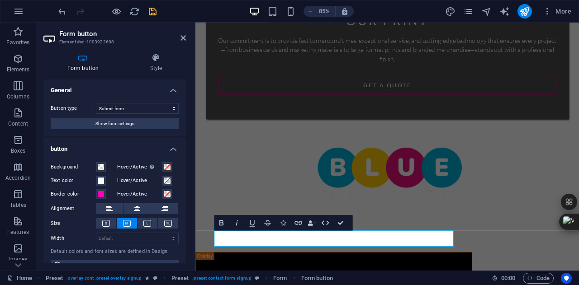
click at [569, 154] on div "your vision our print Our commitment is to provide fast turnaround times, excep…" at bounding box center [420, 223] width 451 height 1157
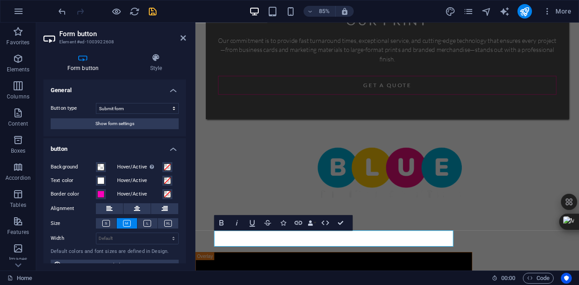
click at [569, 154] on div "your vision our print Our commitment is to provide fast turnaround times, excep…" at bounding box center [420, 223] width 451 height 1157
click at [184, 35] on icon at bounding box center [182, 37] width 5 height 7
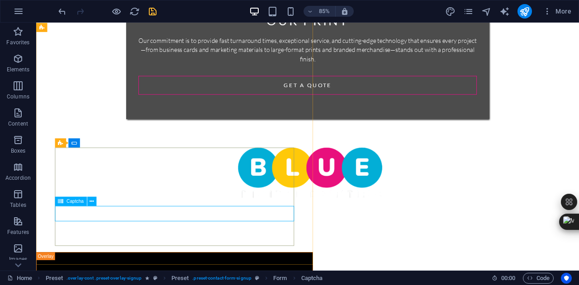
click at [77, 199] on span "Captcha" at bounding box center [74, 201] width 17 height 5
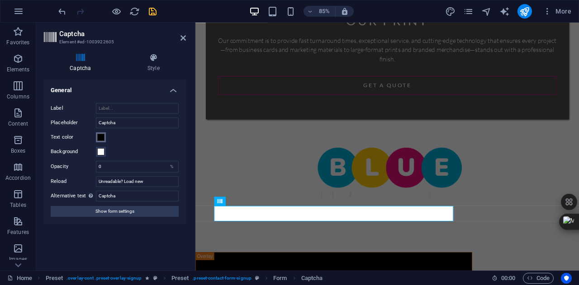
click at [99, 134] on span at bounding box center [100, 137] width 7 height 7
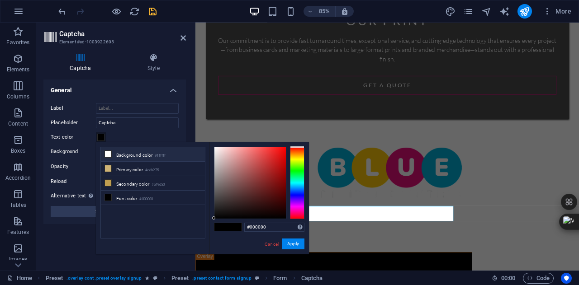
click at [120, 152] on li "Background color #ffffff" at bounding box center [153, 154] width 104 height 14
type input "#ffffff"
click at [295, 241] on button "Apply" at bounding box center [293, 244] width 23 height 11
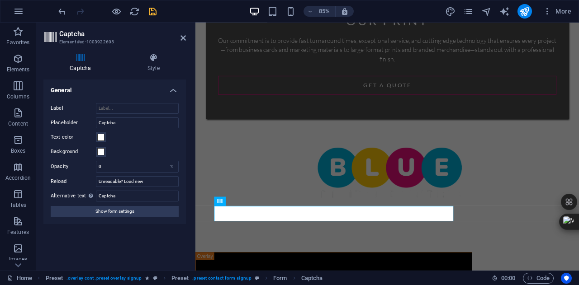
click at [140, 156] on div "Background" at bounding box center [115, 151] width 128 height 11
click at [560, 193] on div "your vision our print Our commitment is to provide fast turnaround times, excep…" at bounding box center [420, 223] width 451 height 1157
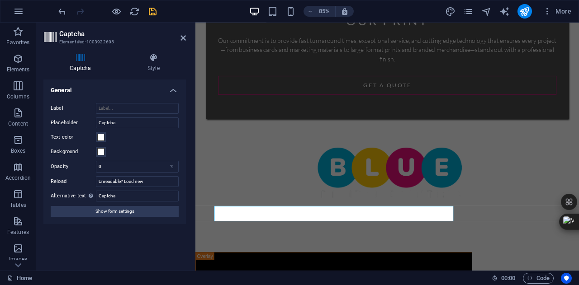
click at [184, 34] on h2 "Captcha" at bounding box center [122, 34] width 127 height 8
click at [182, 41] on icon at bounding box center [182, 37] width 5 height 7
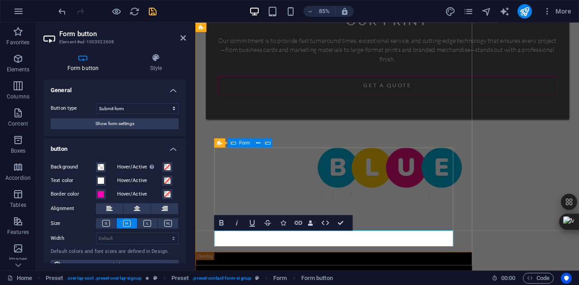
type button "Get your estimate now"
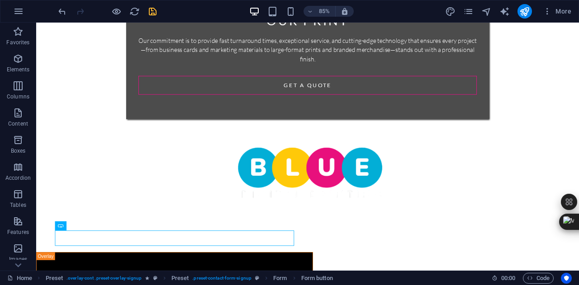
click at [415, 216] on div "your vision our print Our commitment is to provide fast turnaround times, excep…" at bounding box center [355, 223] width 638 height 1157
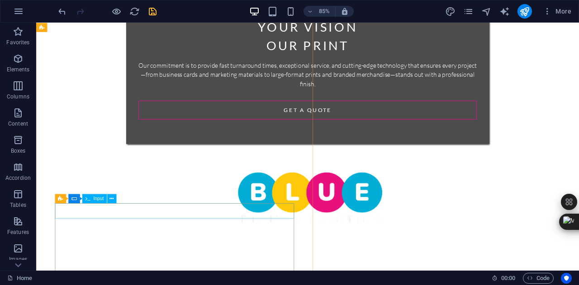
scroll to position [349, 0]
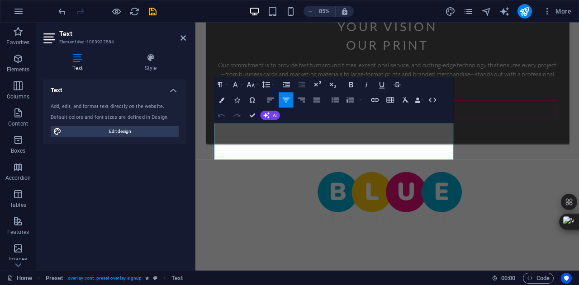
click at [188, 156] on div "Text Style Text Add, edit, and format text directly on the website. Default col…" at bounding box center [114, 158] width 157 height 225
drag, startPoint x: 402, startPoint y: 180, endPoint x: 224, endPoint y: 149, distance: 180.9
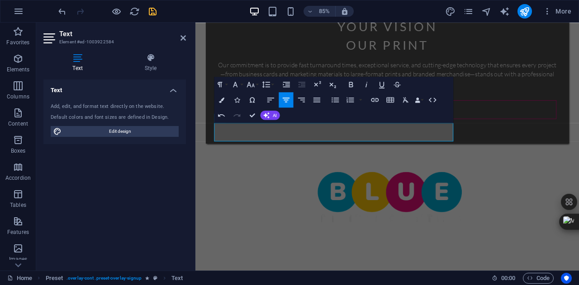
click at [578, 175] on div "your vision our print Our commitment is to provide fast turnaround times, excep…" at bounding box center [420, 241] width 451 height 1135
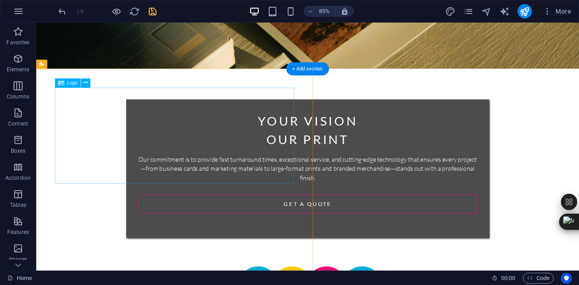
scroll to position [237, 0]
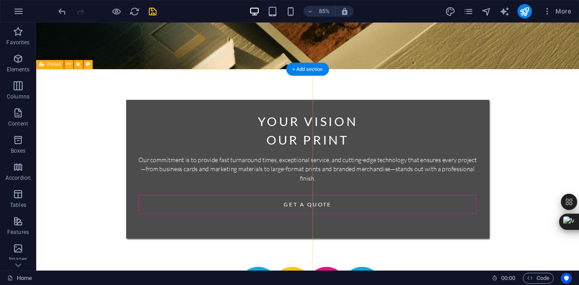
click at [87, 64] on icon at bounding box center [88, 64] width 4 height 8
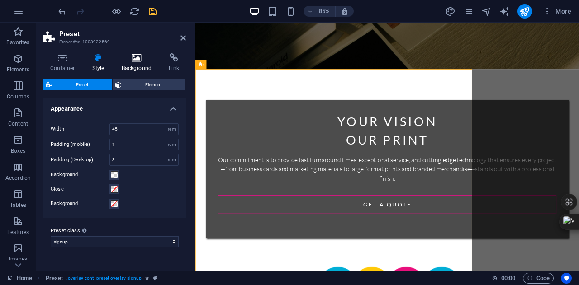
click at [129, 63] on h4 "Background" at bounding box center [138, 62] width 47 height 19
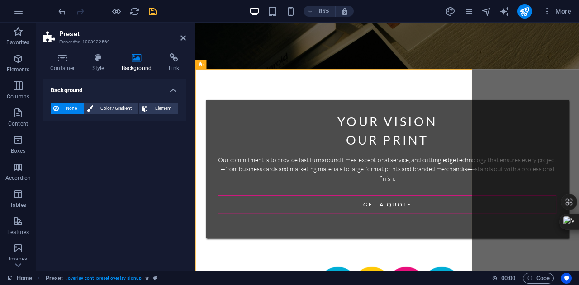
click at [105, 114] on div "None Color / Gradient Element" at bounding box center [115, 108] width 128 height 11
click at [105, 111] on span "Color / Gradient" at bounding box center [116, 108] width 40 height 11
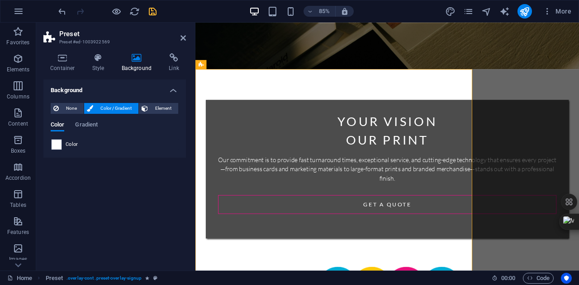
click at [54, 145] on span at bounding box center [57, 145] width 10 height 10
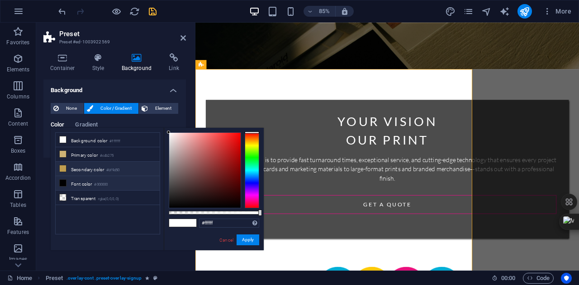
click at [102, 168] on li "Secondary color #bf9d50" at bounding box center [108, 169] width 104 height 14
type input "#bf9d50"
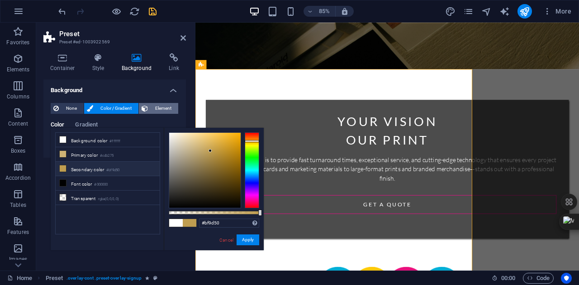
click at [155, 110] on span "Element" at bounding box center [163, 108] width 25 height 11
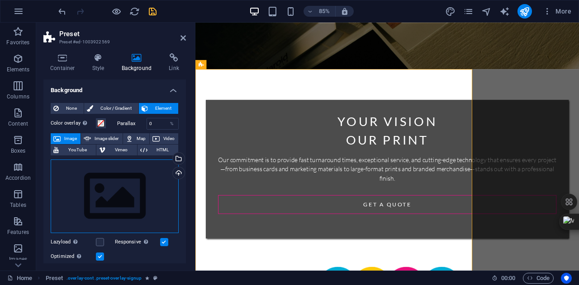
click at [109, 189] on div "Drag files here, click to choose files or select files from Files or our free s…" at bounding box center [115, 197] width 128 height 74
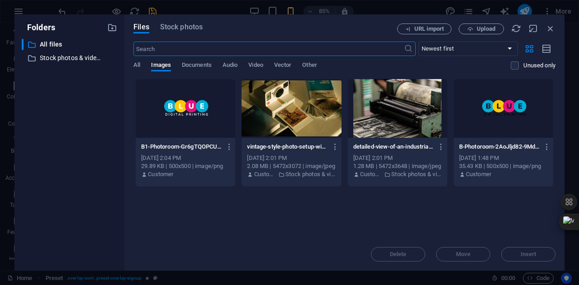
click at [310, 50] on input "text" at bounding box center [268, 49] width 270 height 14
click at [191, 27] on span "Stock photos" at bounding box center [181, 27] width 43 height 11
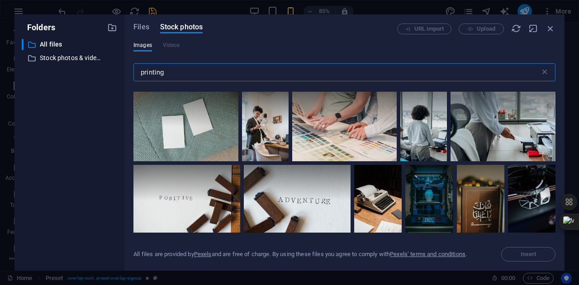
scroll to position [1576, 0]
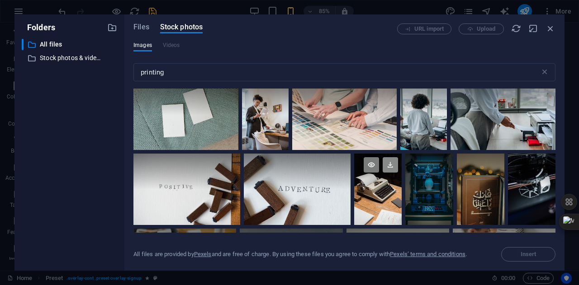
click at [387, 164] on icon at bounding box center [390, 164] width 15 height 15
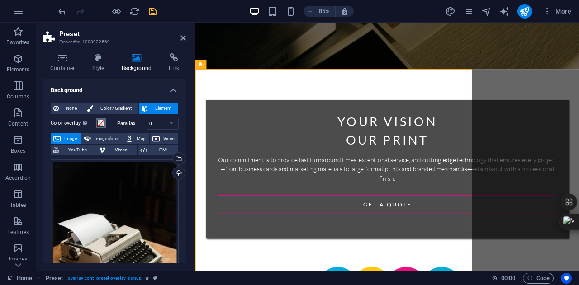
click at [100, 118] on button "Color overlay Places an overlay over the background to colorize it" at bounding box center [101, 123] width 10 height 10
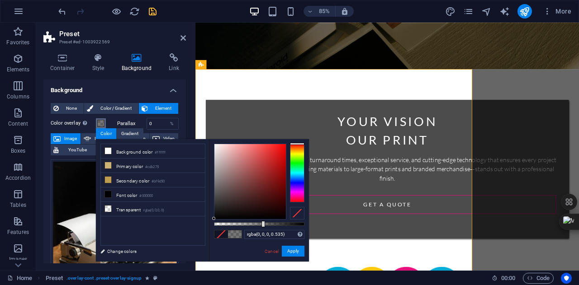
click at [262, 223] on div at bounding box center [259, 224] width 90 height 4
type input "rgba(0, 0, 0, 0.665)"
click at [274, 224] on div at bounding box center [259, 224] width 90 height 4
click at [289, 253] on button "Apply" at bounding box center [293, 251] width 23 height 11
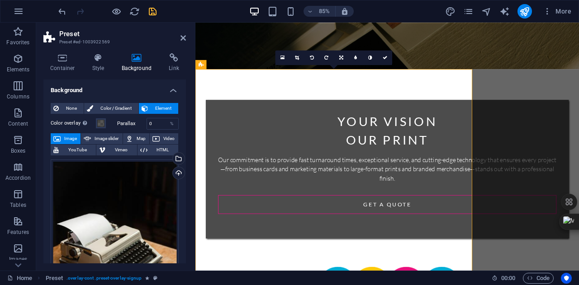
click at [183, 41] on icon at bounding box center [182, 37] width 5 height 7
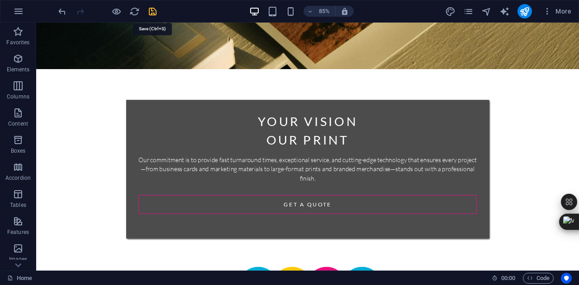
click at [150, 9] on icon "save" at bounding box center [152, 11] width 10 height 10
checkbox input "false"
click at [553, 13] on span "More" at bounding box center [557, 11] width 28 height 9
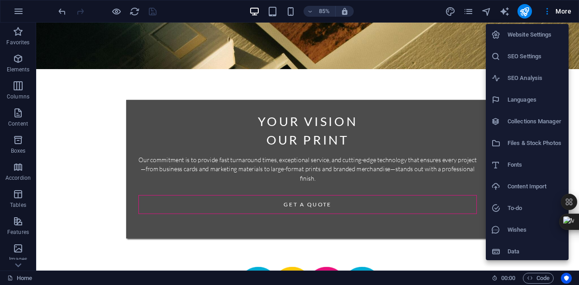
click at [542, 34] on h6 "Website Settings" at bounding box center [535, 34] width 56 height 11
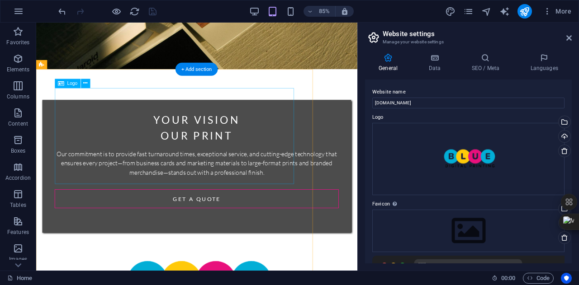
scroll to position [0, 0]
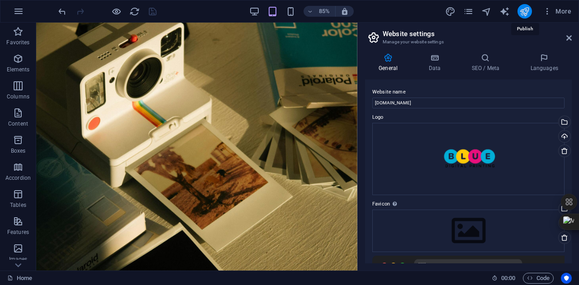
click at [523, 15] on icon "publish" at bounding box center [524, 11] width 10 height 10
